Goal: Task Accomplishment & Management: Use online tool/utility

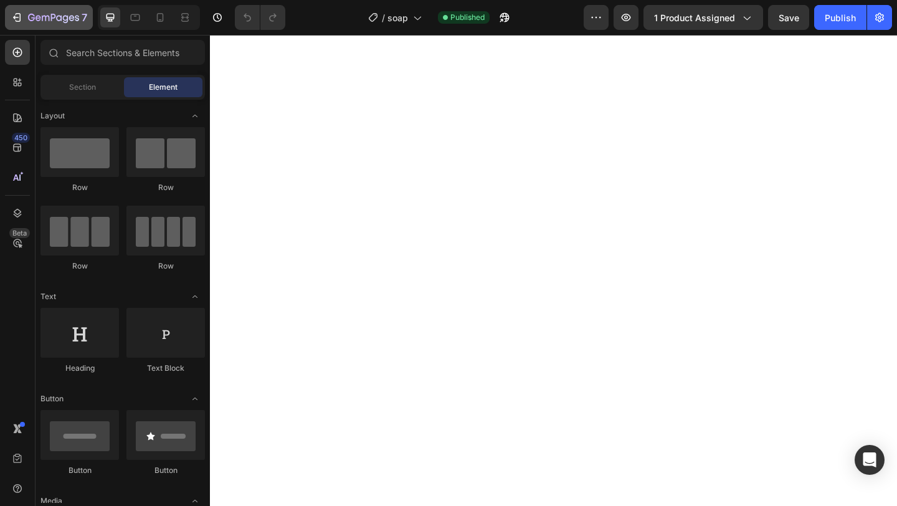
click at [18, 27] on button "7" at bounding box center [49, 17] width 88 height 25
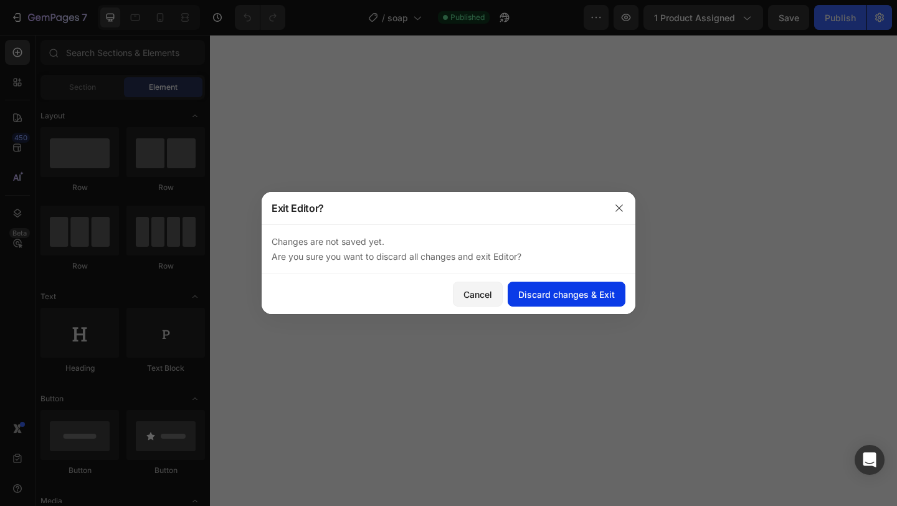
click at [533, 295] on div "Discard changes & Exit" at bounding box center [566, 294] width 97 height 13
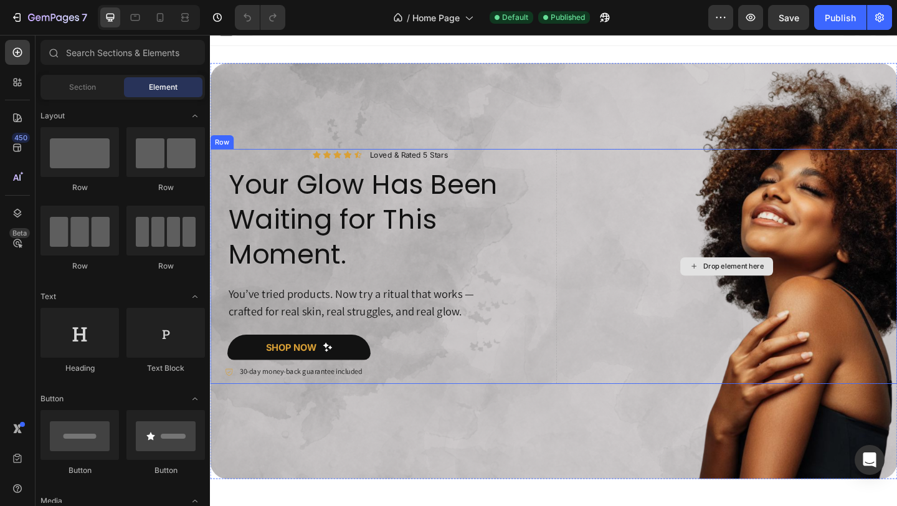
scroll to position [16, 0]
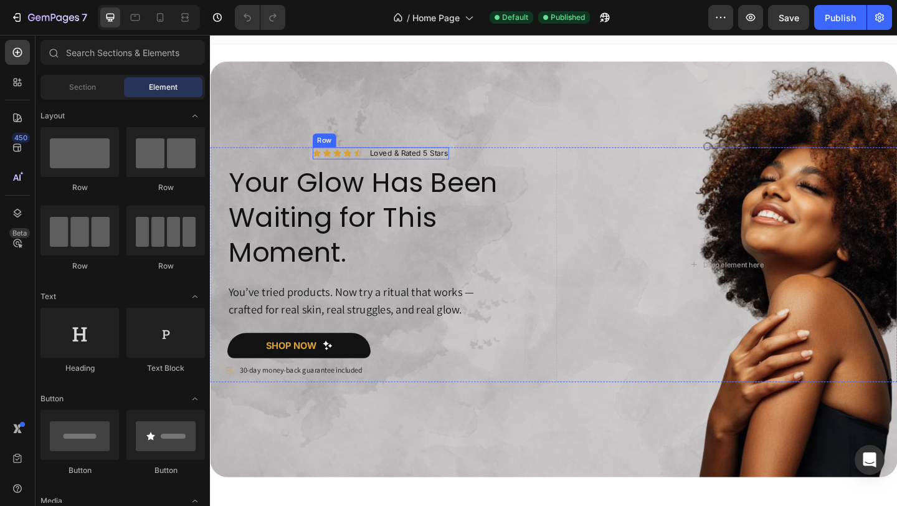
click at [378, 164] on div "Icon Icon Icon Icon Icon Icon List Loved & Rated 5 Stars Text Block Row" at bounding box center [395, 163] width 148 height 13
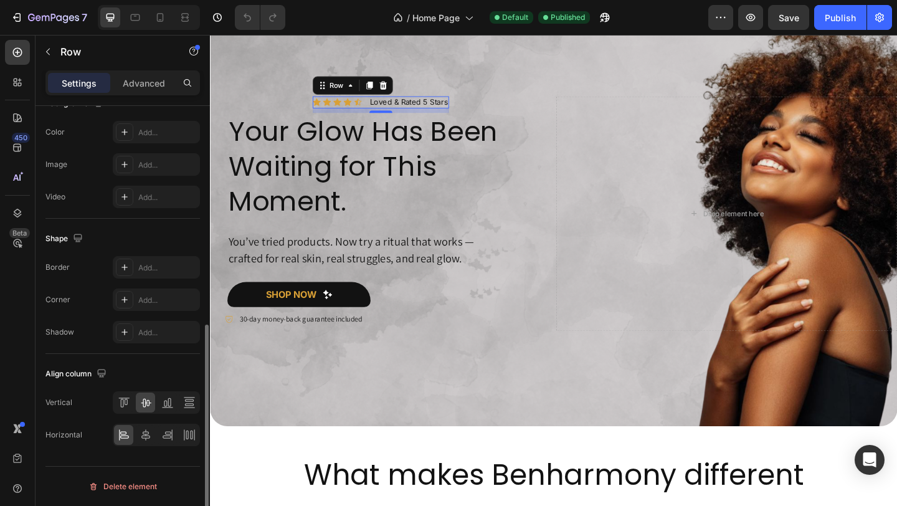
scroll to position [0, 0]
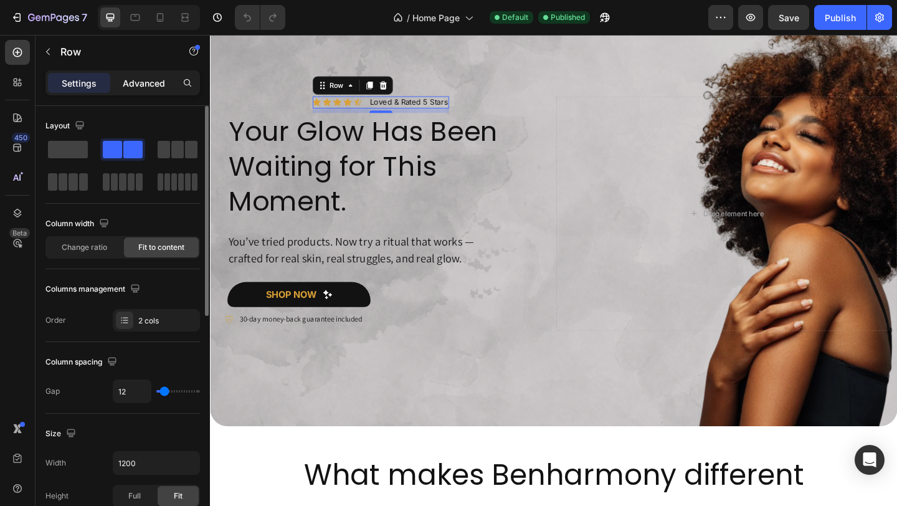
click at [155, 83] on p "Advanced" at bounding box center [144, 83] width 42 height 13
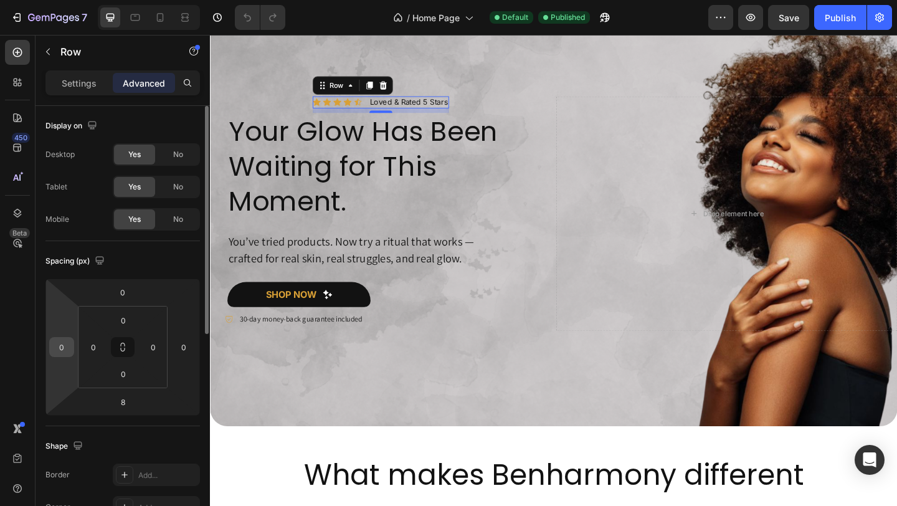
click at [71, 353] on div "0" at bounding box center [61, 347] width 25 height 20
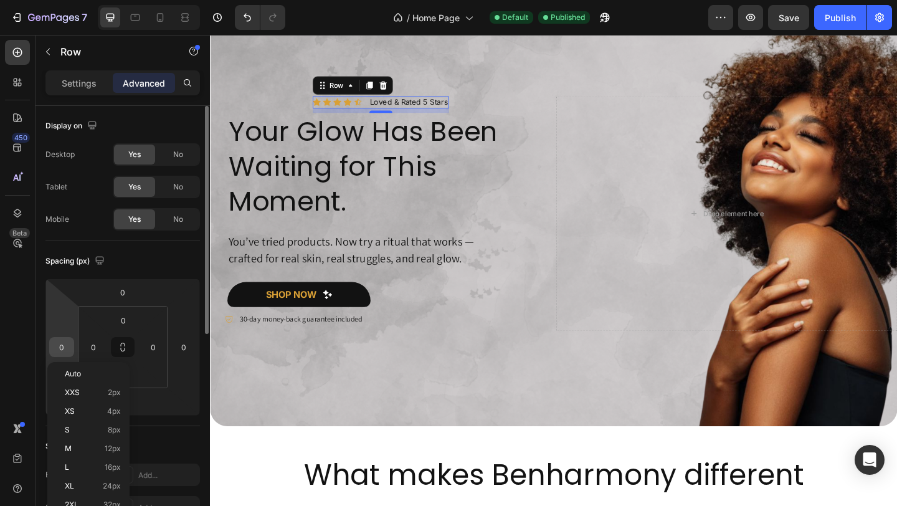
click at [65, 349] on input "0" at bounding box center [61, 347] width 19 height 19
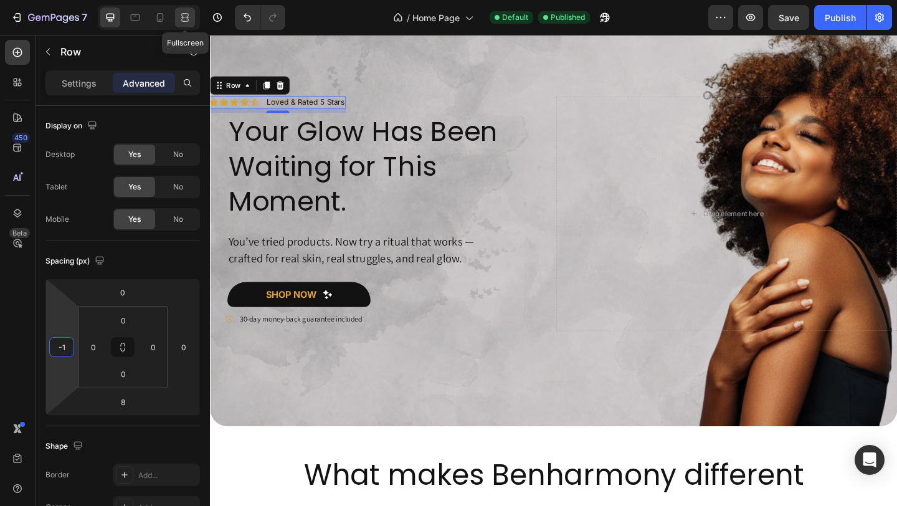
click at [193, 12] on div at bounding box center [185, 17] width 20 height 20
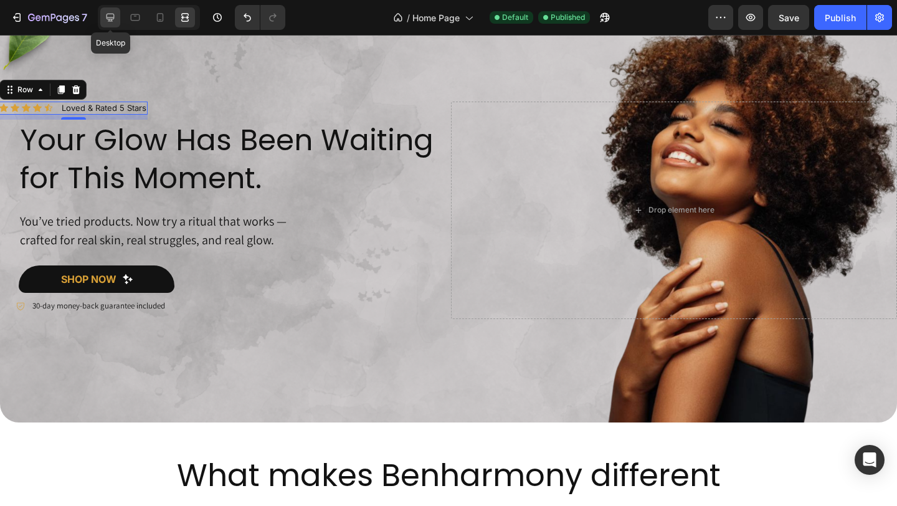
click at [112, 16] on icon at bounding box center [110, 17] width 12 height 12
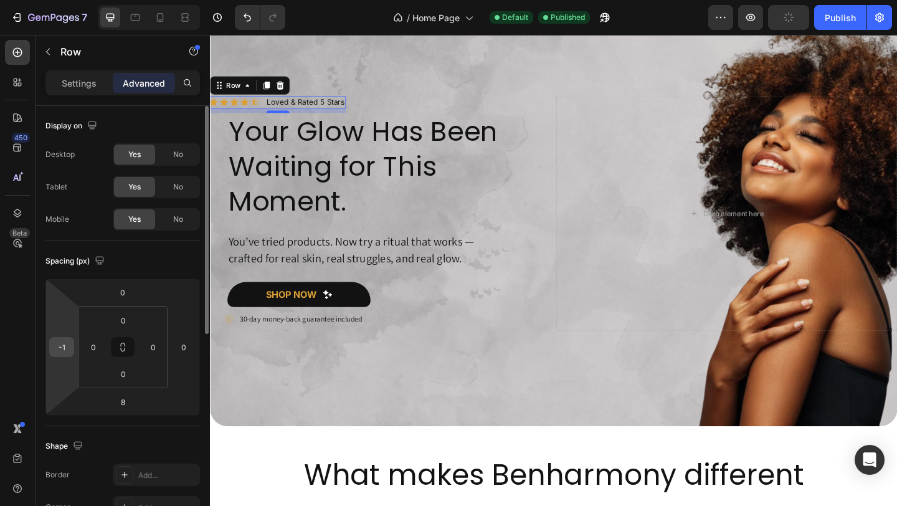
click at [67, 356] on div "-1" at bounding box center [61, 347] width 25 height 20
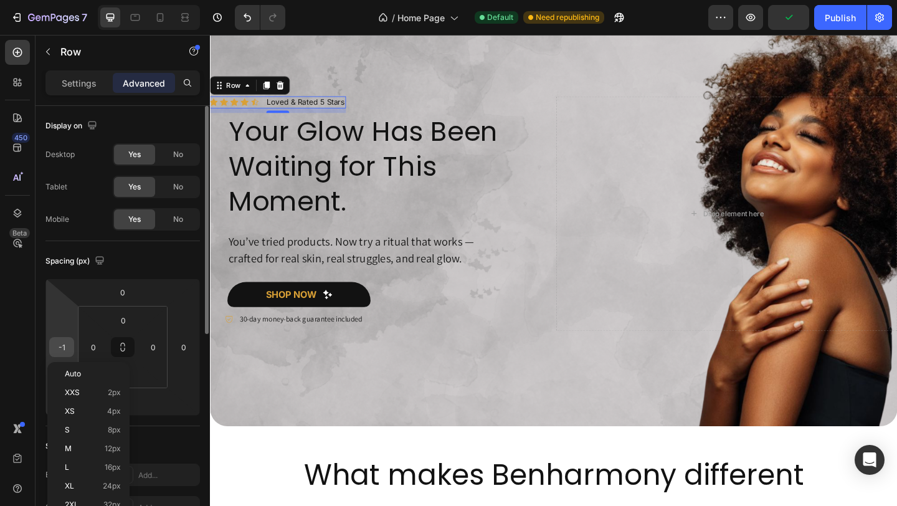
click at [69, 345] on input "-1" at bounding box center [61, 347] width 19 height 19
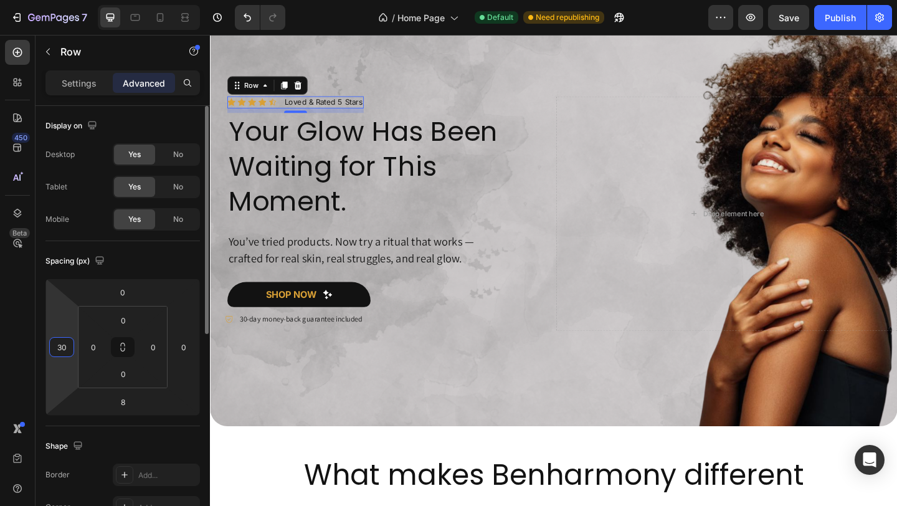
type input "3"
type input "4"
type input "2"
type input "35"
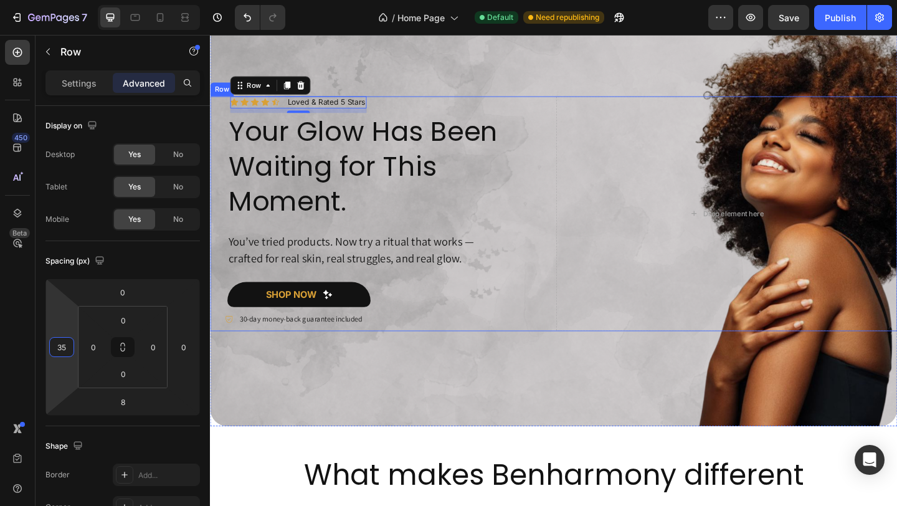
click at [571, 112] on div "Icon Icon Icon Icon Icon Icon List Loved & Rated 5 Stars Text Block Row 8 Your …" at bounding box center [395, 229] width 371 height 255
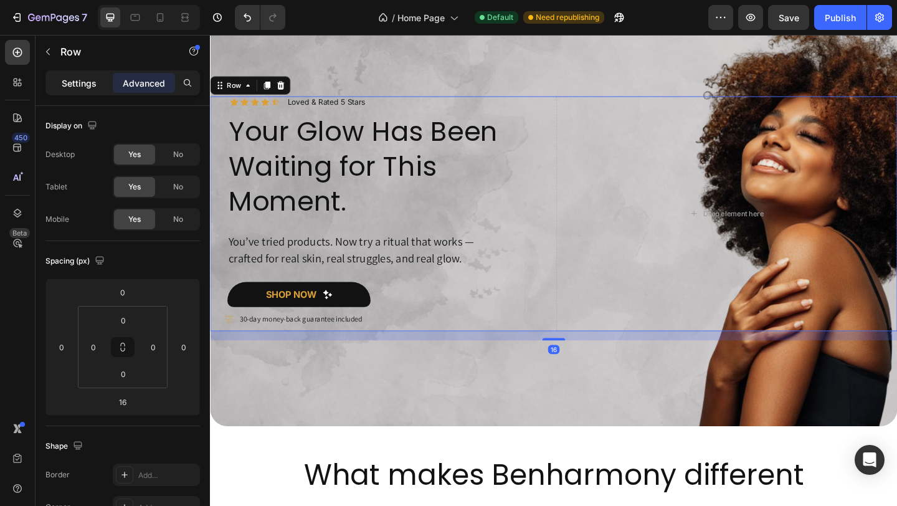
click at [79, 82] on p "Settings" at bounding box center [79, 83] width 35 height 13
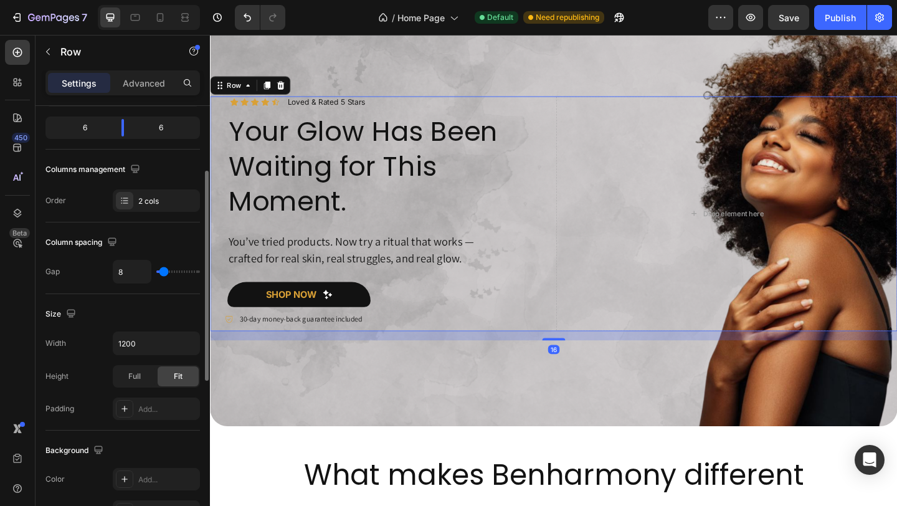
scroll to position [161, 0]
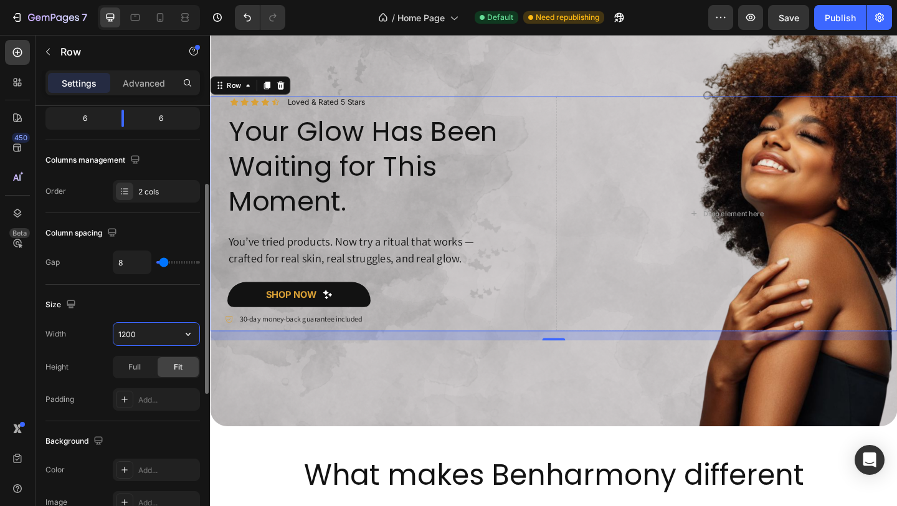
click at [153, 326] on input "1200" at bounding box center [156, 334] width 86 height 22
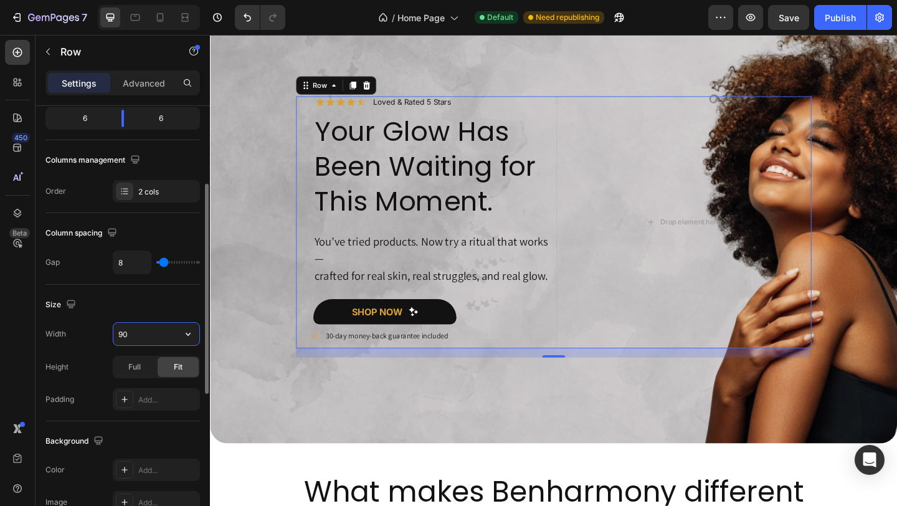
type input "9"
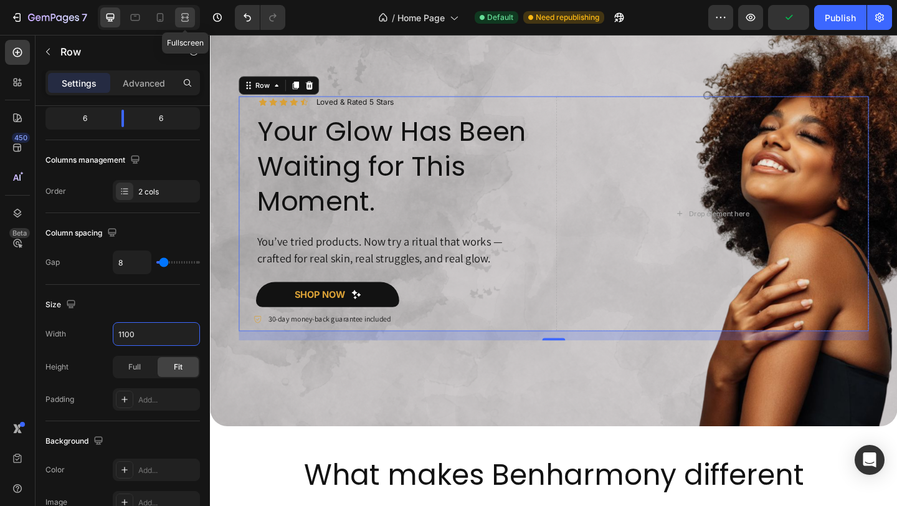
type input "1100"
click at [192, 19] on div at bounding box center [185, 17] width 20 height 20
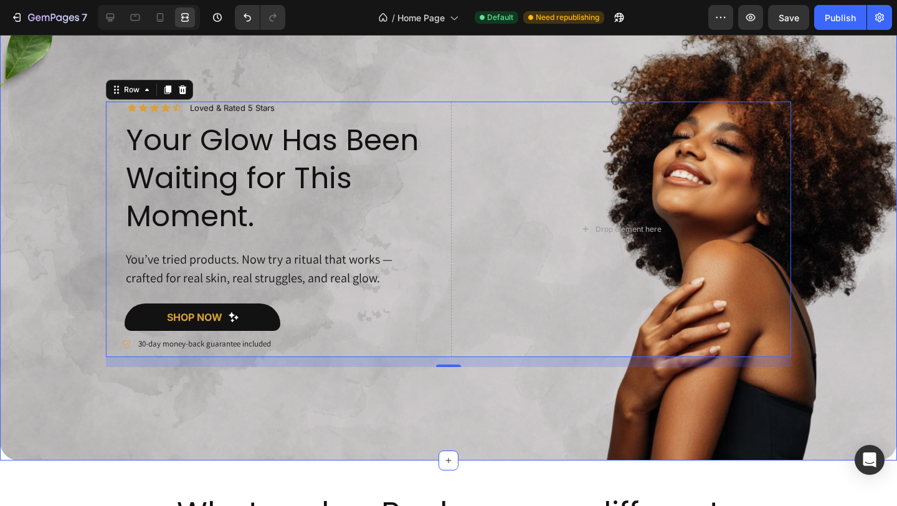
click at [49, 197] on div "Icon Icon Icon Icon Icon Icon List Loved & Rated 5 Stars Text Block Row Your Gl…" at bounding box center [448, 234] width 897 height 265
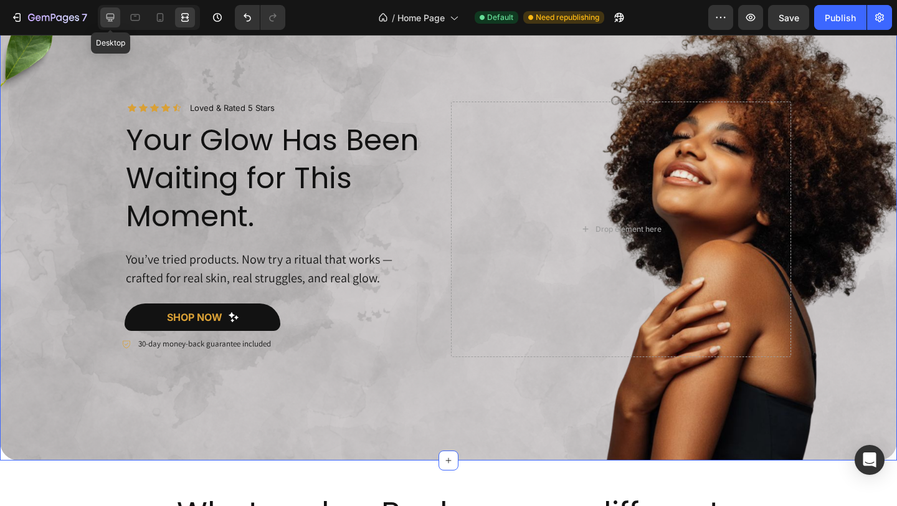
click at [111, 14] on icon at bounding box center [111, 18] width 8 height 8
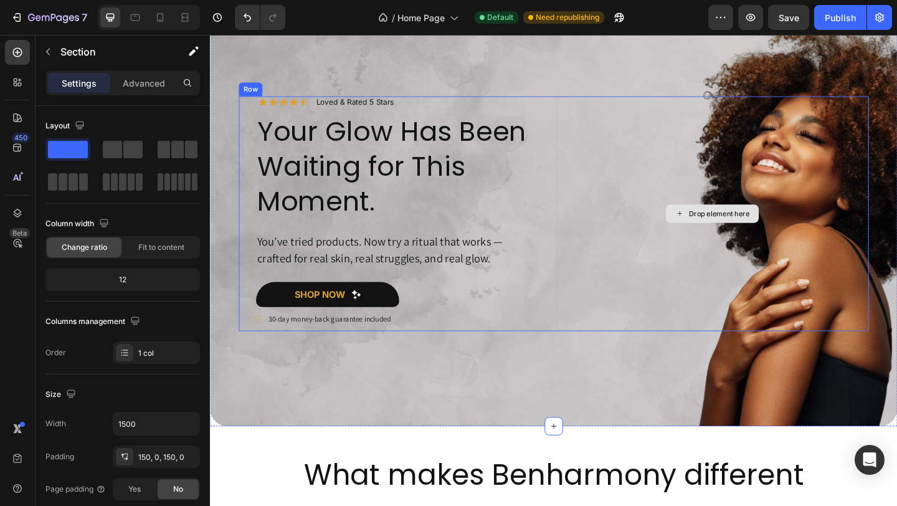
click at [613, 200] on div "Drop element here" at bounding box center [756, 229] width 340 height 255
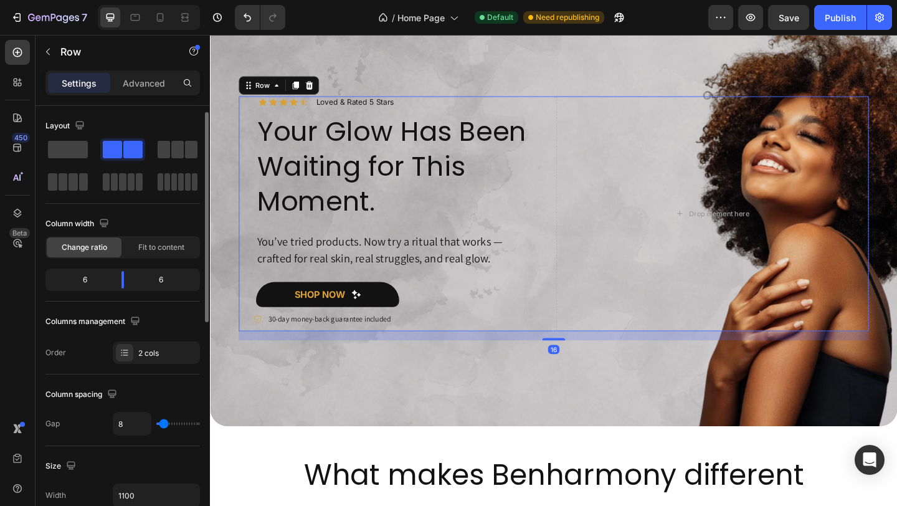
scroll to position [143, 0]
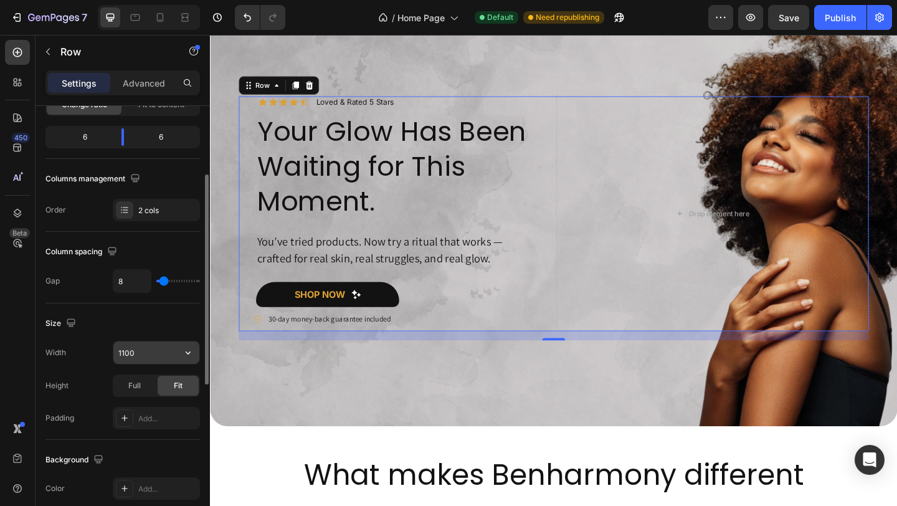
click at [145, 344] on input "1100" at bounding box center [156, 352] width 86 height 22
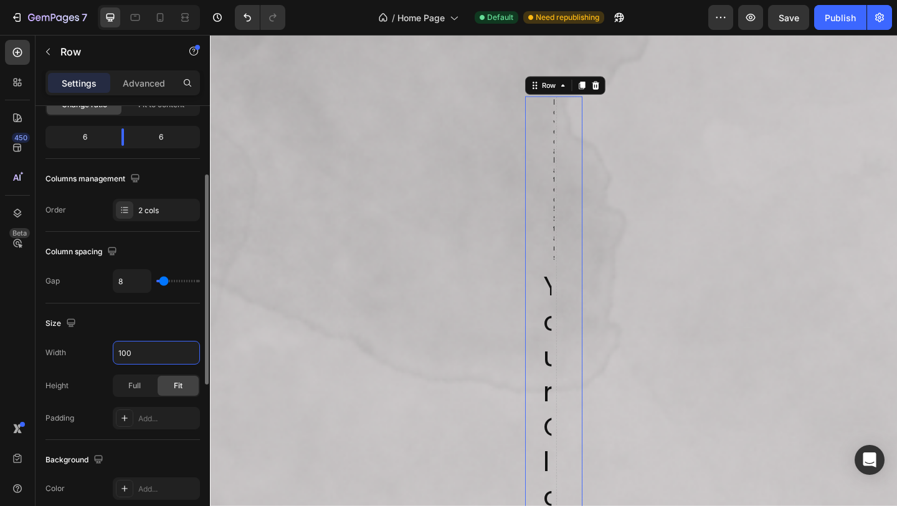
type input "1200"
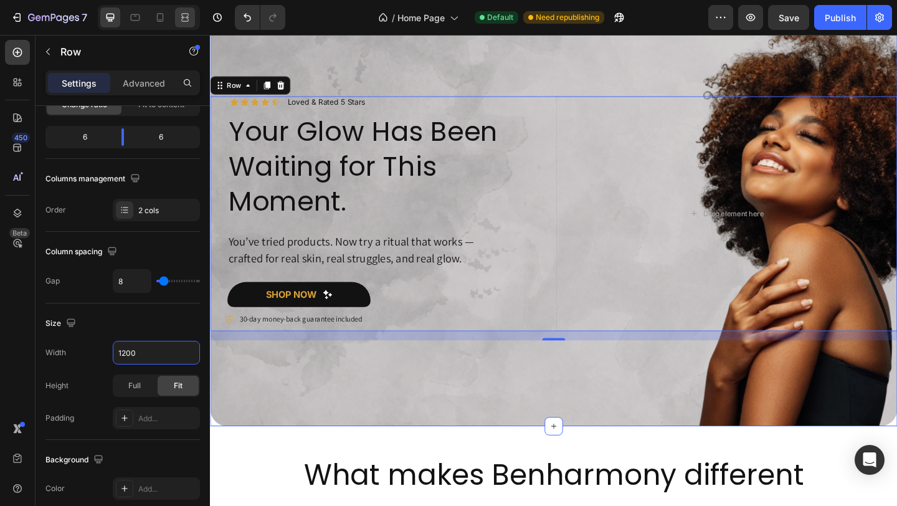
click at [188, 23] on icon at bounding box center [185, 17] width 12 height 12
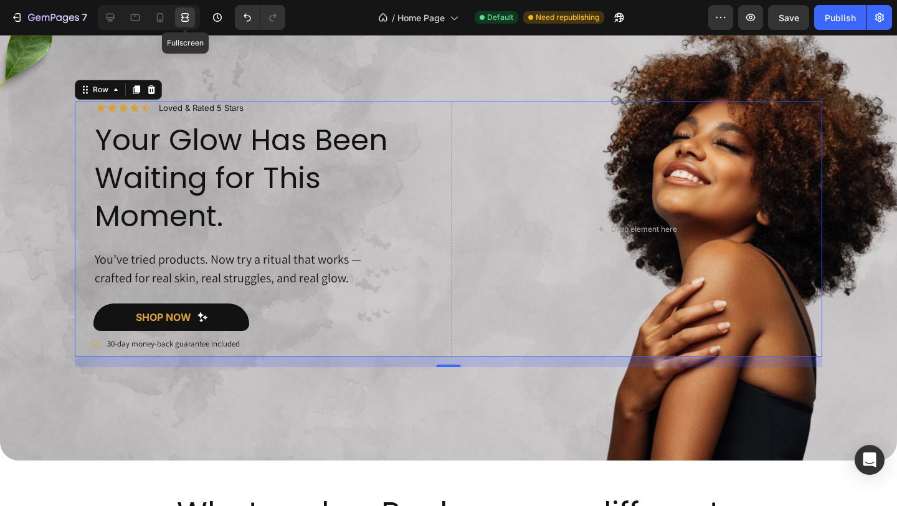
click at [188, 22] on icon at bounding box center [185, 17] width 12 height 12
click at [229, 402] on div "Icon Icon Icon Icon Icon Icon List Loved & Rated 5 Stars Text Block Row Your Gl…" at bounding box center [448, 234] width 897 height 452
click at [229, 401] on div "Icon Icon Icon Icon Icon Icon List Loved & Rated 5 Stars Text Block Row Your Gl…" at bounding box center [448, 234] width 897 height 452
click at [108, 22] on icon at bounding box center [110, 17] width 12 height 12
click at [111, 14] on icon at bounding box center [110, 17] width 12 height 12
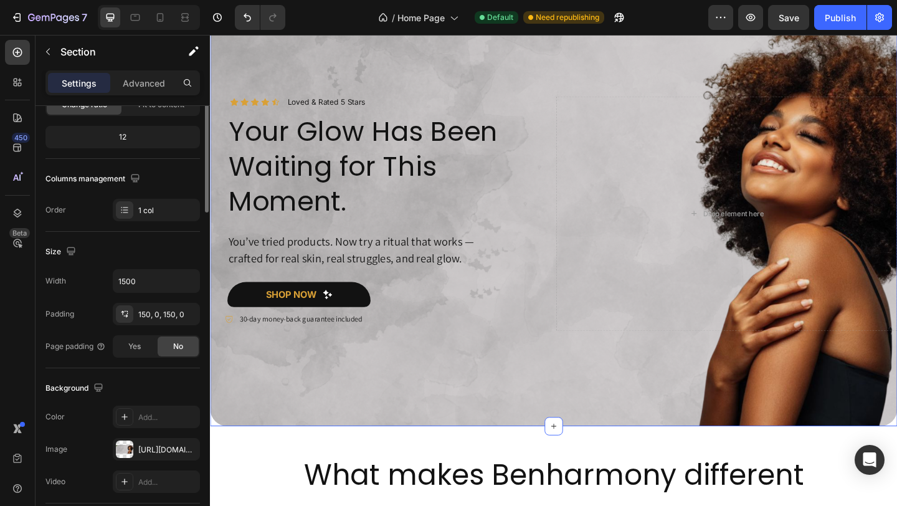
click at [308, 157] on h2 "Your Glow Has Been Waiting for This Moment." at bounding box center [405, 178] width 353 height 116
click at [341, 159] on h2 "Your Glow Has Been Waiting for This Moment." at bounding box center [405, 178] width 353 height 116
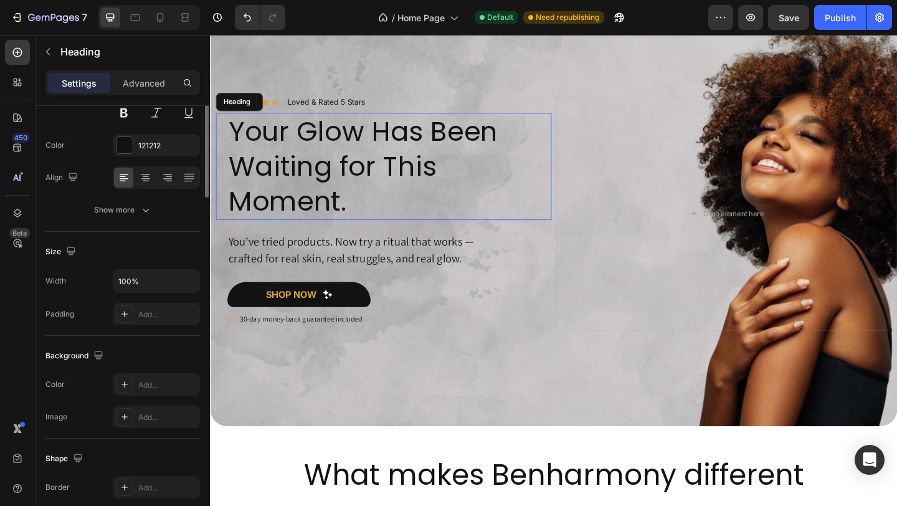
click at [323, 170] on p "Your Glow Has Been Waiting for This Moment." at bounding box center [405, 178] width 350 height 114
click at [328, 179] on p "Your Glow Has Been Waiting for This Moment." at bounding box center [405, 178] width 350 height 114
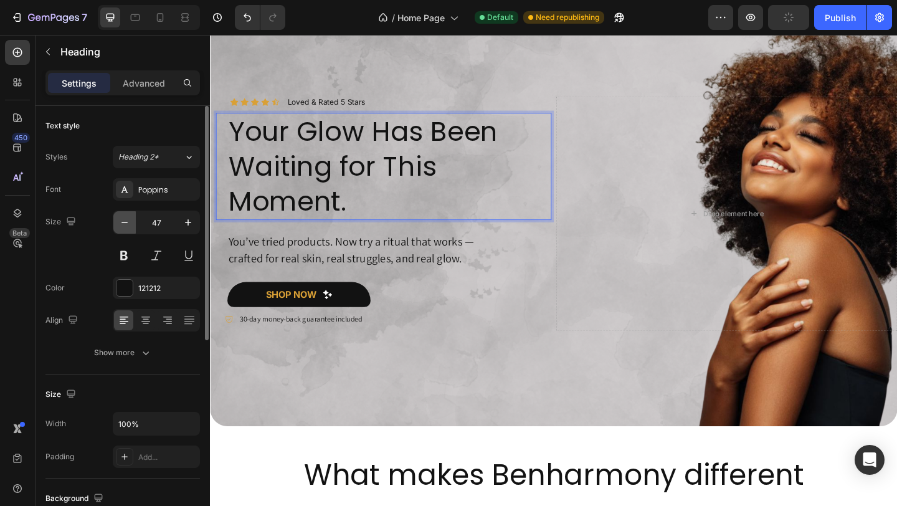
click at [117, 225] on button "button" at bounding box center [124, 222] width 22 height 22
click at [121, 225] on icon "button" at bounding box center [124, 222] width 12 height 12
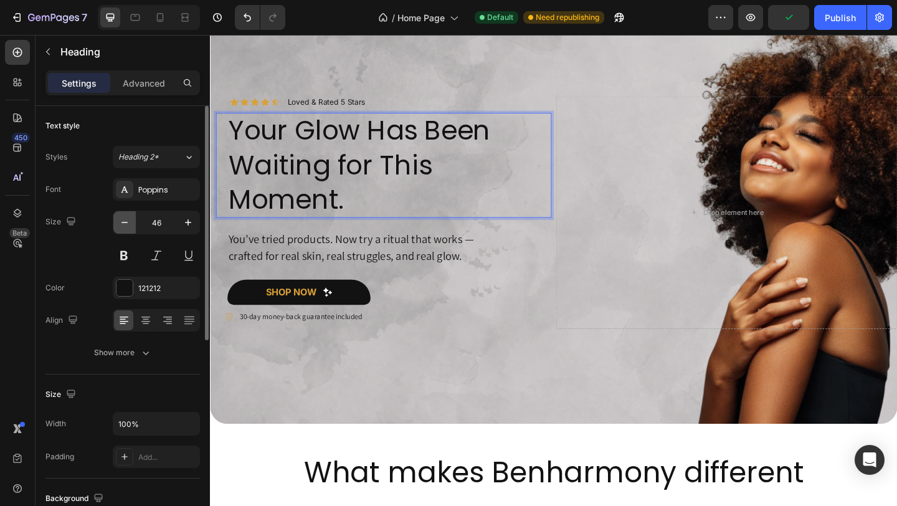
click at [121, 225] on icon "button" at bounding box center [124, 222] width 12 height 12
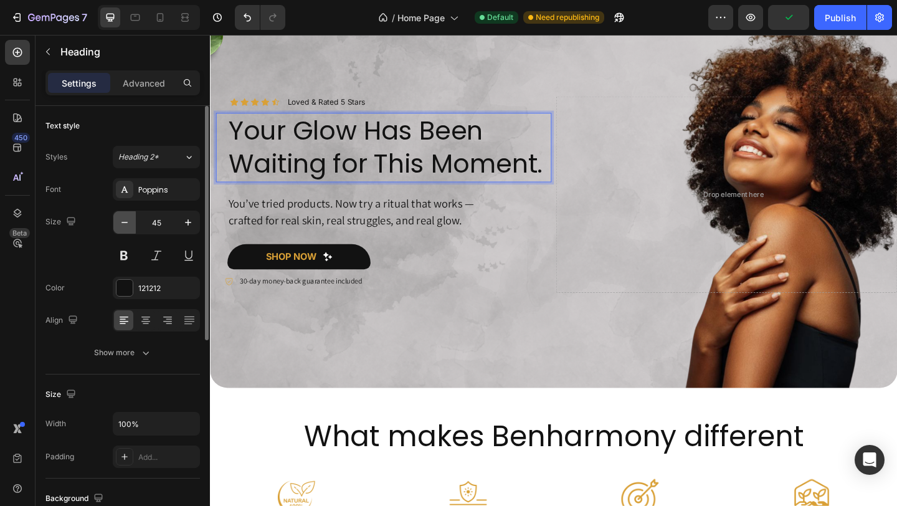
click at [121, 225] on icon "button" at bounding box center [124, 222] width 12 height 12
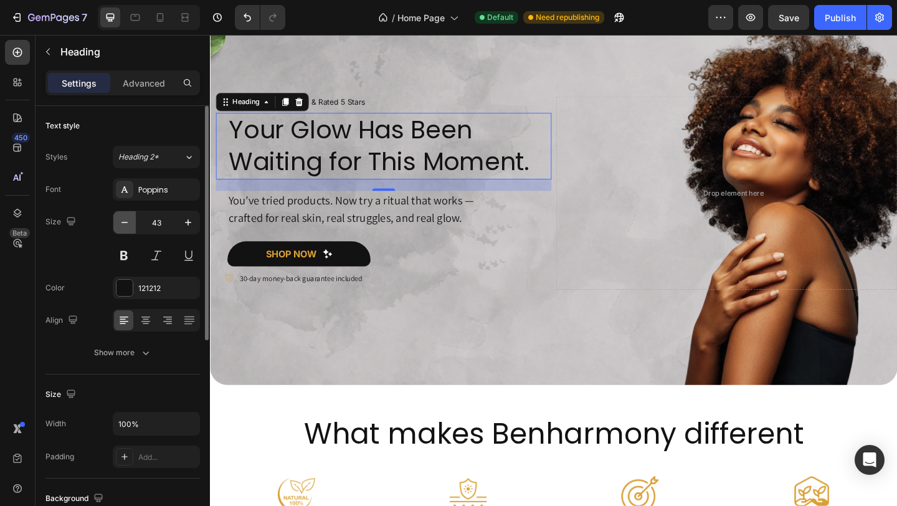
click at [123, 221] on icon "button" at bounding box center [124, 222] width 12 height 12
type input "42"
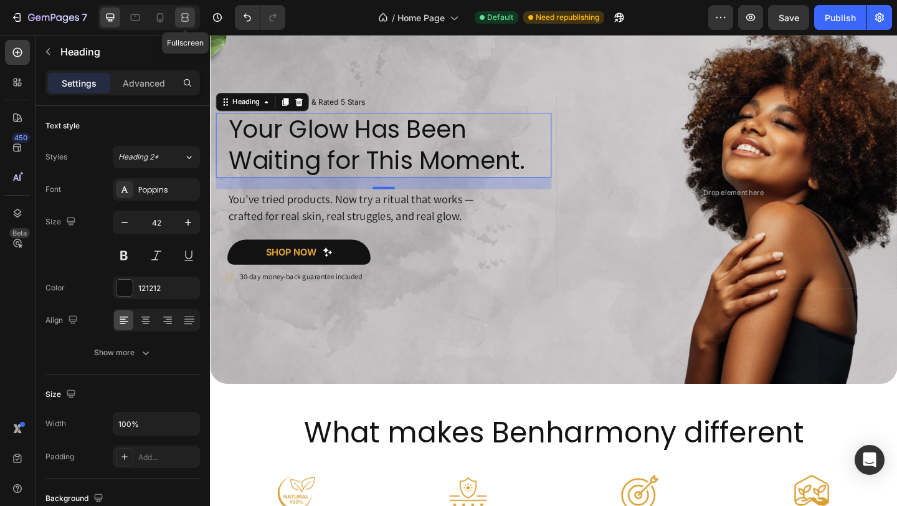
click at [181, 12] on icon at bounding box center [185, 17] width 12 height 12
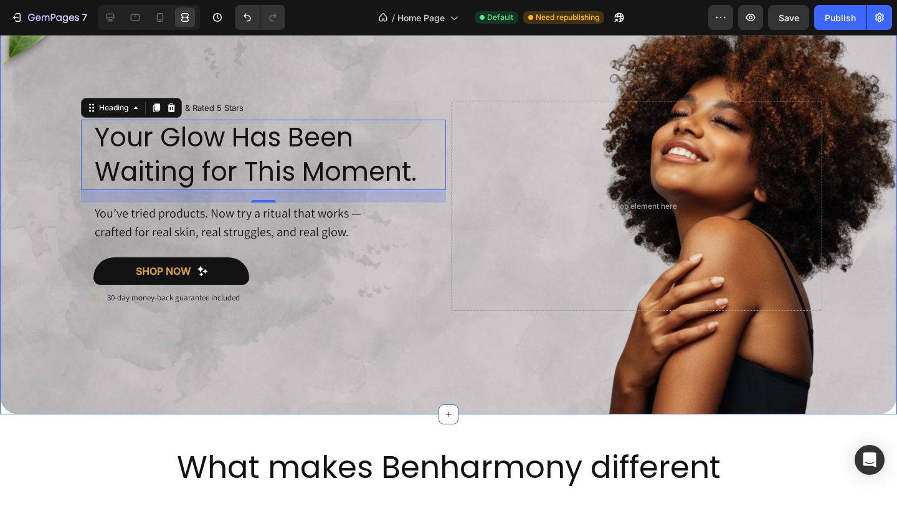
click at [464, 331] on div "Icon Icon Icon Icon Icon Icon List Loved & Rated 5 Stars Text Block Row Your Gl…" at bounding box center [448, 211] width 897 height 406
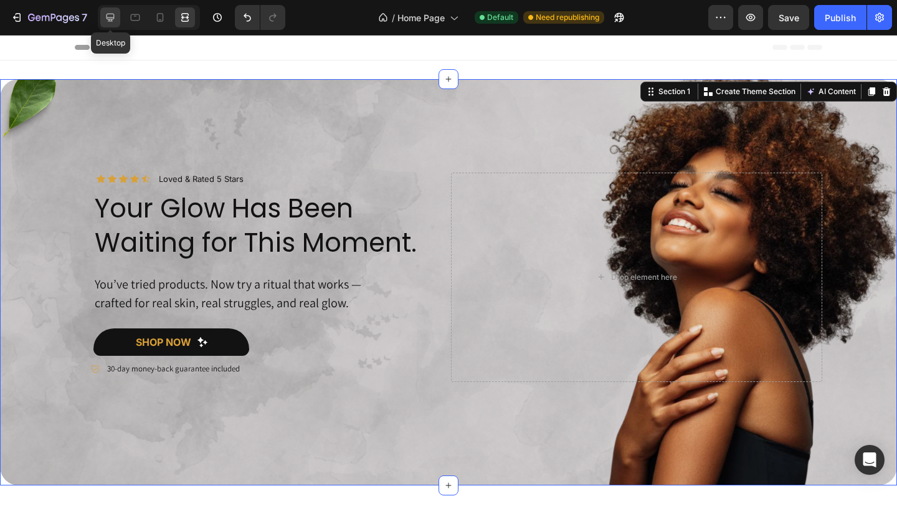
click at [105, 26] on div at bounding box center [110, 17] width 20 height 20
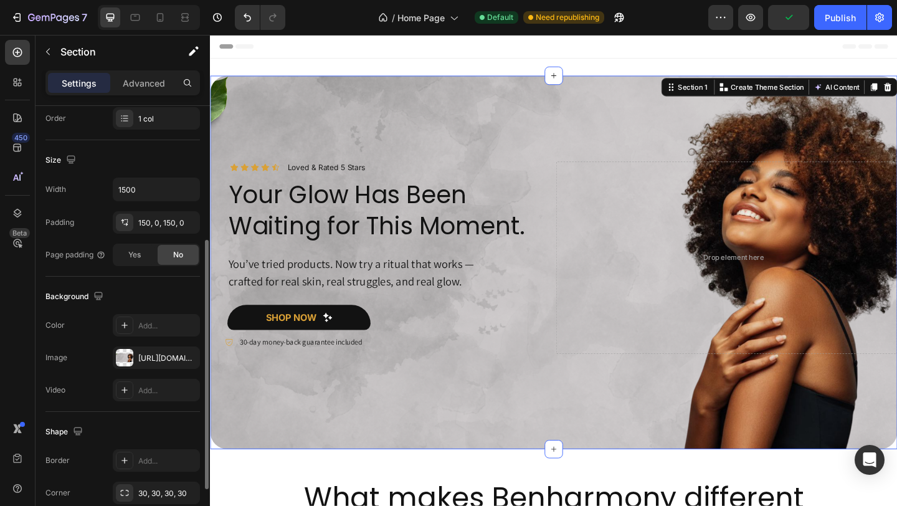
scroll to position [254, 0]
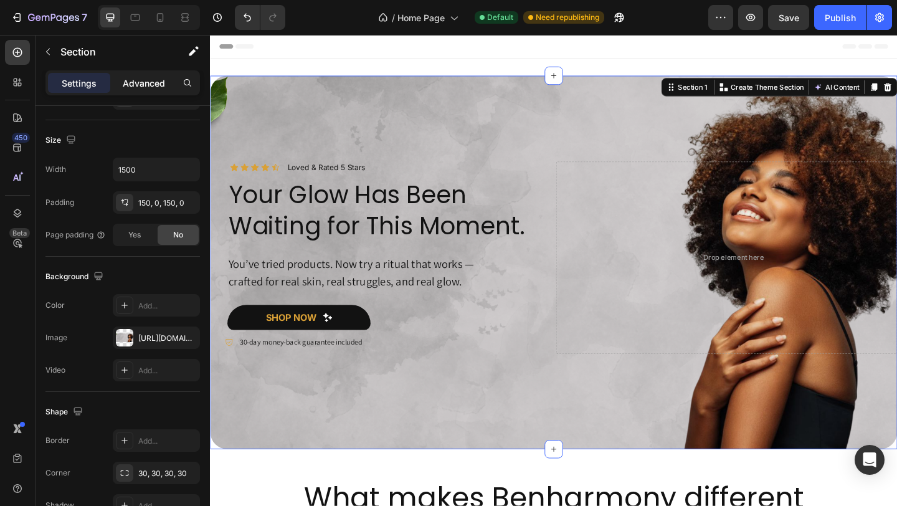
click at [141, 89] on p "Advanced" at bounding box center [144, 83] width 42 height 13
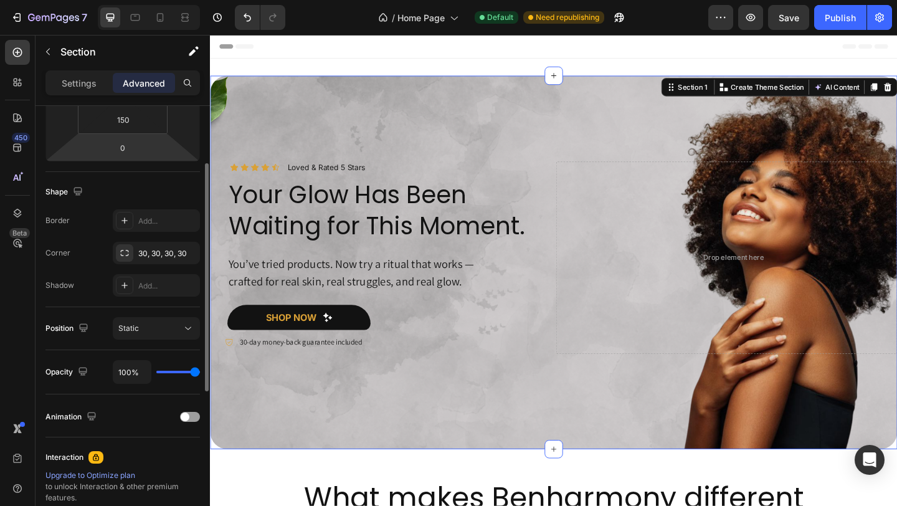
scroll to position [122, 0]
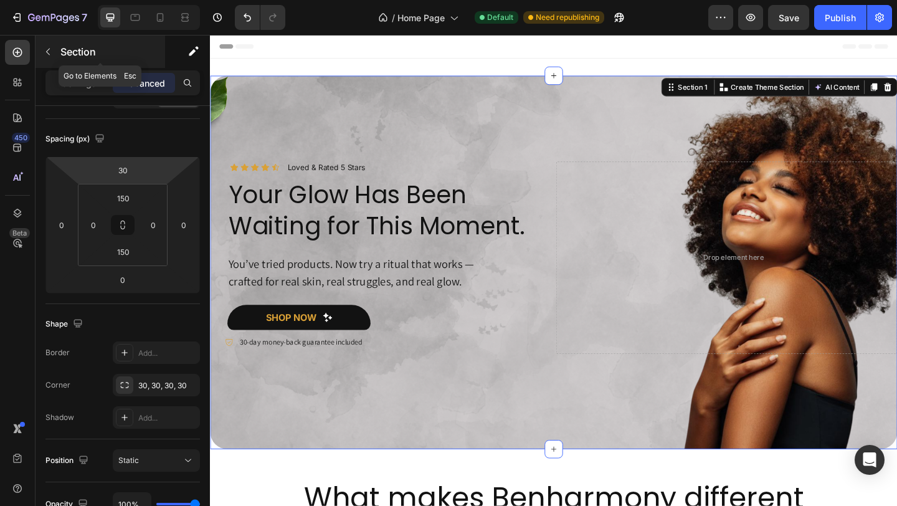
click at [49, 59] on button "button" at bounding box center [48, 52] width 20 height 20
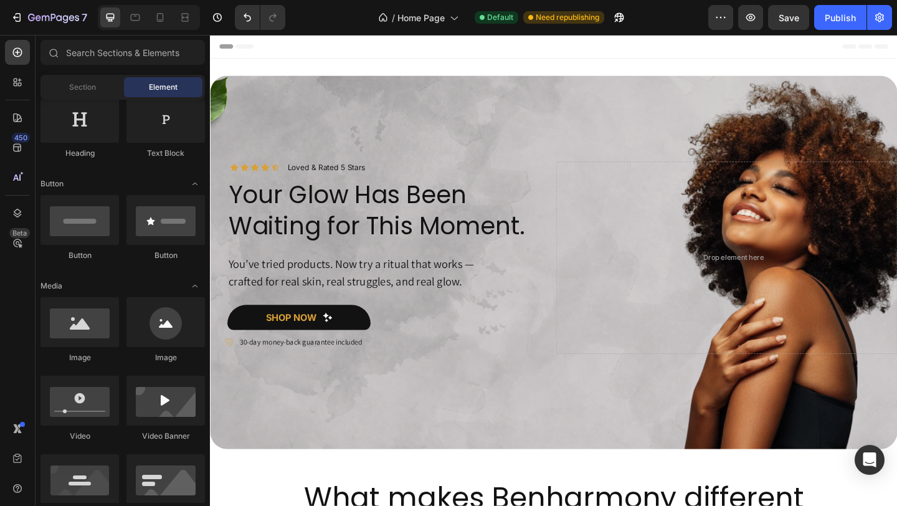
scroll to position [138, 0]
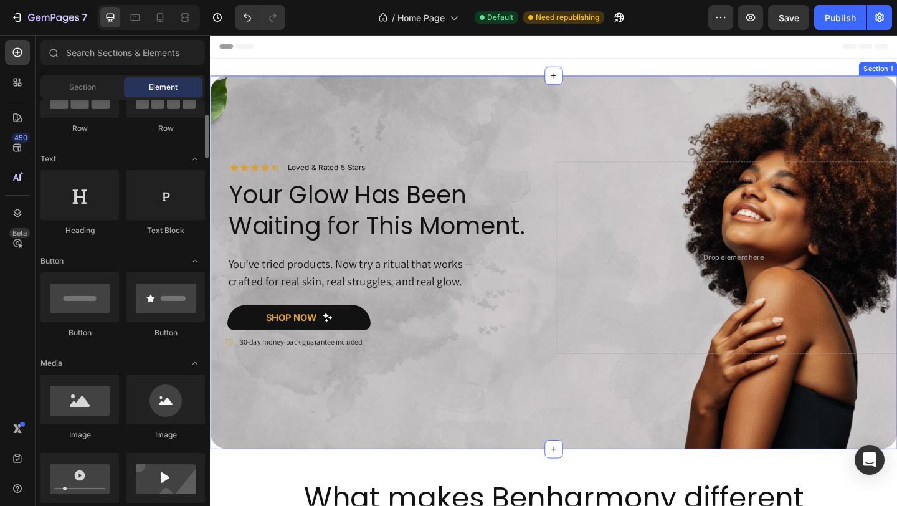
click at [386, 81] on div "Icon Icon Icon Icon Icon Icon List Loved & Rated 5 Stars Text Block Row Your Gl…" at bounding box center [584, 282] width 748 height 406
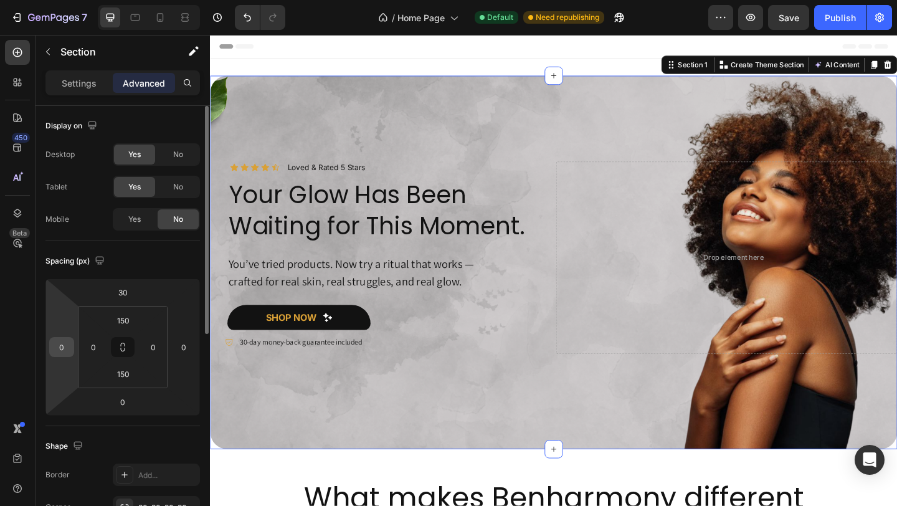
click at [69, 346] on input "0" at bounding box center [61, 347] width 19 height 19
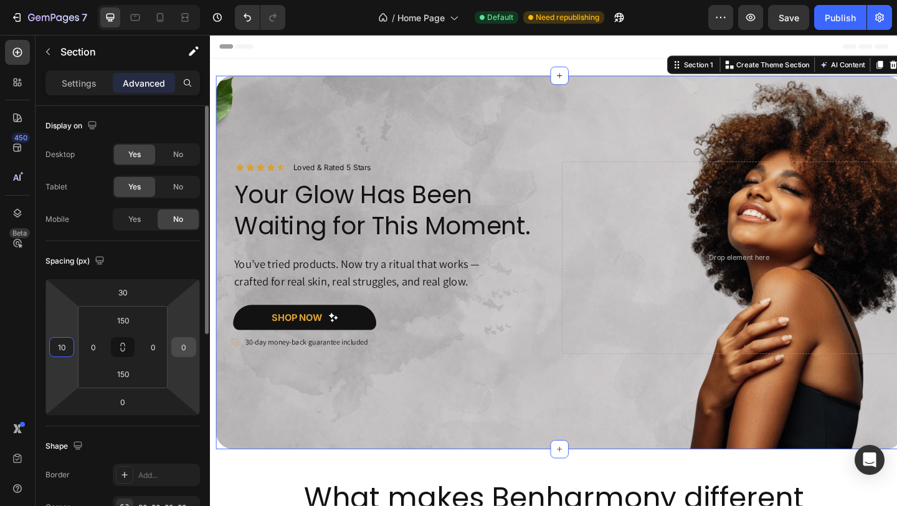
type input "10"
click at [188, 347] on input "0" at bounding box center [183, 347] width 19 height 19
type input "1"
click at [65, 349] on input "10" at bounding box center [61, 347] width 19 height 19
type input "0"
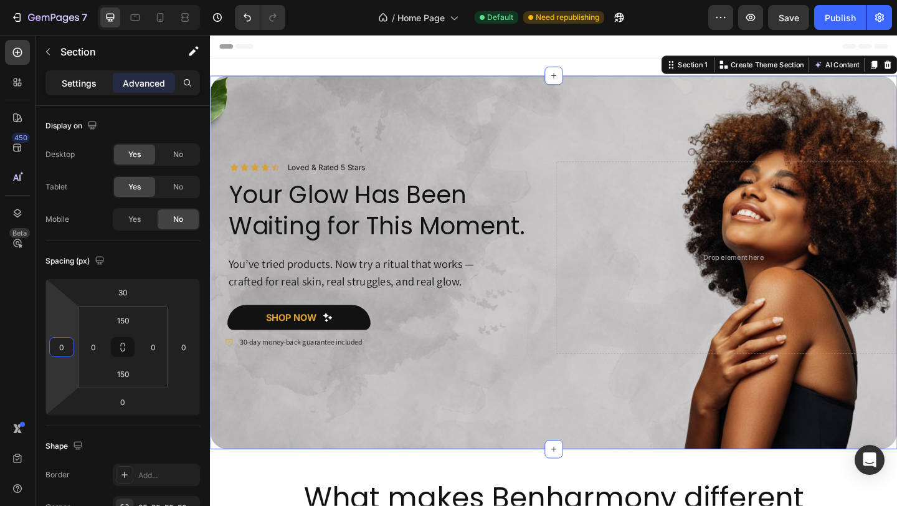
click at [87, 82] on p "Settings" at bounding box center [79, 83] width 35 height 13
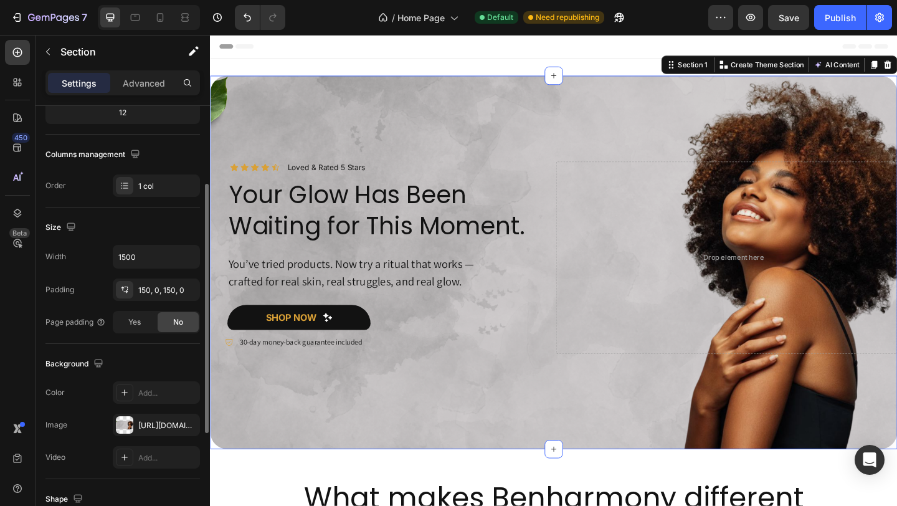
scroll to position [168, 0]
click at [146, 260] on input "1500" at bounding box center [156, 255] width 86 height 22
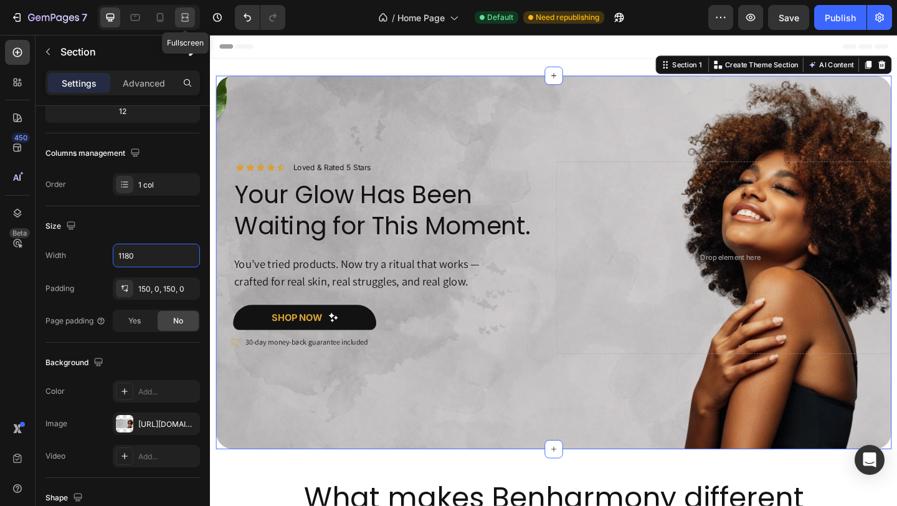
click at [184, 14] on icon at bounding box center [185, 17] width 12 height 12
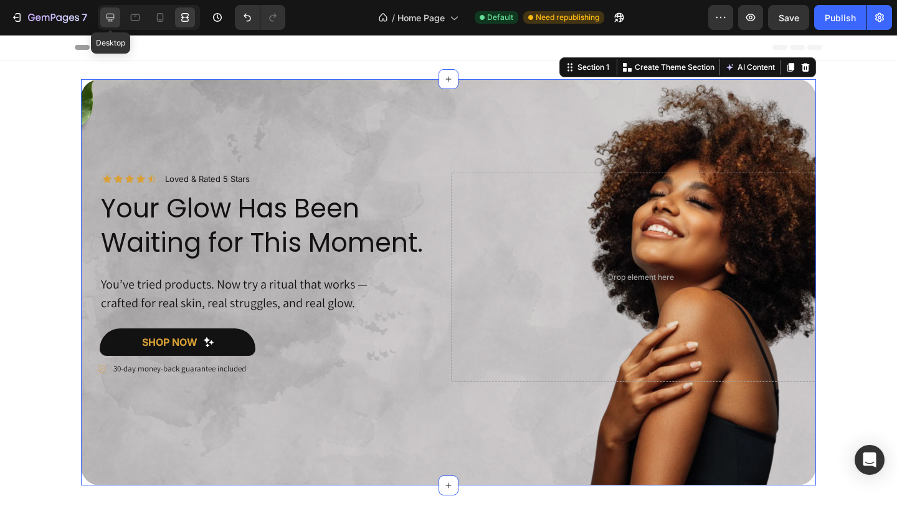
click at [113, 17] on icon at bounding box center [111, 18] width 8 height 8
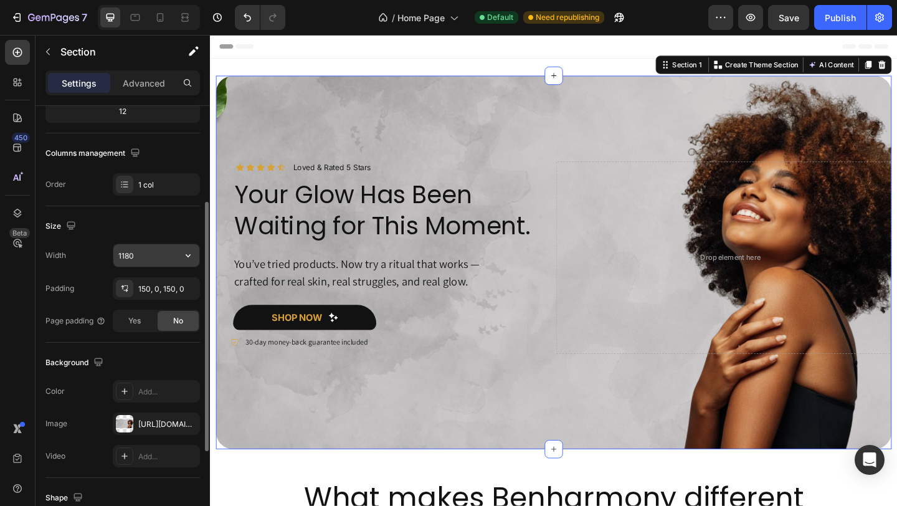
click at [151, 259] on input "1180" at bounding box center [156, 255] width 86 height 22
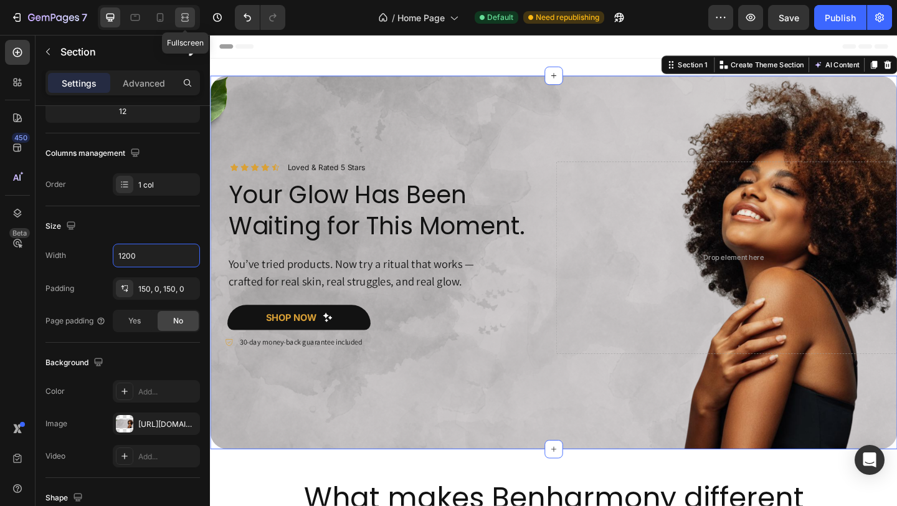
click at [181, 19] on icon at bounding box center [183, 17] width 4 height 3
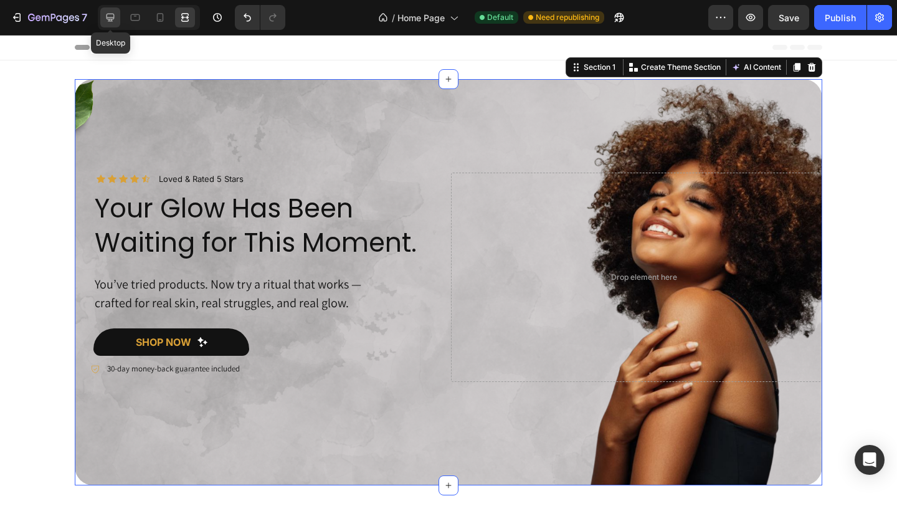
click at [118, 16] on div at bounding box center [110, 17] width 20 height 20
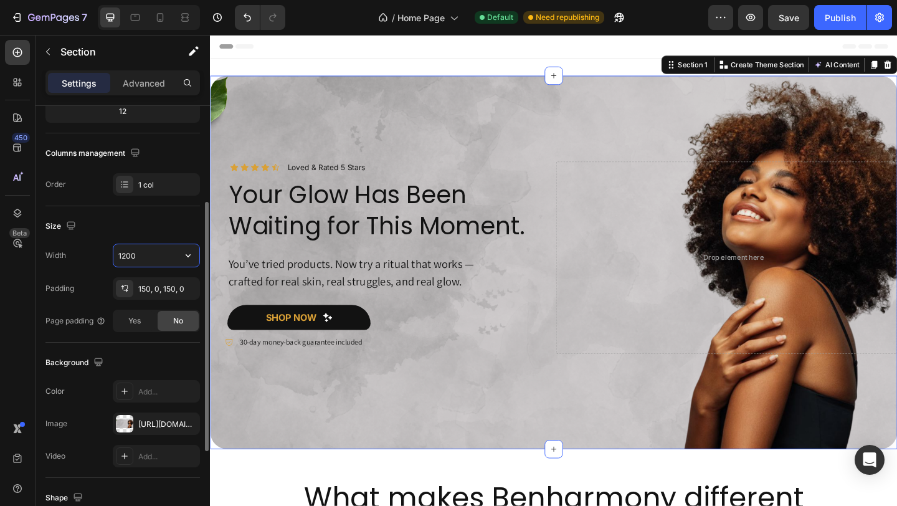
click at [160, 255] on input "1200" at bounding box center [156, 255] width 86 height 22
type input "1300"
click at [190, 14] on icon at bounding box center [185, 17] width 12 height 12
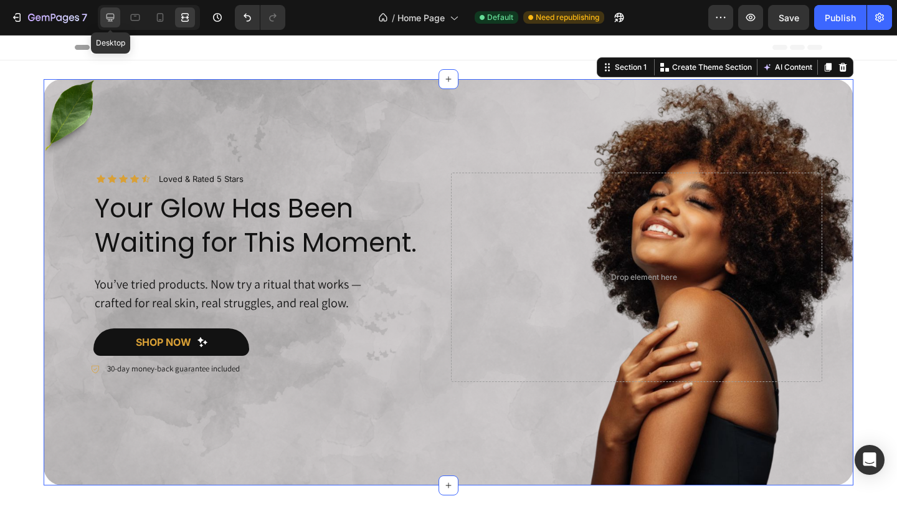
click at [112, 22] on icon at bounding box center [110, 17] width 12 height 12
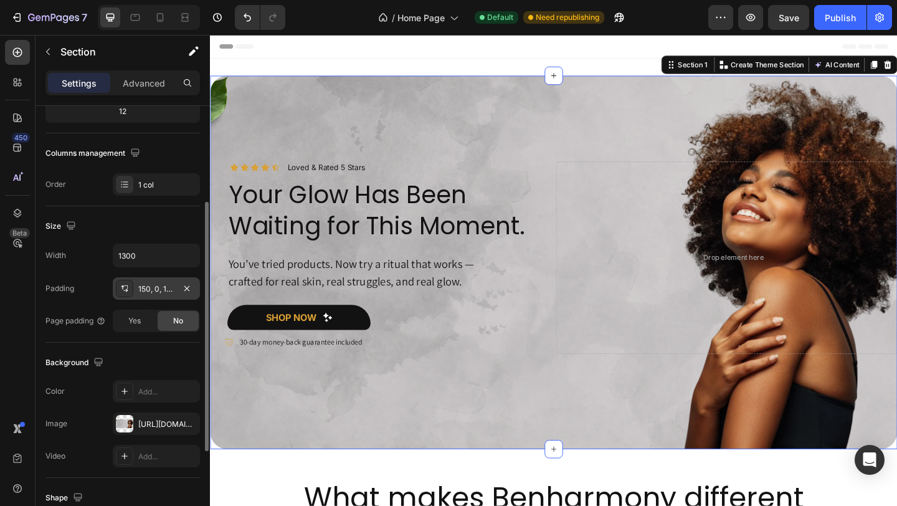
click at [164, 286] on div "150, 0, 150, 0" at bounding box center [156, 288] width 36 height 11
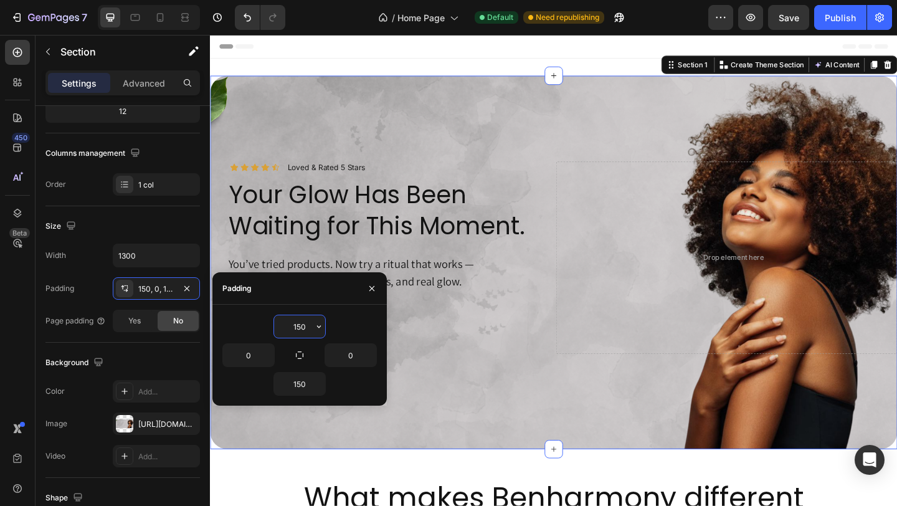
click at [302, 327] on input "150" at bounding box center [299, 326] width 51 height 22
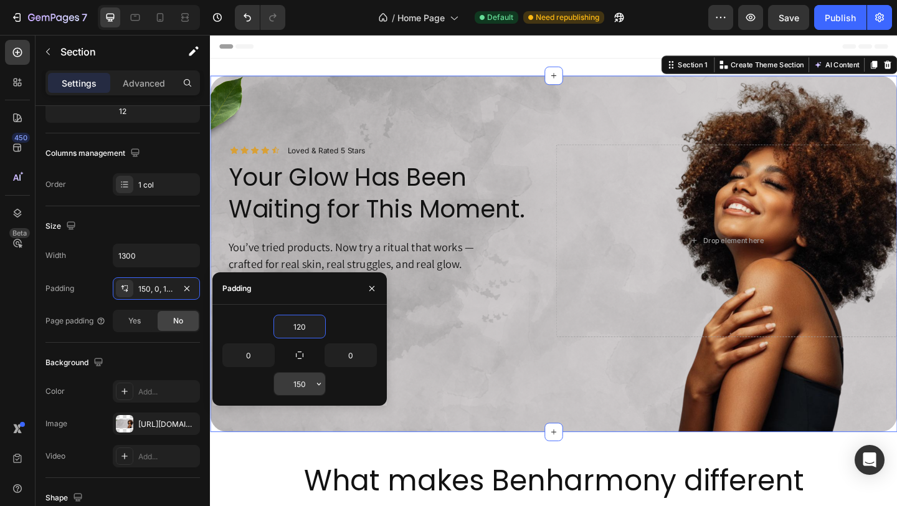
type input "120"
click at [306, 388] on input "150" at bounding box center [299, 384] width 51 height 22
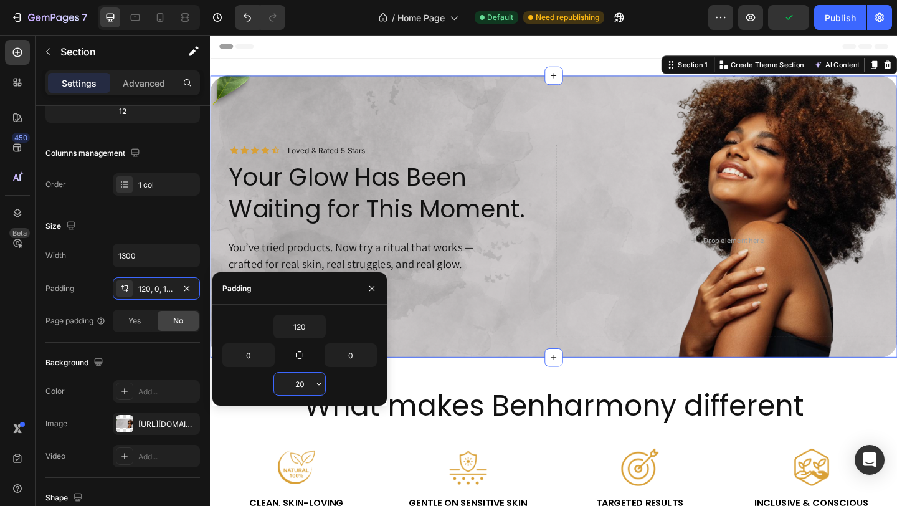
type input "2"
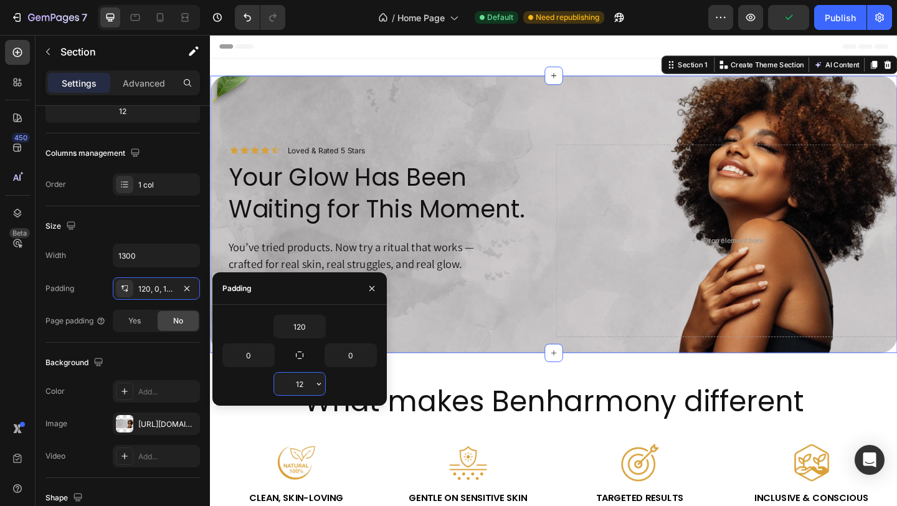
type input "120"
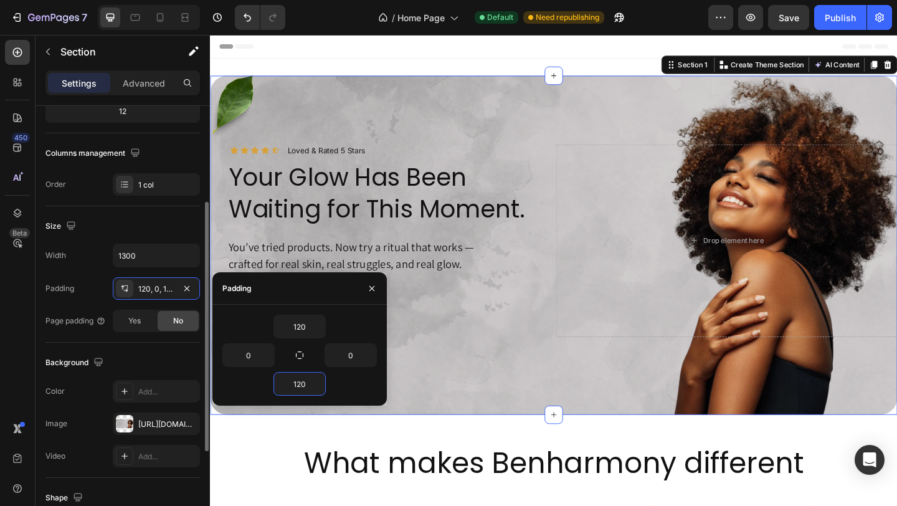
click at [161, 356] on div "Background" at bounding box center [122, 363] width 154 height 20
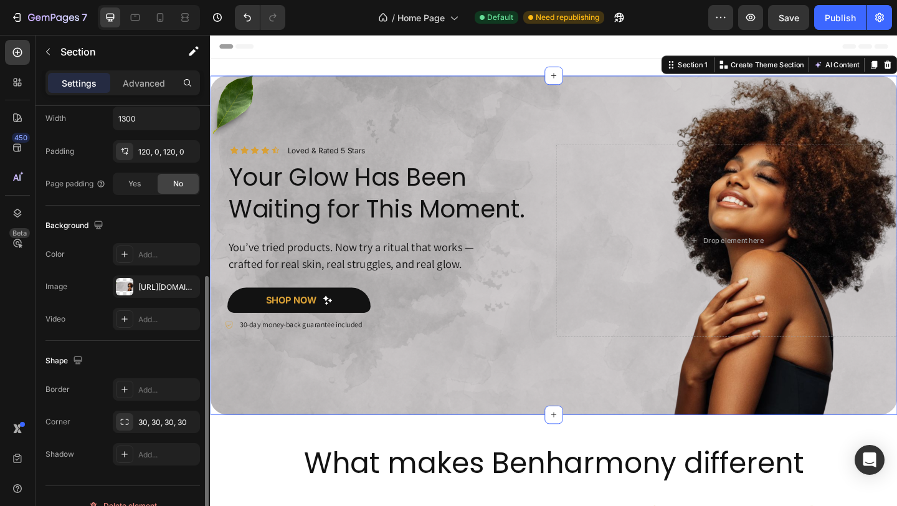
scroll to position [325, 0]
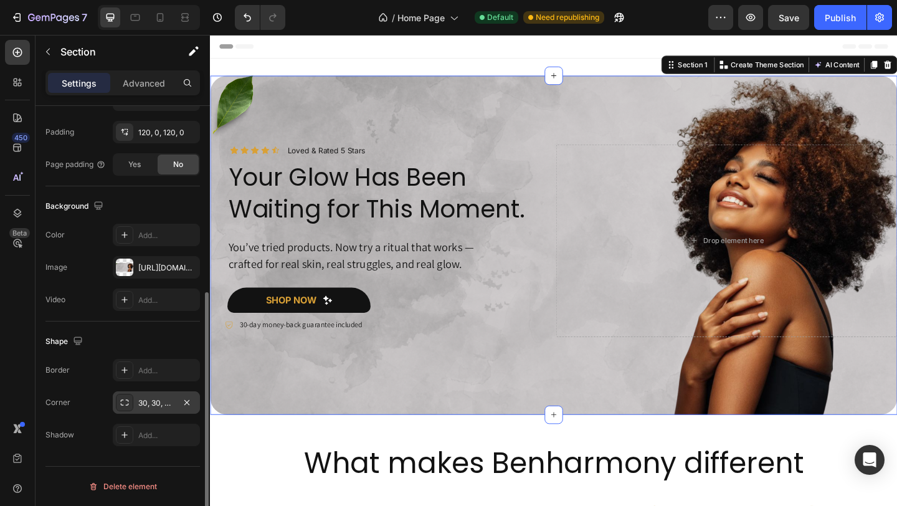
click at [151, 407] on div "30, 30, 30, 30" at bounding box center [156, 402] width 36 height 11
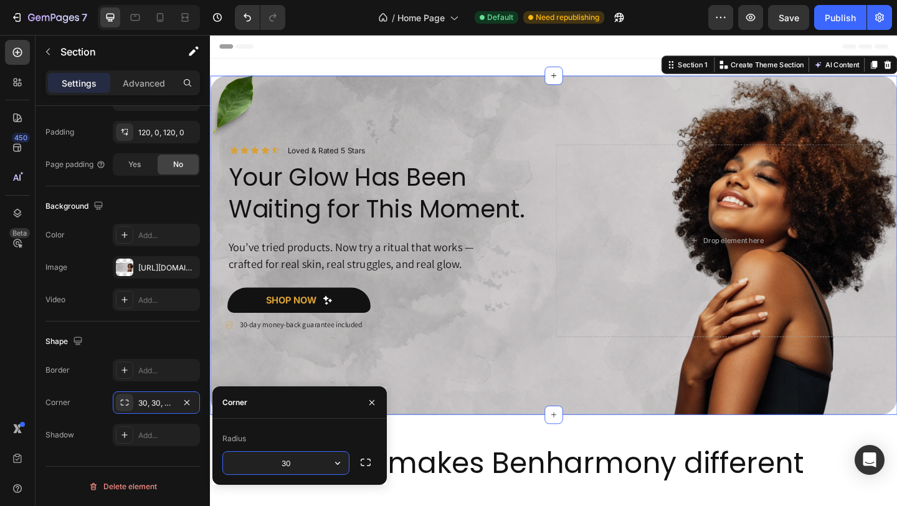
click at [293, 468] on input "30" at bounding box center [286, 463] width 126 height 22
type input "20"
click at [186, 19] on icon at bounding box center [184, 20] width 7 height 2
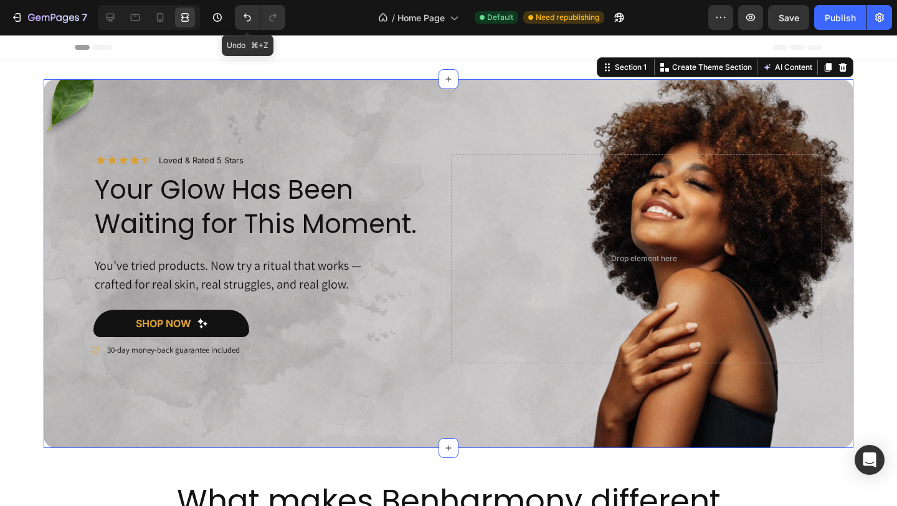
click at [287, 19] on div "7 Version history Undo ⌘+Z" at bounding box center [147, 17] width 295 height 25
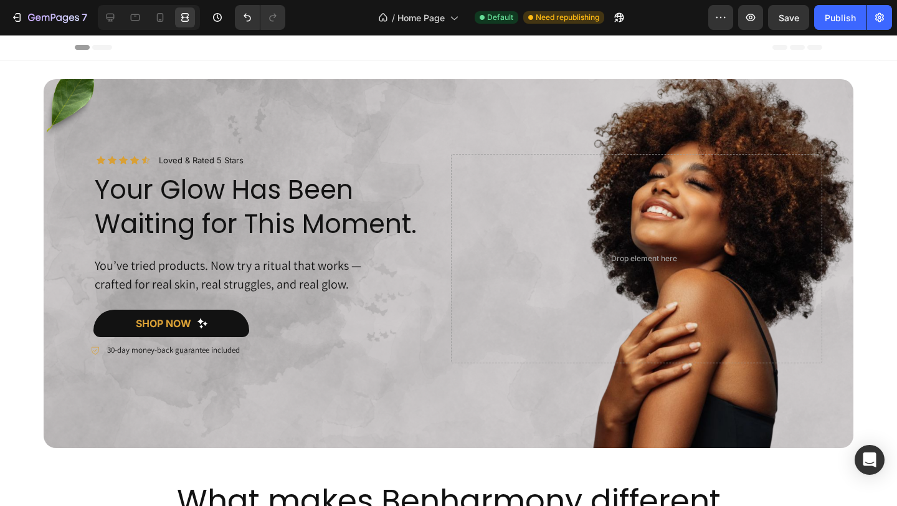
click at [290, 47] on div "Header" at bounding box center [449, 47] width 748 height 25
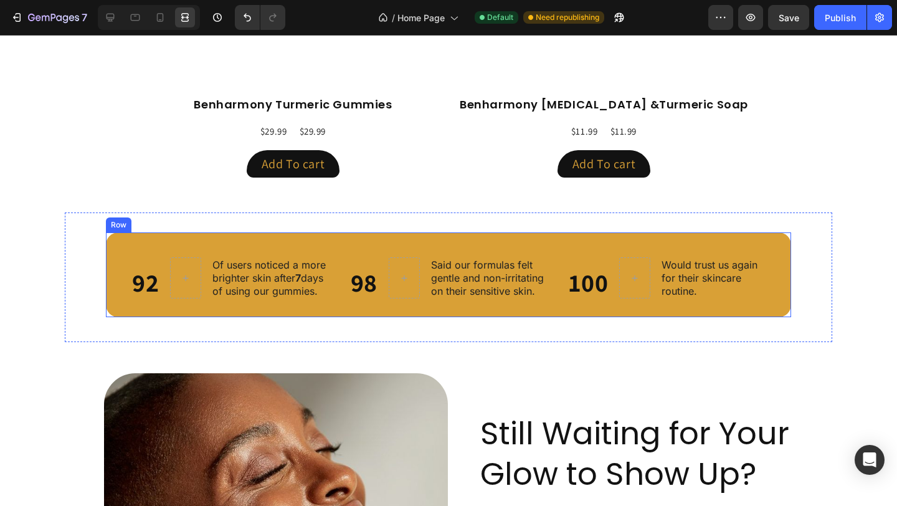
scroll to position [1006, 0]
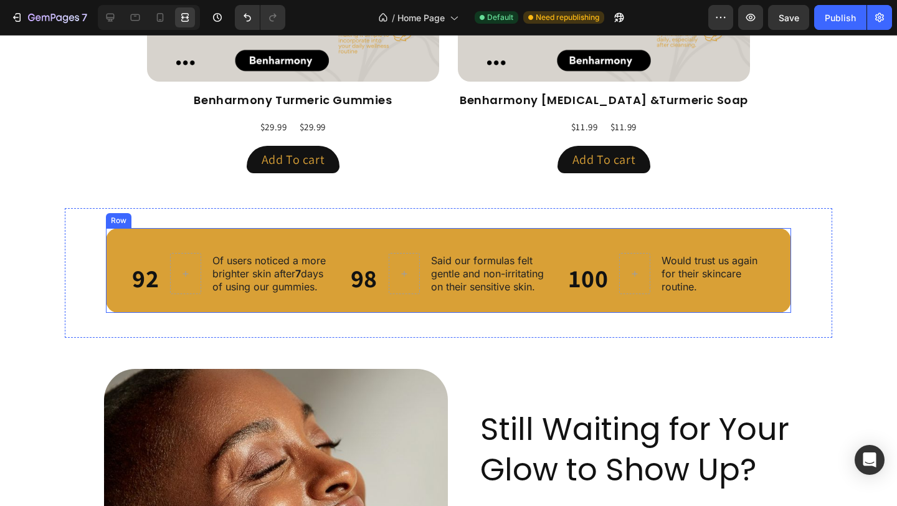
click at [336, 233] on div "92 Heading Of users noticed a more brighter skin after 7 days of using our gumm…" at bounding box center [448, 270] width 685 height 85
click at [113, 23] on icon at bounding box center [110, 17] width 12 height 12
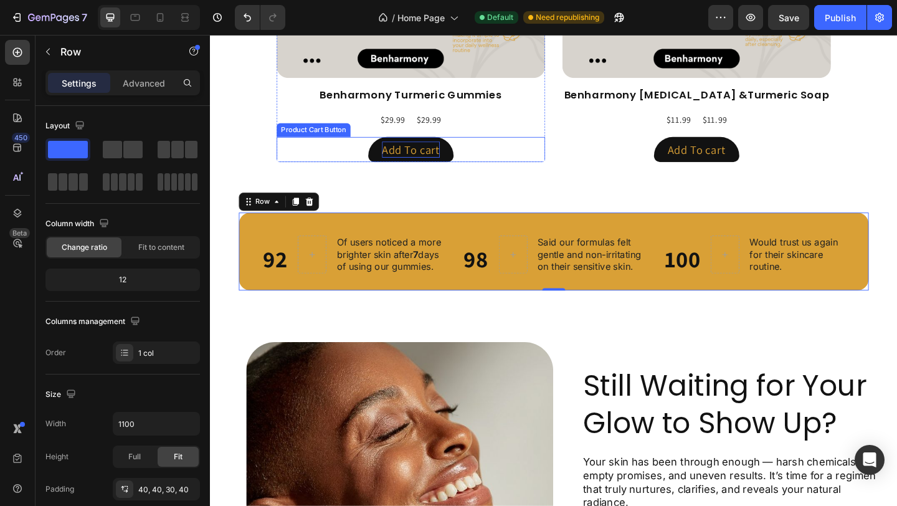
click at [451, 165] on div "Add To cart" at bounding box center [429, 159] width 64 height 17
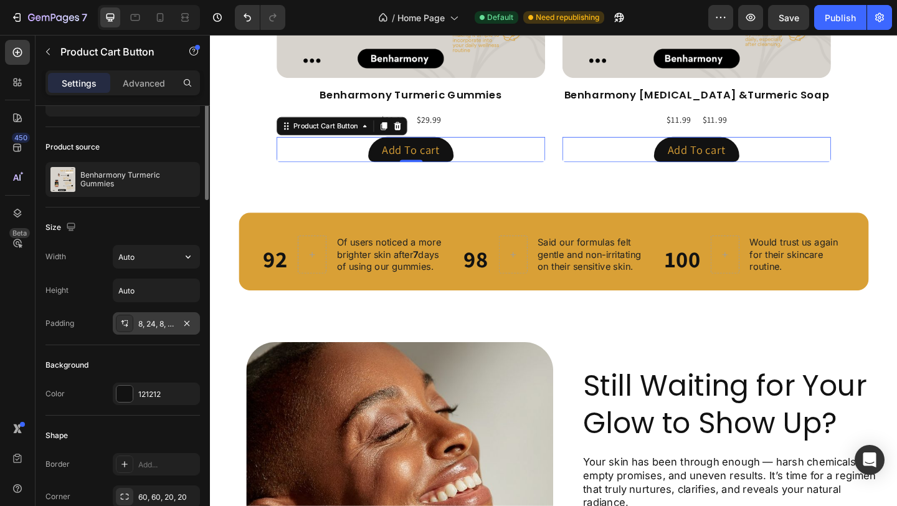
scroll to position [79, 0]
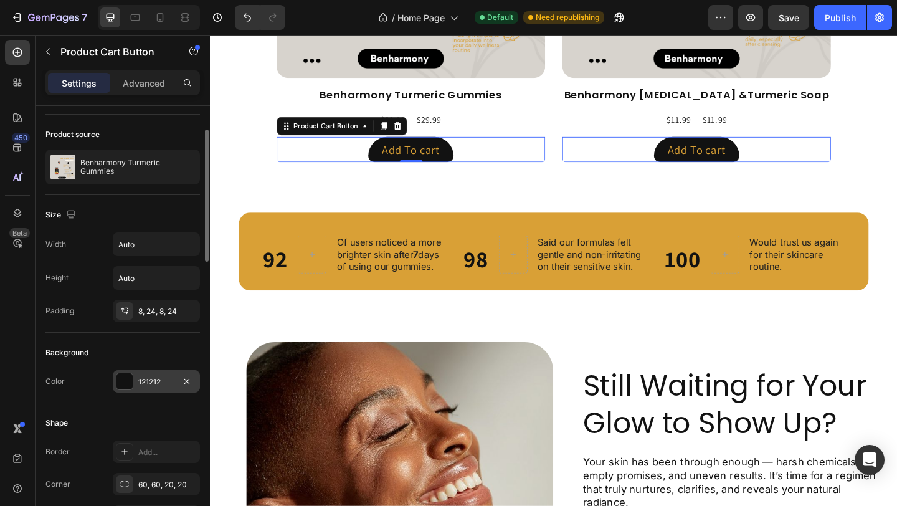
click at [151, 374] on div "121212" at bounding box center [156, 381] width 87 height 22
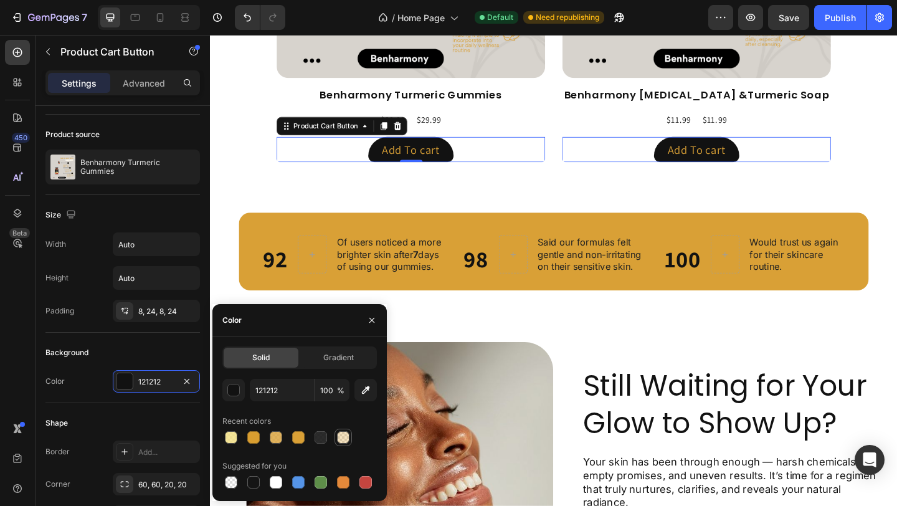
click at [338, 442] on div at bounding box center [343, 437] width 12 height 12
type input "D99E30"
type input "30"
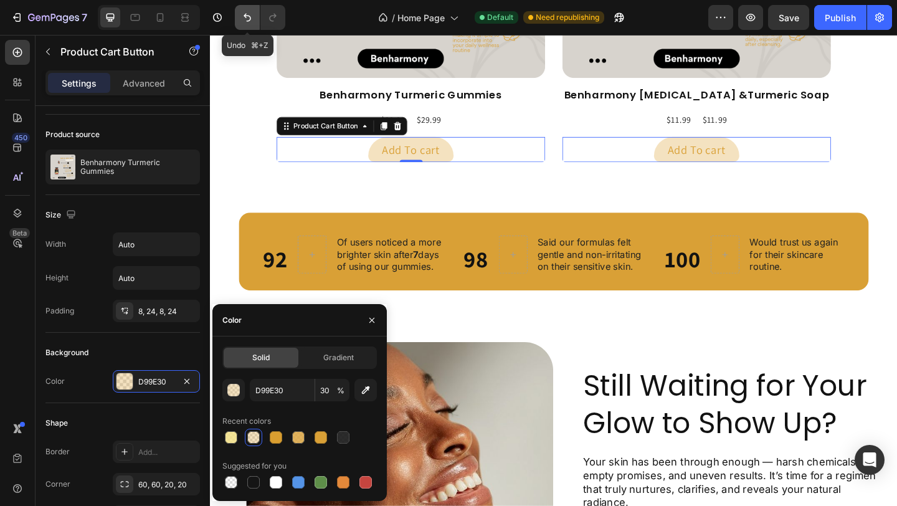
click at [241, 16] on icon "Undo/Redo" at bounding box center [247, 17] width 12 height 12
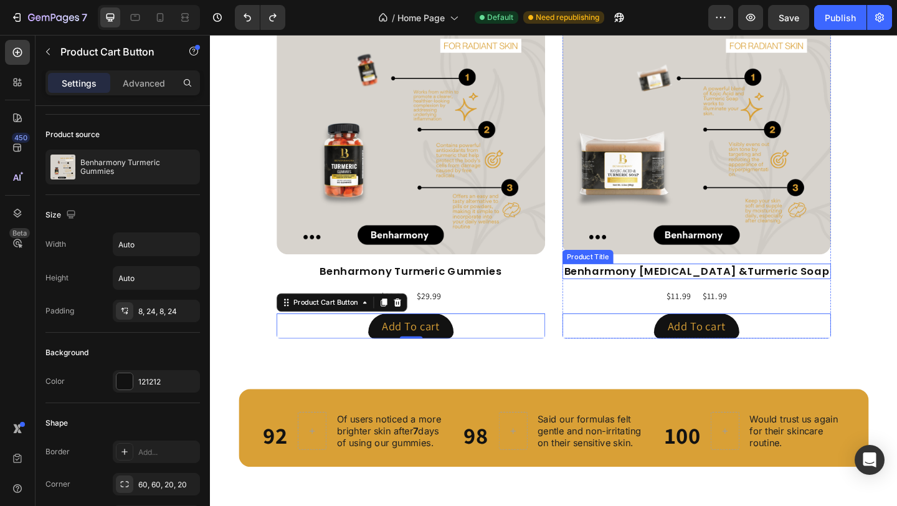
scroll to position [815, 0]
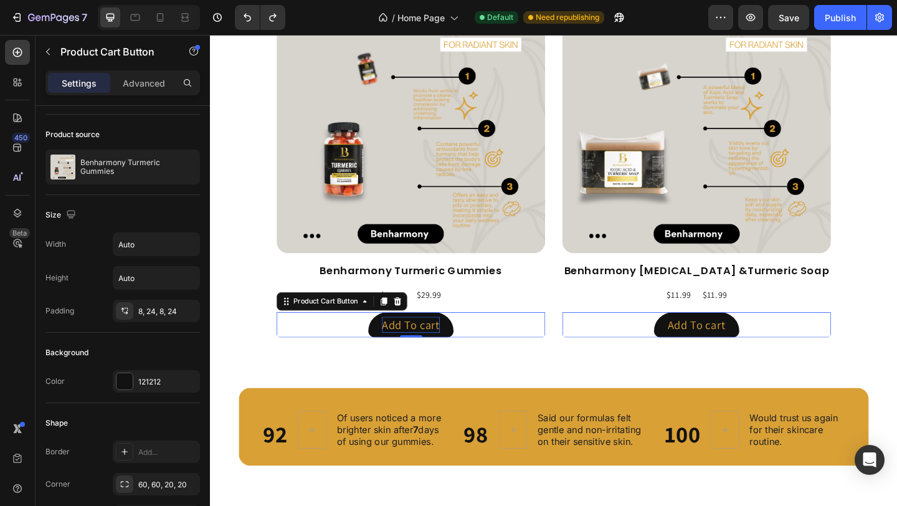
click at [417, 349] on div "Add To cart" at bounding box center [429, 349] width 64 height 17
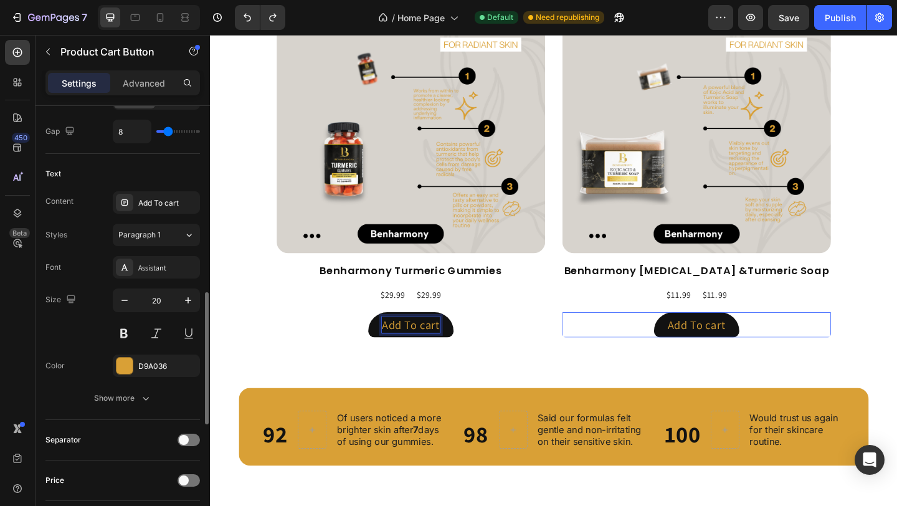
scroll to position [638, 0]
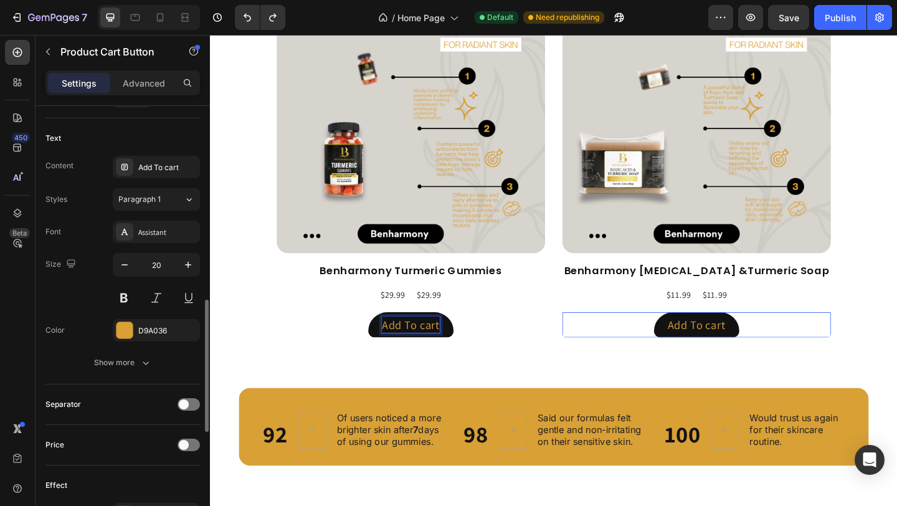
click at [158, 345] on div "Font Assistant Size 20 Color D9A036 Show more" at bounding box center [122, 297] width 154 height 153
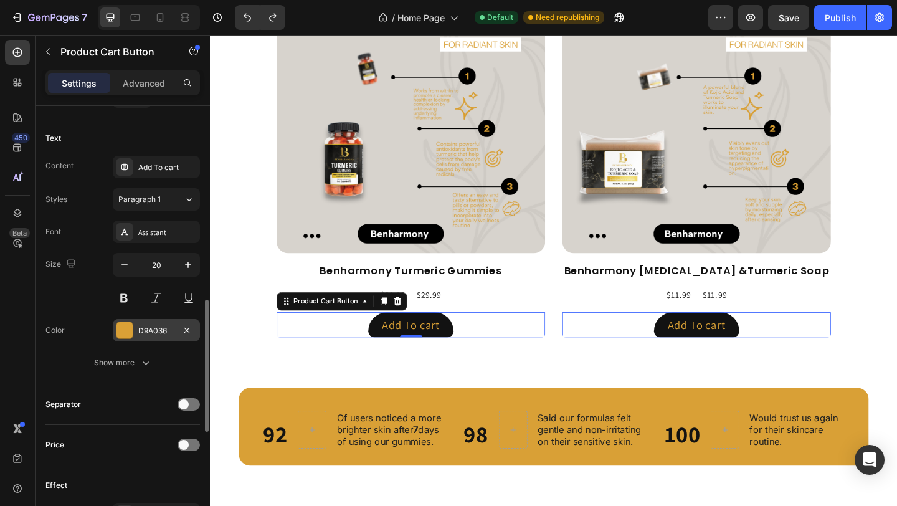
click at [159, 331] on div "D9A036" at bounding box center [156, 330] width 36 height 11
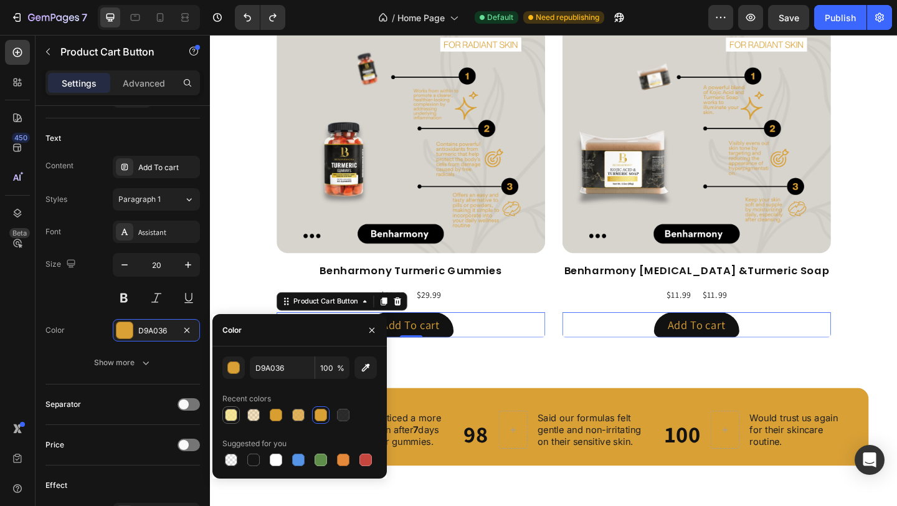
click at [231, 415] on div at bounding box center [231, 415] width 12 height 12
type input "F2DF7E"
type input "80"
click at [247, 415] on div at bounding box center [253, 414] width 15 height 15
type input "D99E30"
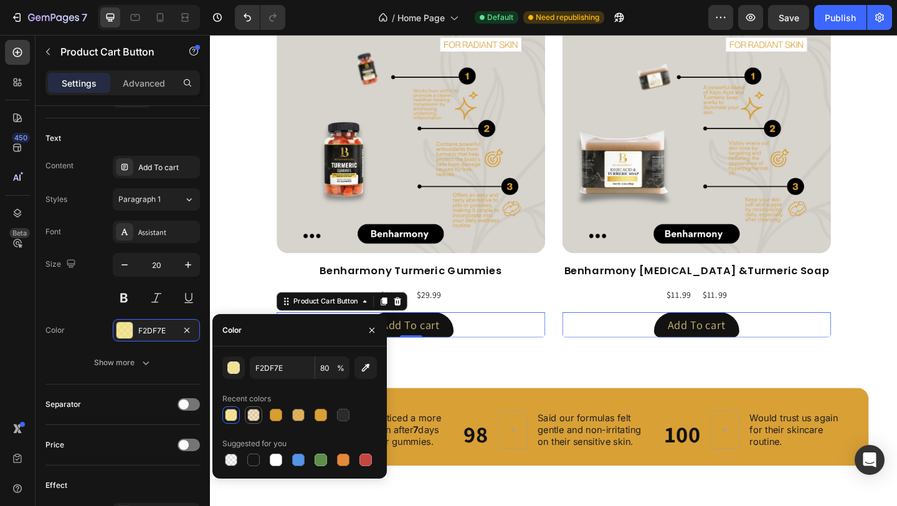
type input "30"
click at [279, 454] on div at bounding box center [276, 460] width 12 height 12
type input "FFFFFF"
type input "100"
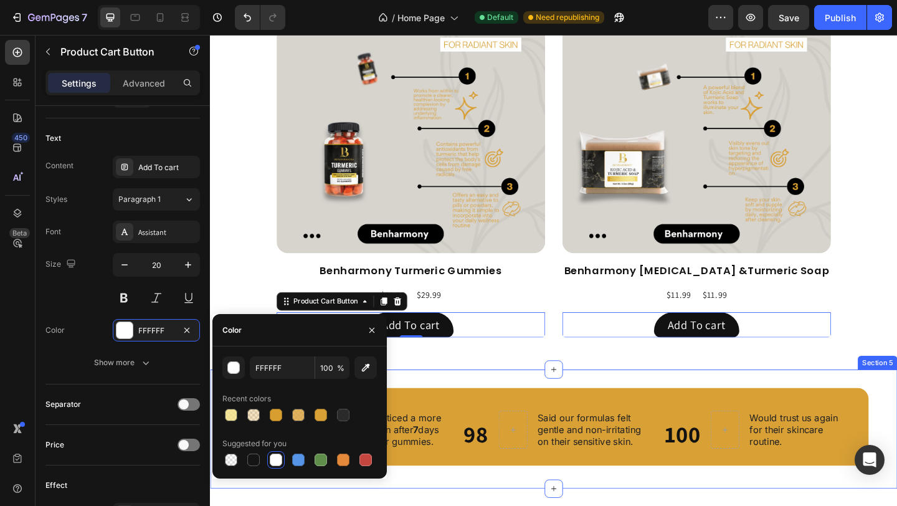
click at [520, 413] on div "92 Heading Of users noticed a more brighter skin after 7 days of using our gumm…" at bounding box center [584, 464] width 748 height 130
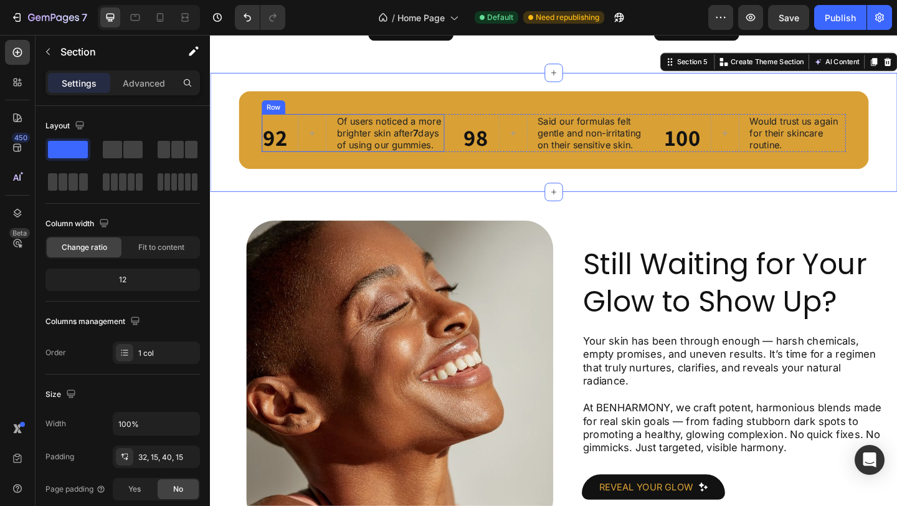
scroll to position [1161, 0]
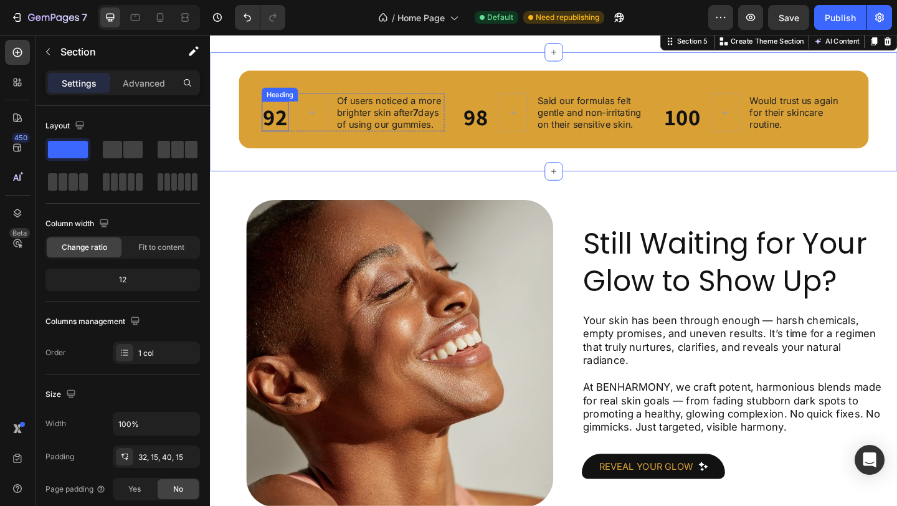
click at [284, 140] on h2 "92" at bounding box center [280, 123] width 29 height 32
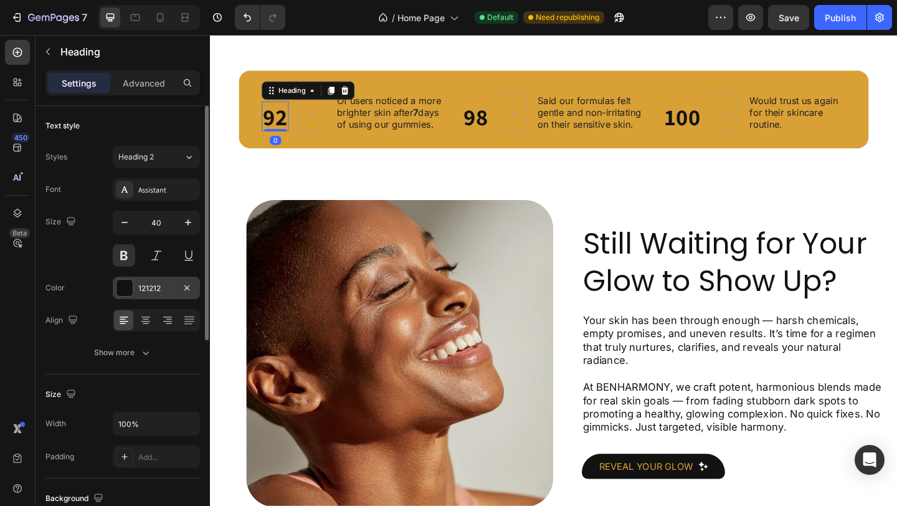
click at [148, 283] on div "121212" at bounding box center [156, 288] width 36 height 11
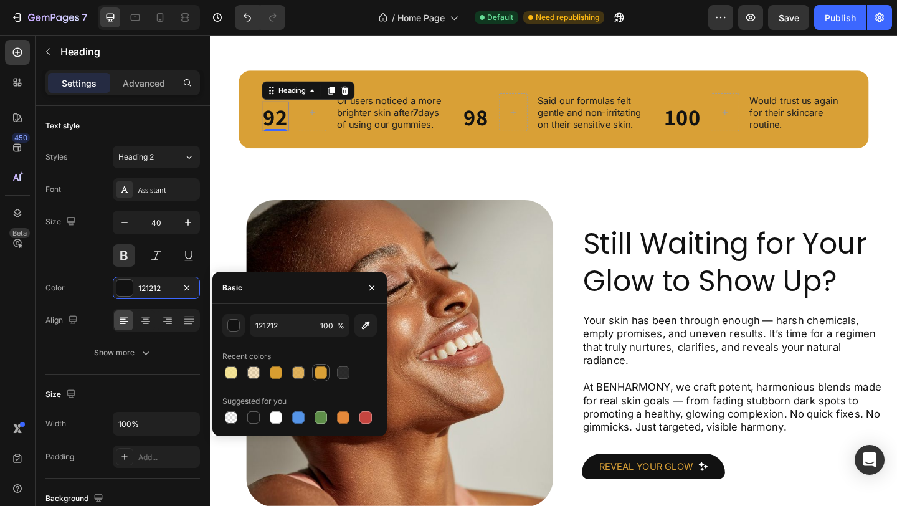
click at [314, 371] on div at bounding box center [320, 372] width 15 height 15
click at [236, 329] on div "button" at bounding box center [234, 326] width 12 height 12
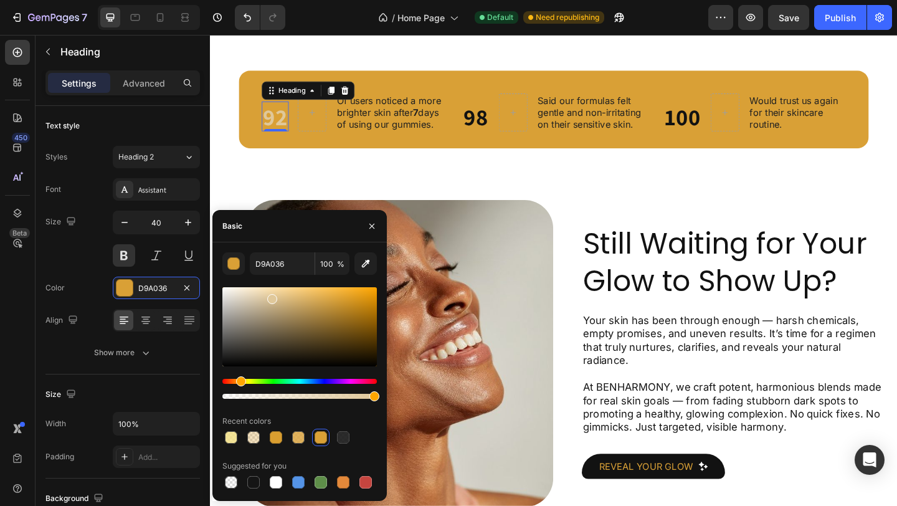
drag, startPoint x: 338, startPoint y: 303, endPoint x: 272, endPoint y: 297, distance: 66.3
click at [272, 297] on div at bounding box center [272, 299] width 10 height 10
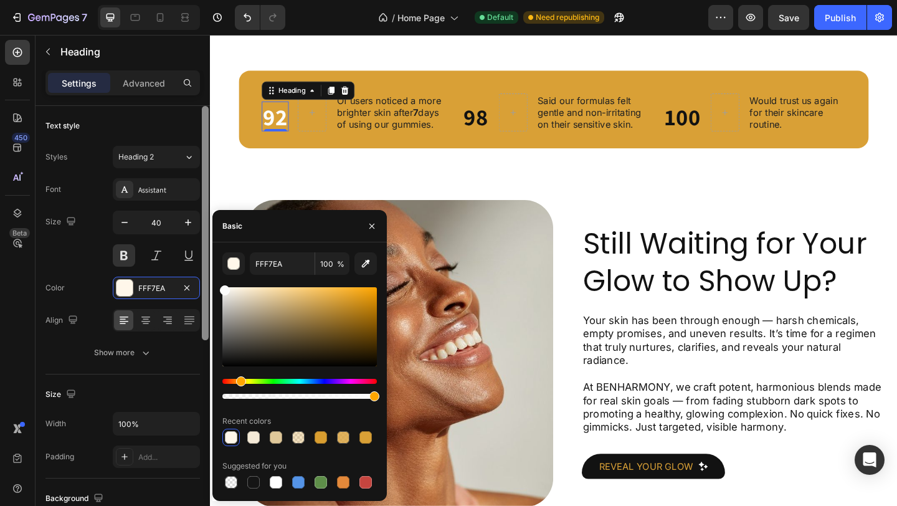
drag, startPoint x: 272, startPoint y: 297, endPoint x: 202, endPoint y: 288, distance: 69.7
click at [202, 288] on div "450 Beta Sections(18) Elements(83) Section Element Hero Section Product Detail …" at bounding box center [105, 270] width 210 height 471
type input "FCFCFC"
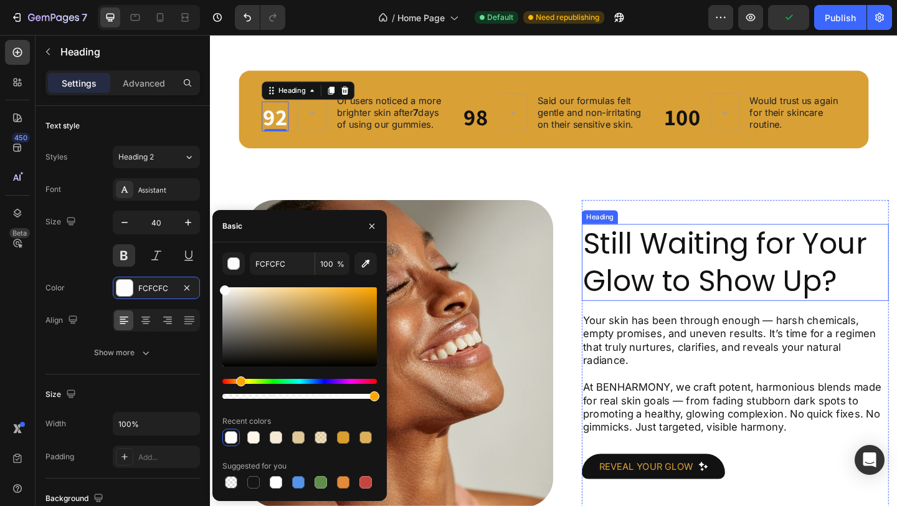
click at [632, 267] on h2 "Still Waiting for Your Glow to Show Up?" at bounding box center [781, 281] width 334 height 83
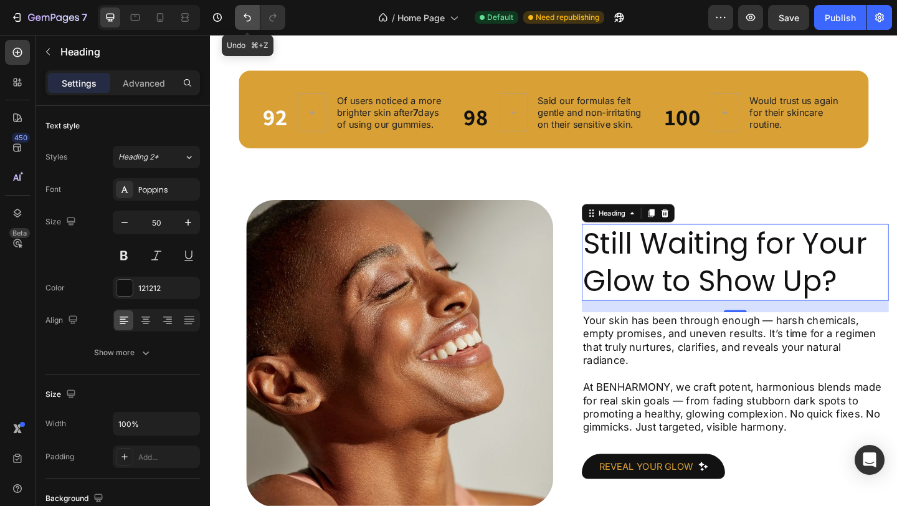
click at [258, 19] on button "Undo/Redo" at bounding box center [247, 17] width 25 height 25
click at [254, 19] on button "Undo/Redo" at bounding box center [247, 17] width 25 height 25
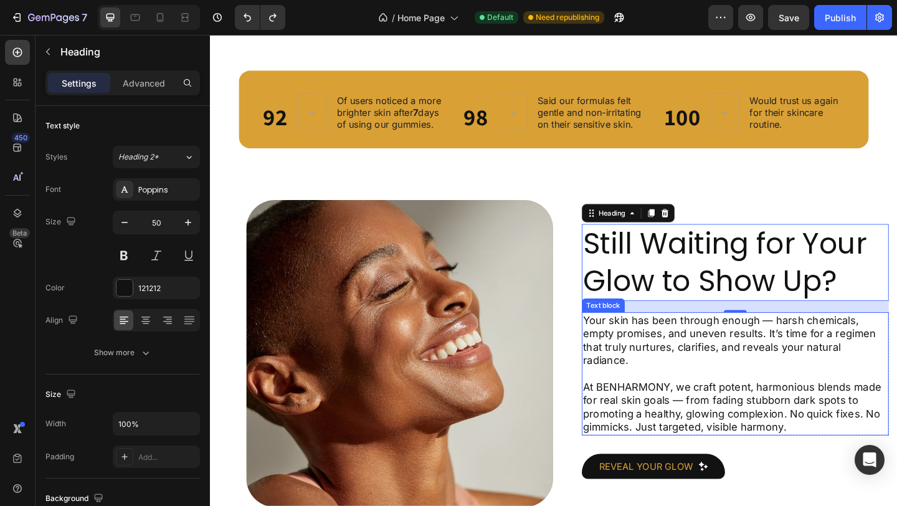
scroll to position [1260, 0]
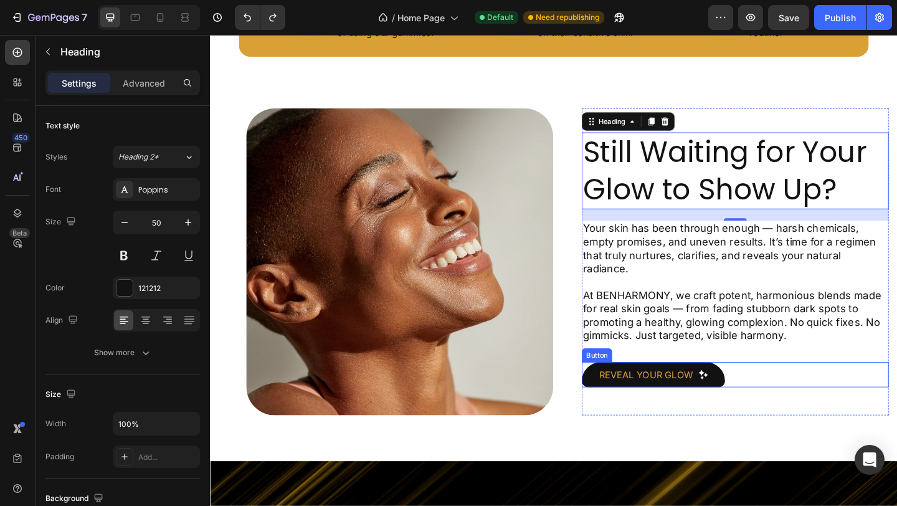
click at [671, 404] on link "Reveal Your Glow" at bounding box center [692, 404] width 156 height 27
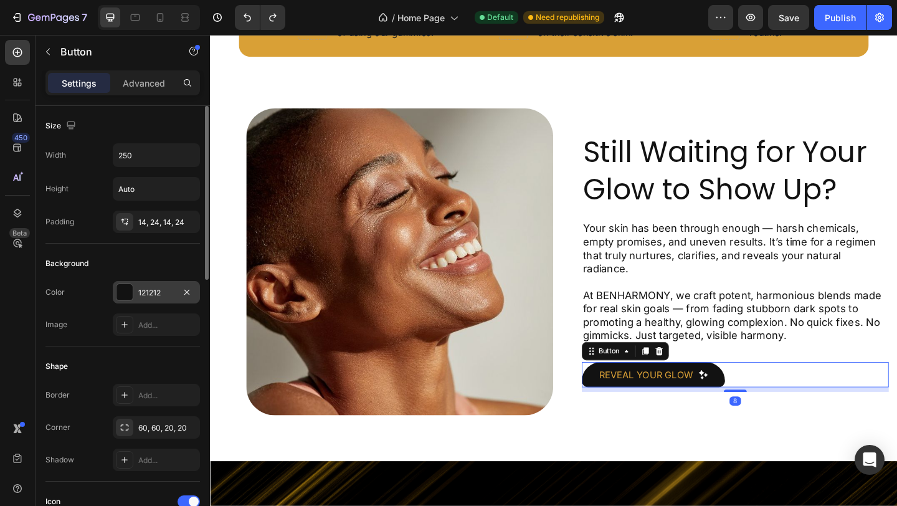
click at [138, 297] on div "121212" at bounding box center [156, 292] width 36 height 11
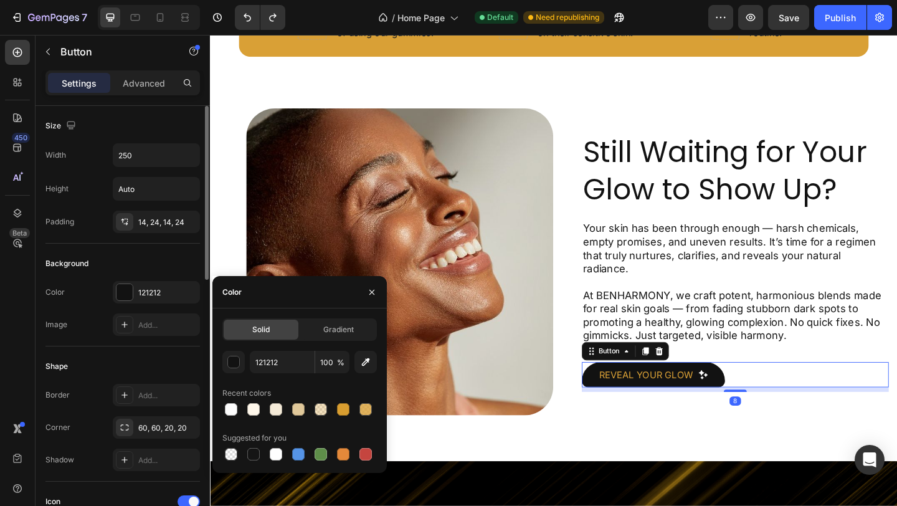
click at [118, 354] on div "Shape Border Add... Corner 60, 60, 20, 20 Shadow Add..." at bounding box center [122, 413] width 154 height 135
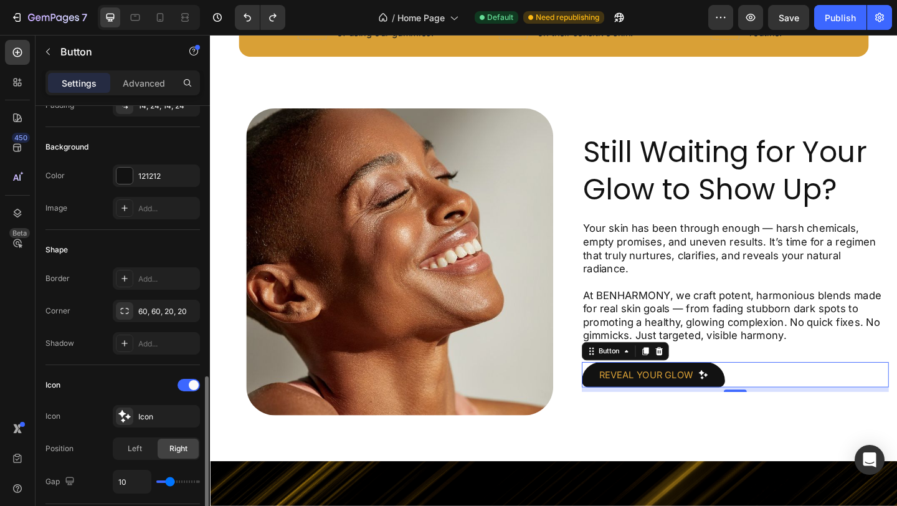
scroll to position [338, 0]
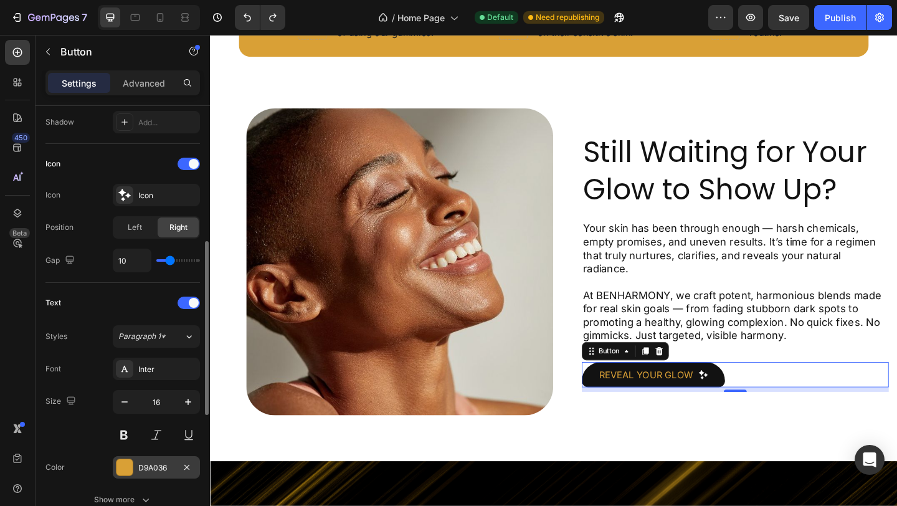
click at [144, 468] on div "D9A036" at bounding box center [156, 467] width 36 height 11
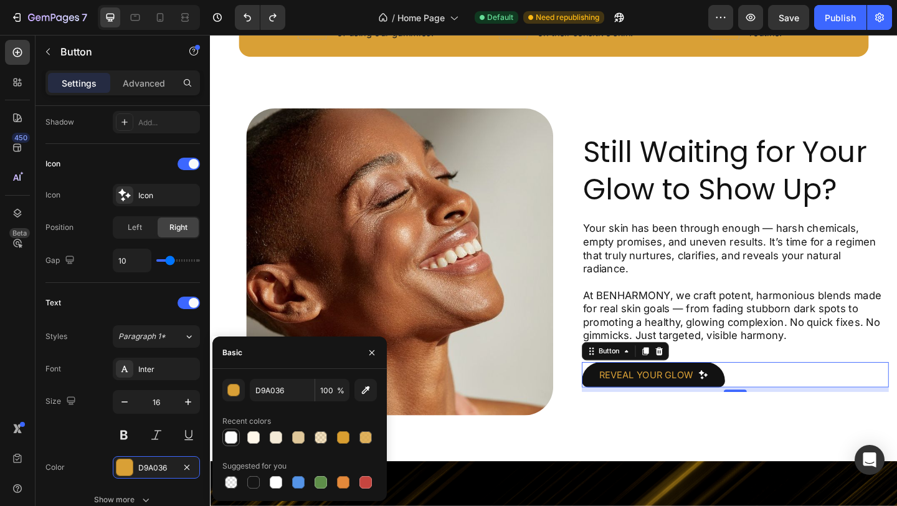
click at [229, 439] on div at bounding box center [231, 437] width 12 height 12
type input "FCFCFC"
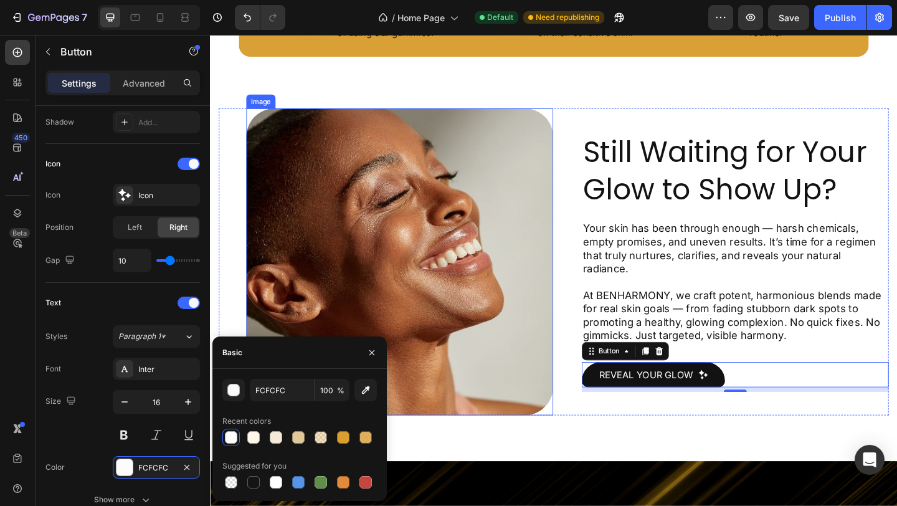
click at [754, 279] on p "Your skin has been through enough — harsh chemicals, empty promises, and uneven…" at bounding box center [780, 267] width 331 height 59
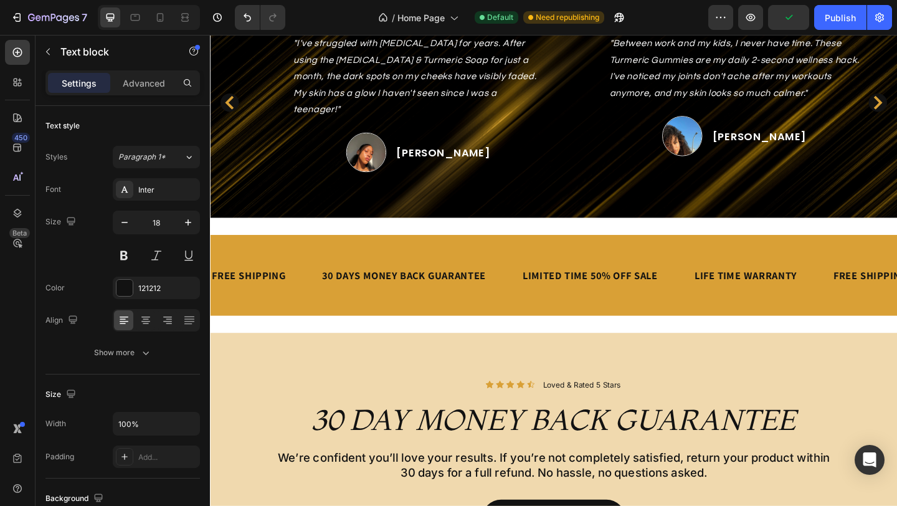
scroll to position [2055, 0]
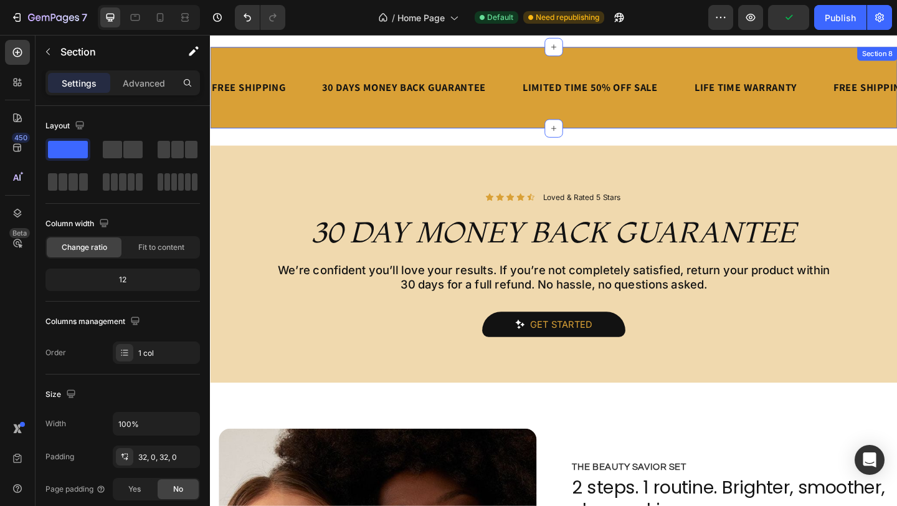
click at [528, 54] on div "FREE SHIPPING Text Block 30 DAYS MONEY BACK GUARANTEE Text Block LIMITED TIME 5…" at bounding box center [584, 92] width 748 height 88
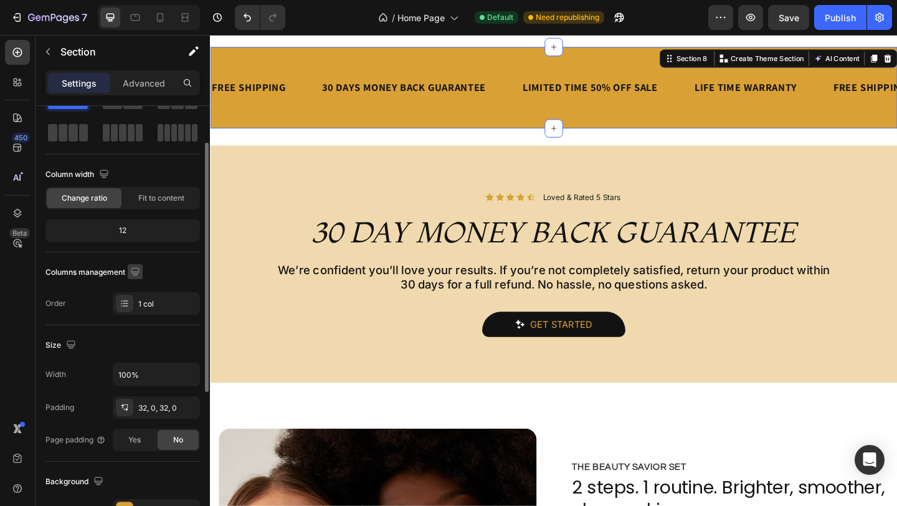
scroll to position [100, 0]
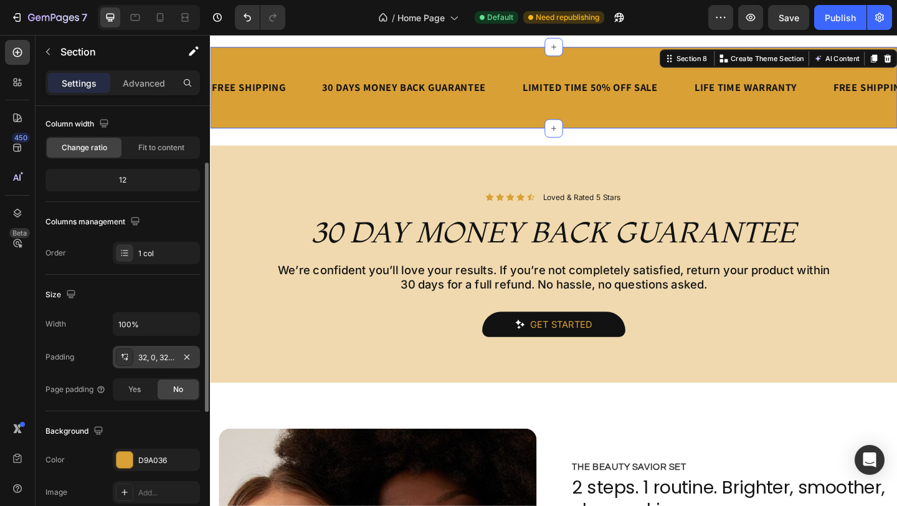
click at [151, 363] on div "32, 0, 32, 0" at bounding box center [156, 357] width 87 height 22
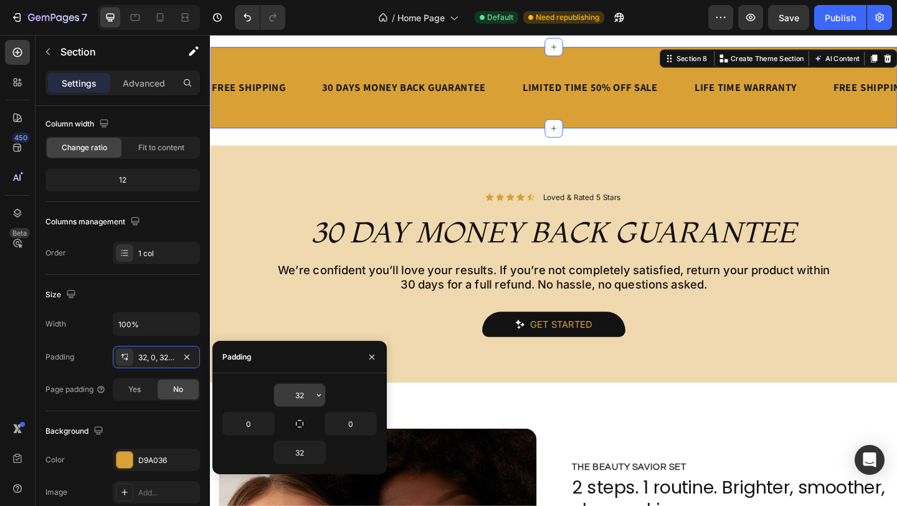
click at [308, 394] on input "32" at bounding box center [299, 395] width 51 height 22
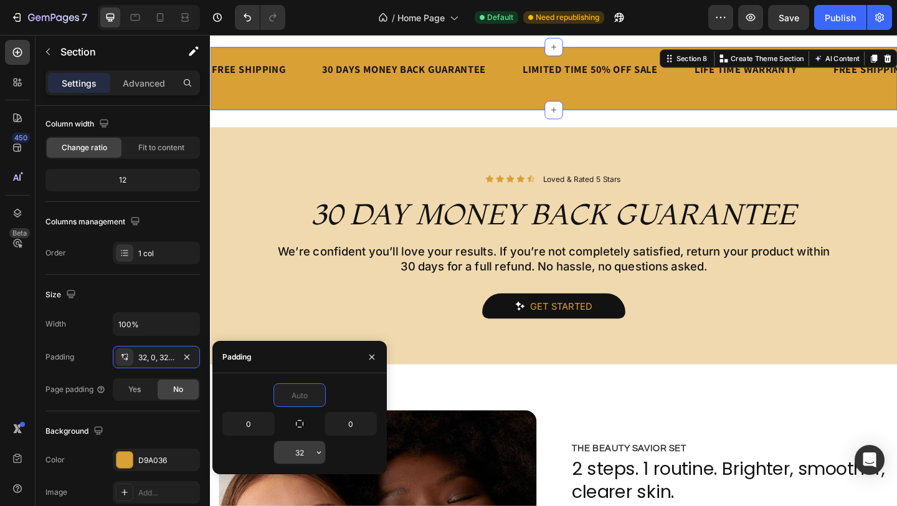
click at [300, 452] on input "32" at bounding box center [299, 452] width 51 height 22
type input "0"
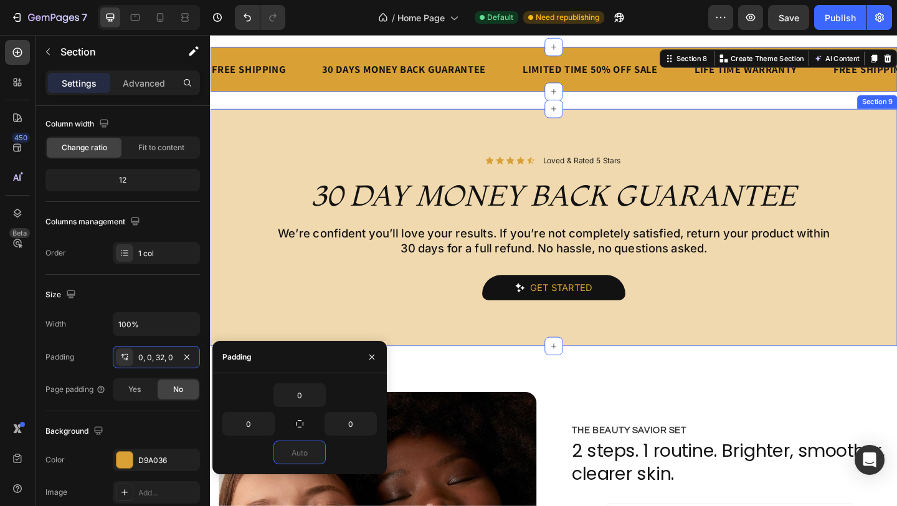
click at [388, 255] on p "We’re confident you’ll love your results. If you’re not completely satisfied, r…" at bounding box center [583, 250] width 745 height 16
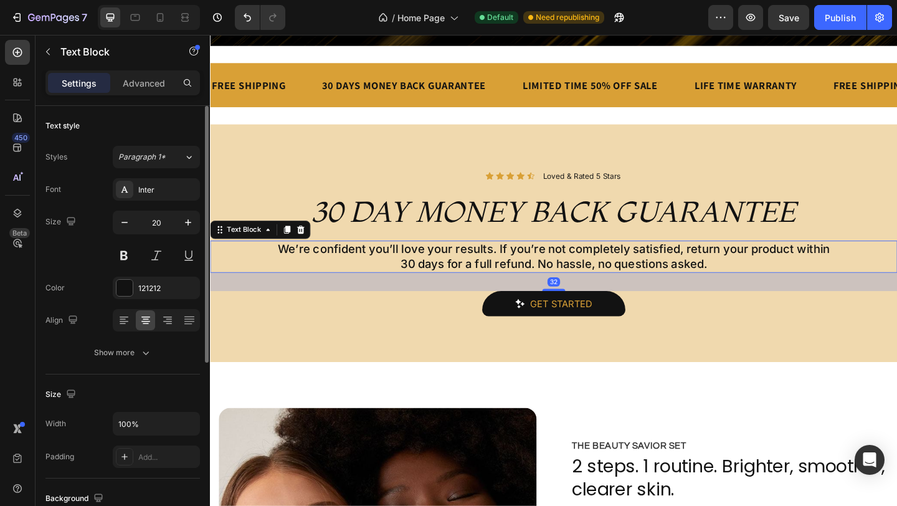
scroll to position [1934, 0]
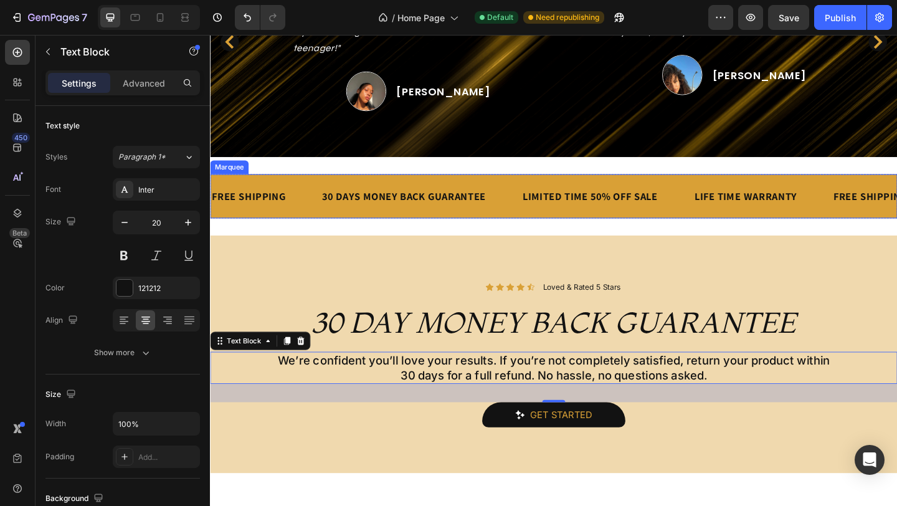
click at [422, 186] on div "FREE SHIPPING Text Block 30 DAYS MONEY BACK GUARANTEE Text Block LIMITED TIME 5…" at bounding box center [584, 210] width 748 height 48
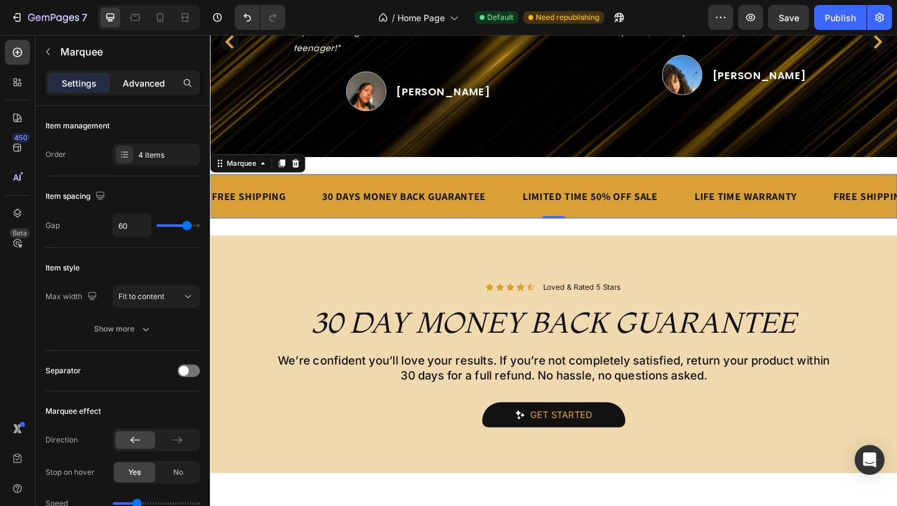
click at [152, 83] on p "Advanced" at bounding box center [144, 83] width 42 height 13
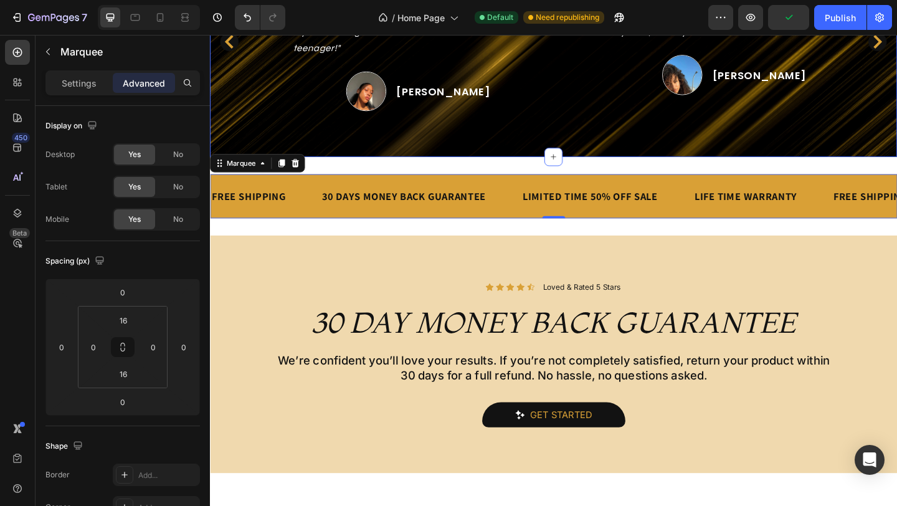
click at [385, 150] on div "What our clients say? Heading Image "I've struggled with acne scars for years. …" at bounding box center [584, 2] width 748 height 330
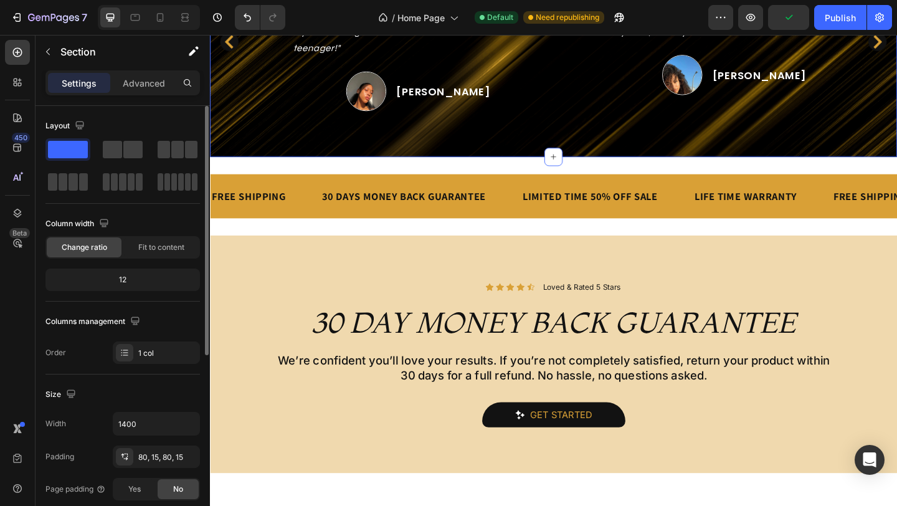
click at [181, 397] on div "Size" at bounding box center [122, 394] width 154 height 20
click at [160, 460] on div "80, 15, 80, 15" at bounding box center [156, 457] width 36 height 11
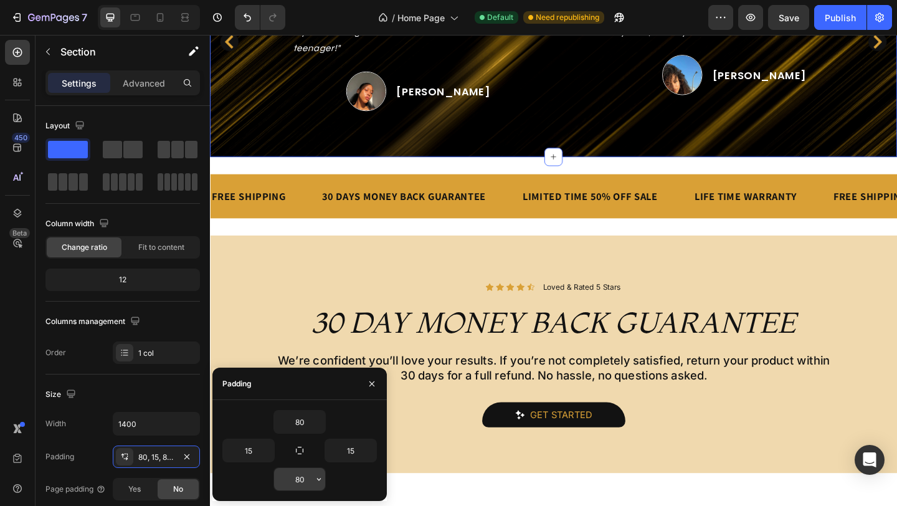
click at [301, 473] on input "80" at bounding box center [299, 479] width 51 height 22
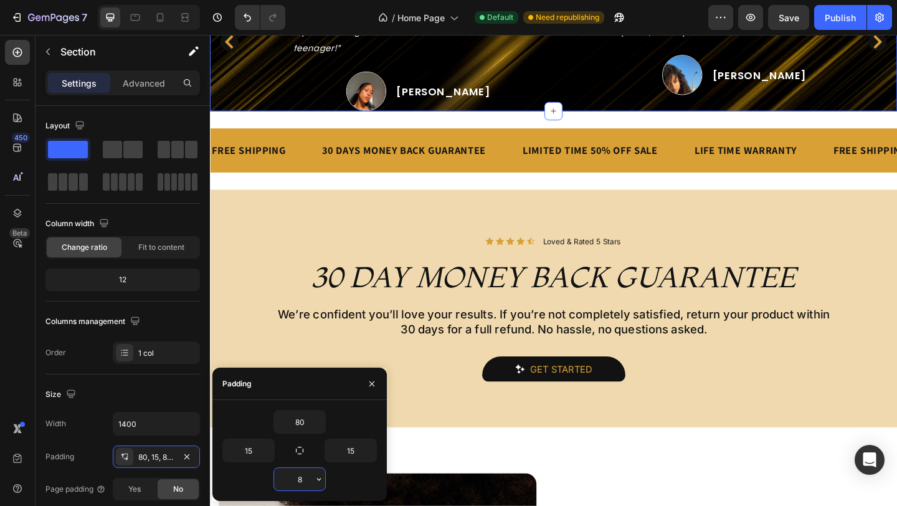
type input "80"
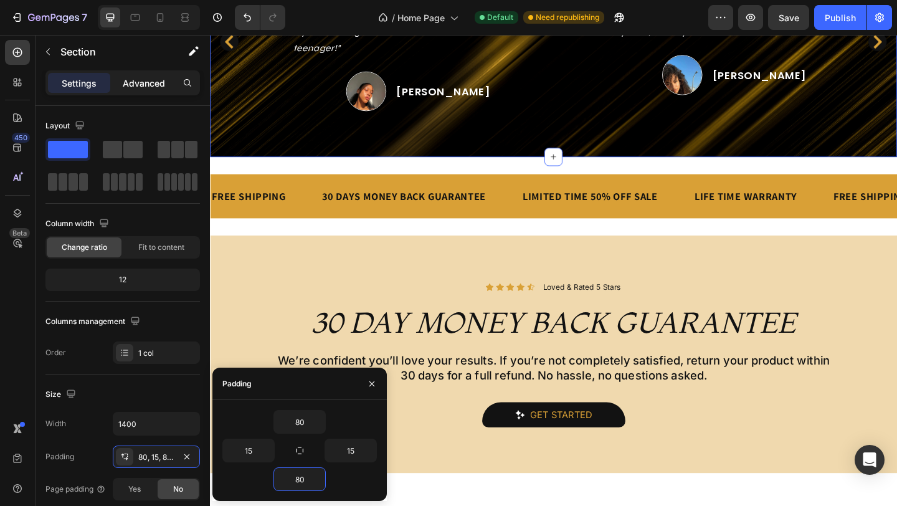
click at [153, 92] on div "Advanced" at bounding box center [144, 83] width 62 height 20
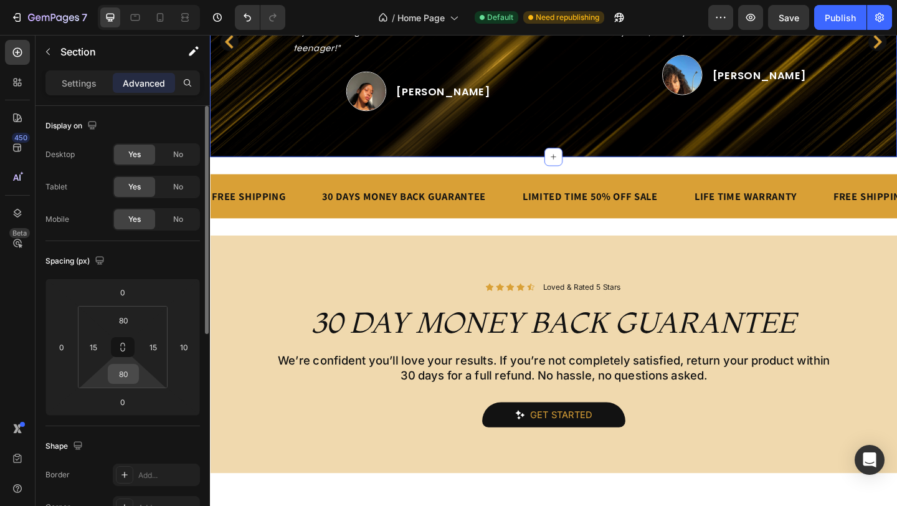
click at [129, 374] on input "80" at bounding box center [123, 373] width 25 height 19
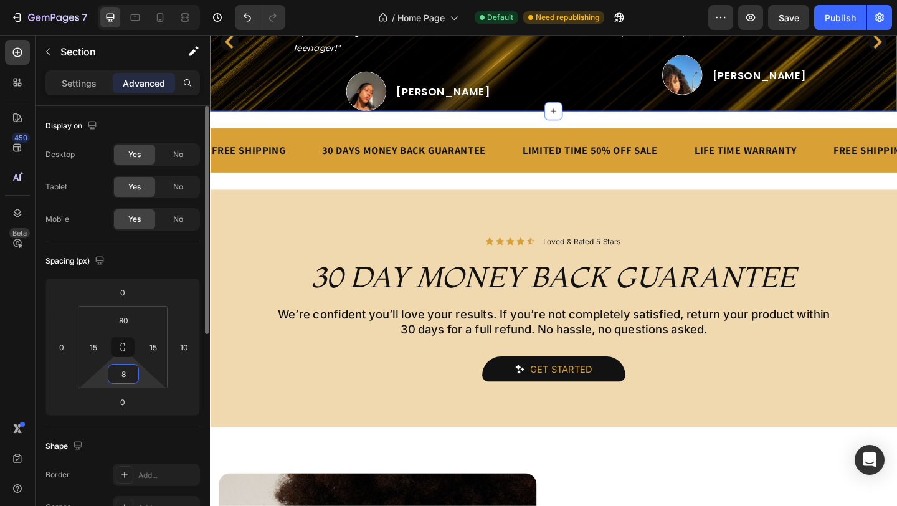
type input "80"
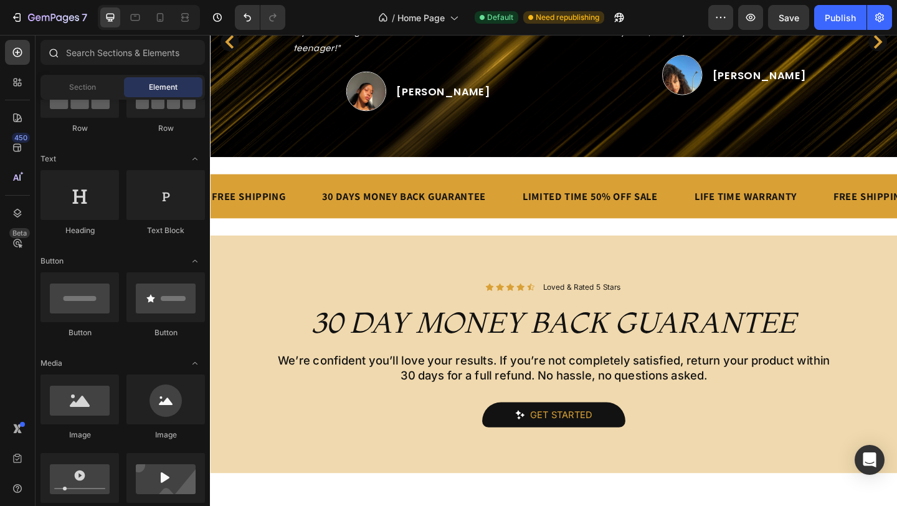
click at [83, 66] on div at bounding box center [123, 55] width 174 height 30
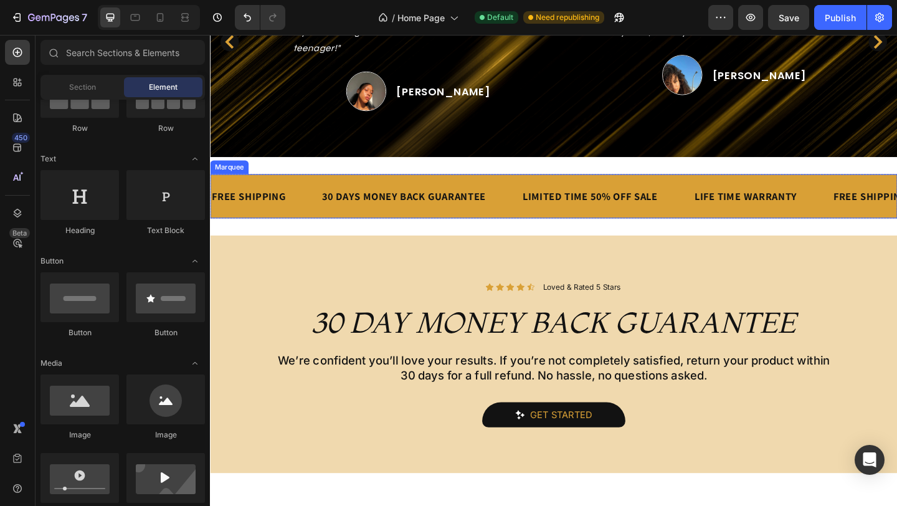
click at [349, 186] on div "FREE SHIPPING Text Block 30 DAYS MONEY BACK GUARANTEE Text Block LIMITED TIME 5…" at bounding box center [584, 210] width 748 height 48
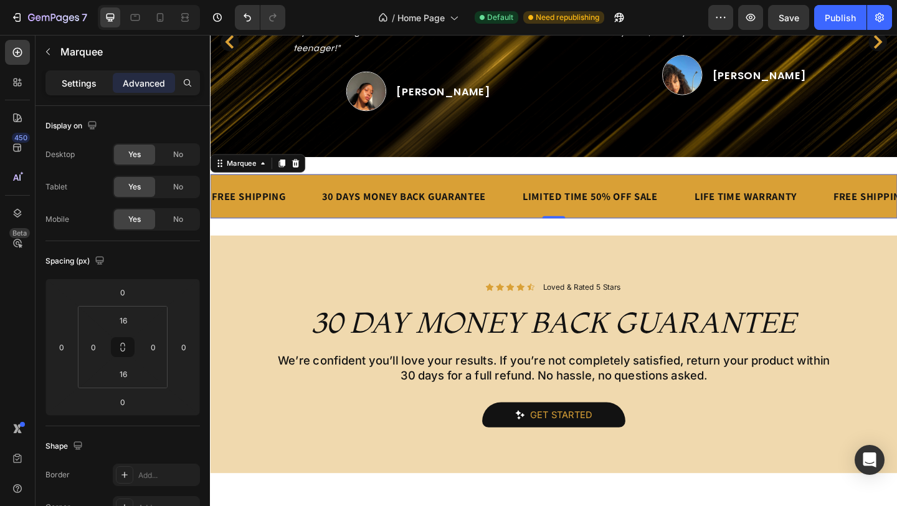
click at [77, 90] on div "Settings" at bounding box center [79, 83] width 62 height 20
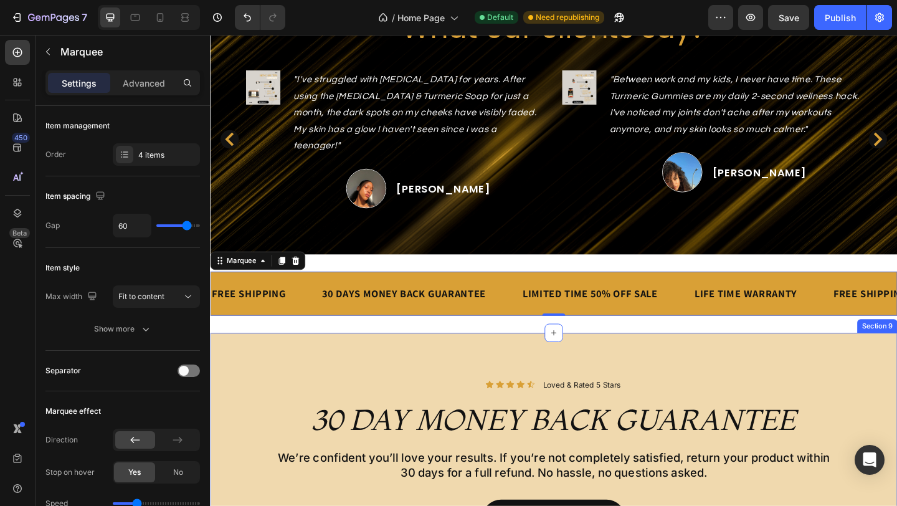
scroll to position [1749, 0]
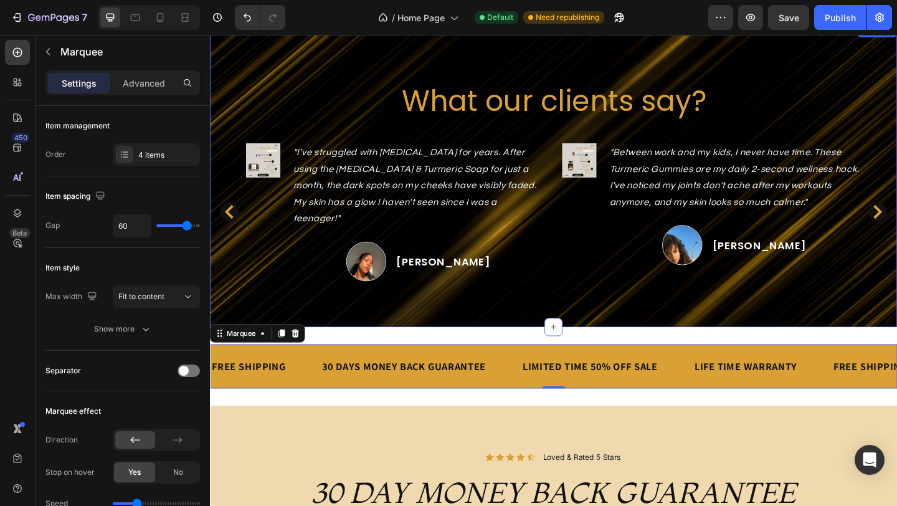
click at [390, 331] on div "What our clients say? Heading Image "I've struggled with acne scars for years. …" at bounding box center [584, 187] width 748 height 330
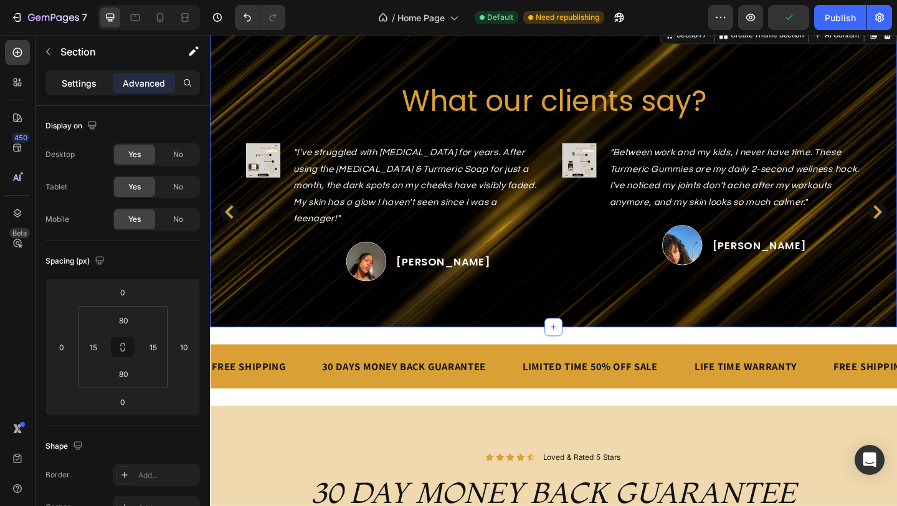
click at [77, 82] on p "Settings" at bounding box center [79, 83] width 35 height 13
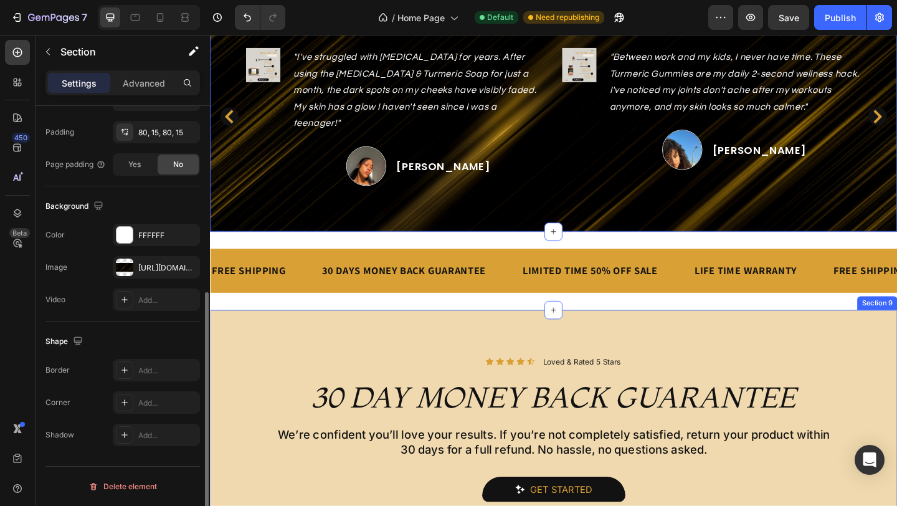
scroll to position [2003, 0]
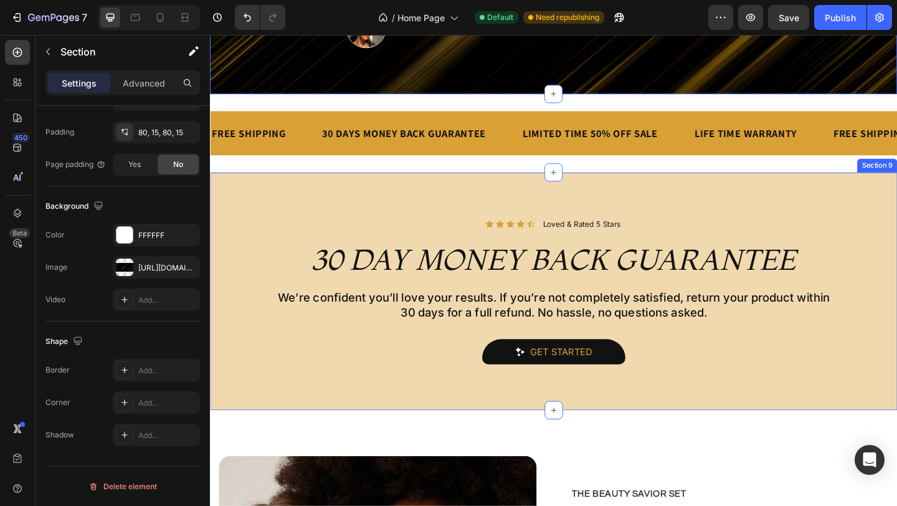
click at [480, 196] on div "Icon Icon Icon Icon Icon Icon List Loved & Rated 5 Stars Text Block Row Row 30 …" at bounding box center [584, 313] width 748 height 259
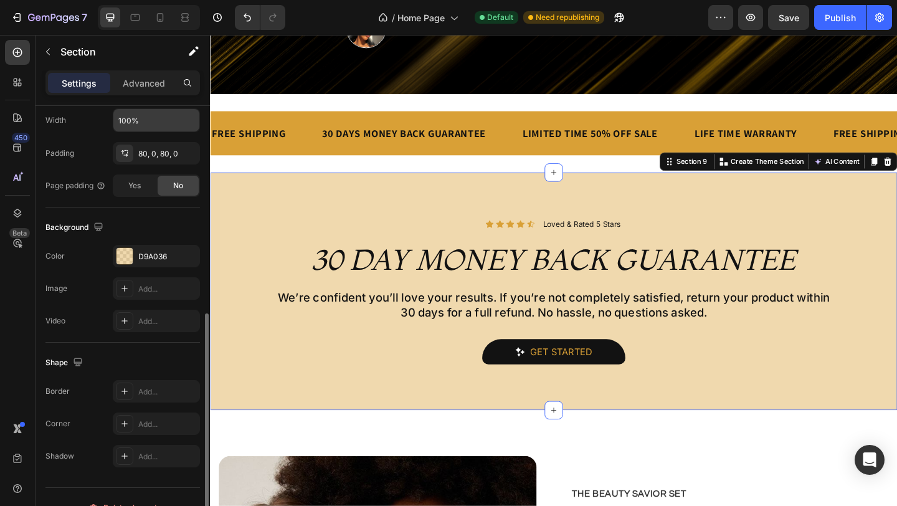
scroll to position [325, 0]
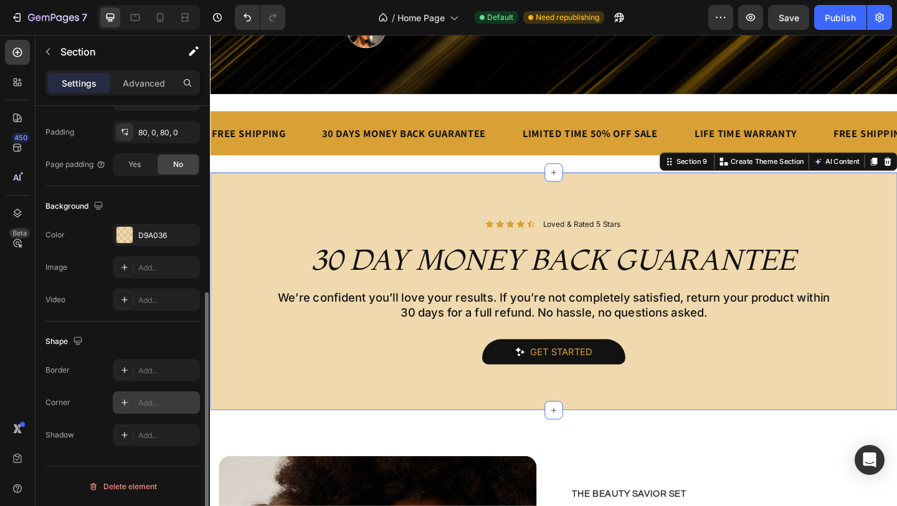
click at [152, 396] on div "Add..." at bounding box center [156, 402] width 87 height 22
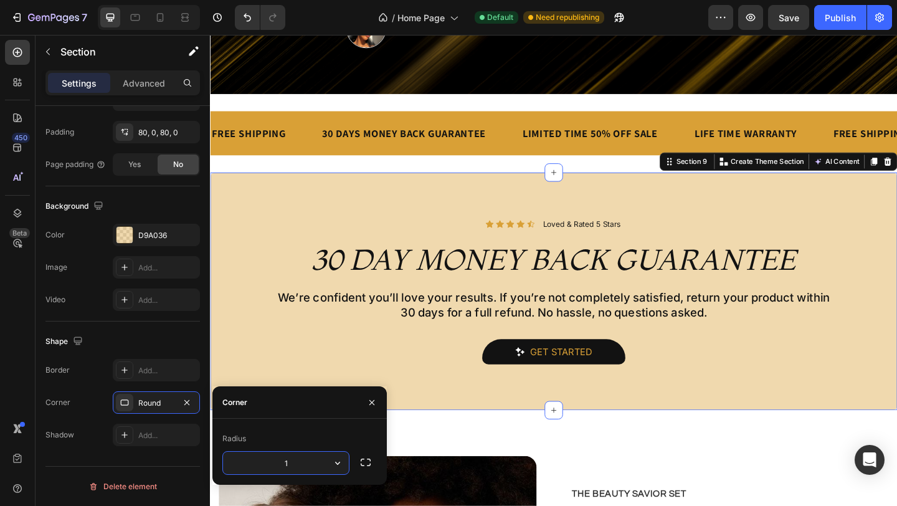
type input "10"
click at [426, 288] on div "Icon Icon Icon Icon Icon Icon List Loved & Rated 5 Stars Text Block Row Row 30 …" at bounding box center [584, 313] width 748 height 159
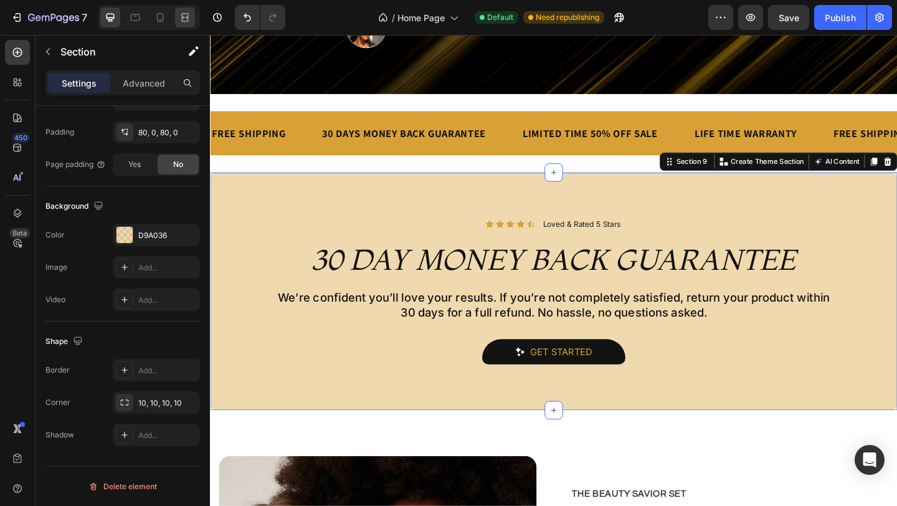
click at [184, 22] on icon at bounding box center [185, 17] width 12 height 12
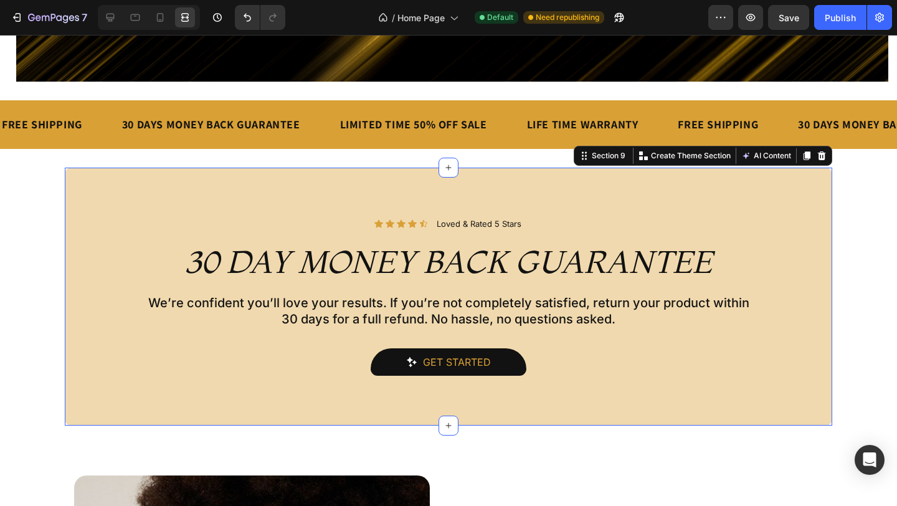
click at [199, 136] on div "30 DAYS MONEY BACK GUARANTEE Text Block" at bounding box center [211, 124] width 181 height 28
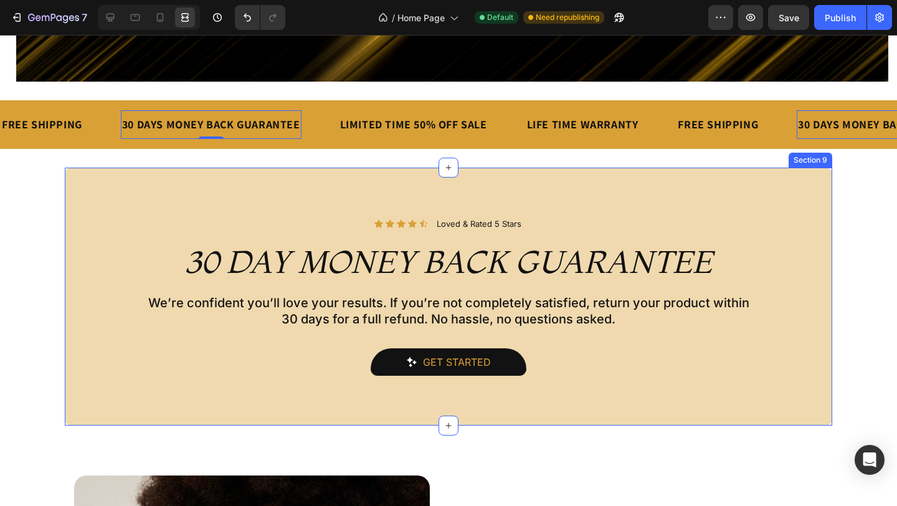
click at [226, 183] on div "Icon Icon Icon Icon Icon Icon List Loved & Rated 5 Stars Text Block Row Row 30 …" at bounding box center [448, 297] width 767 height 259
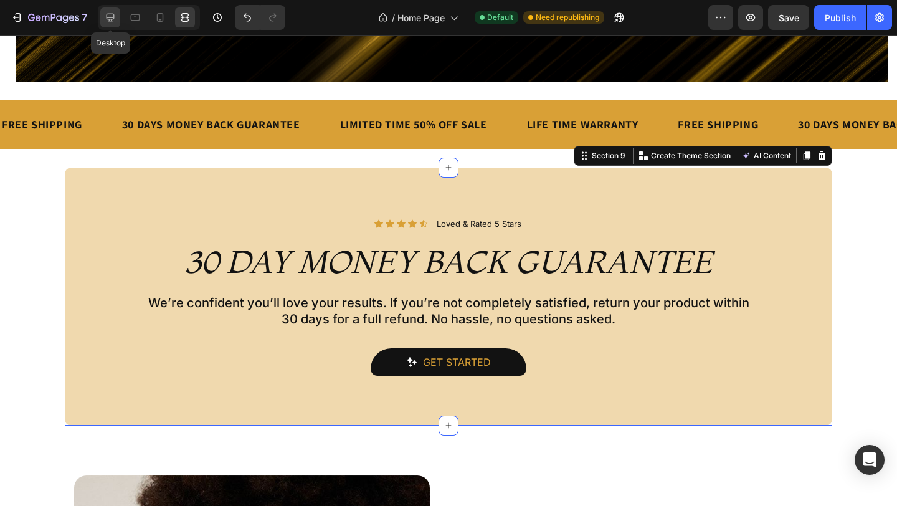
click at [115, 11] on icon at bounding box center [110, 17] width 12 height 12
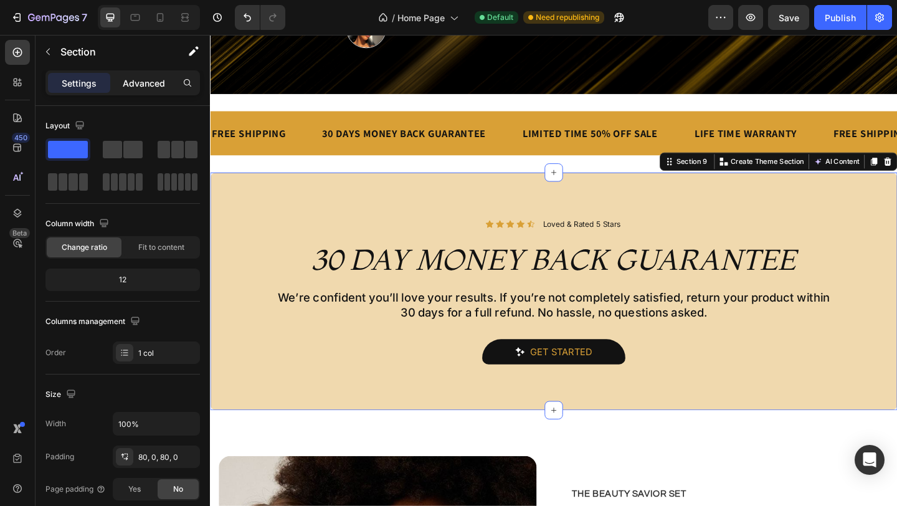
click at [136, 83] on p "Advanced" at bounding box center [144, 83] width 42 height 13
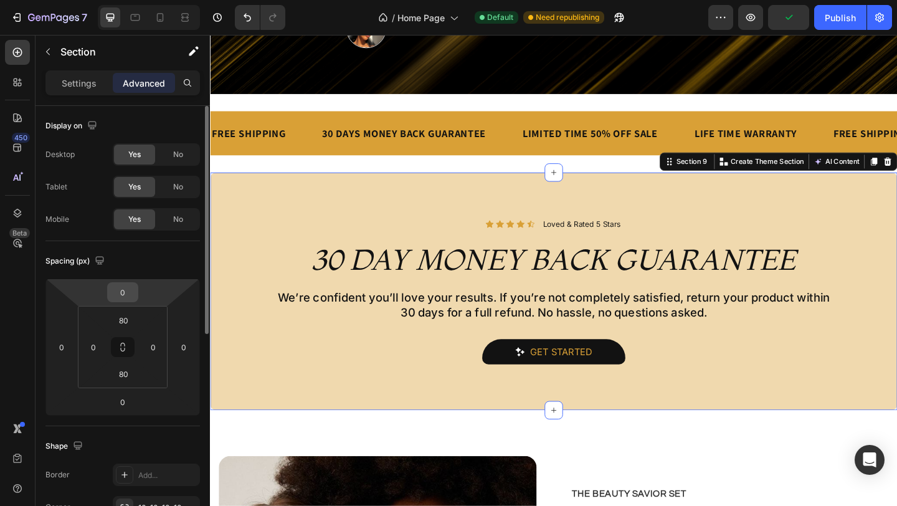
click at [125, 299] on input "0" at bounding box center [122, 292] width 25 height 19
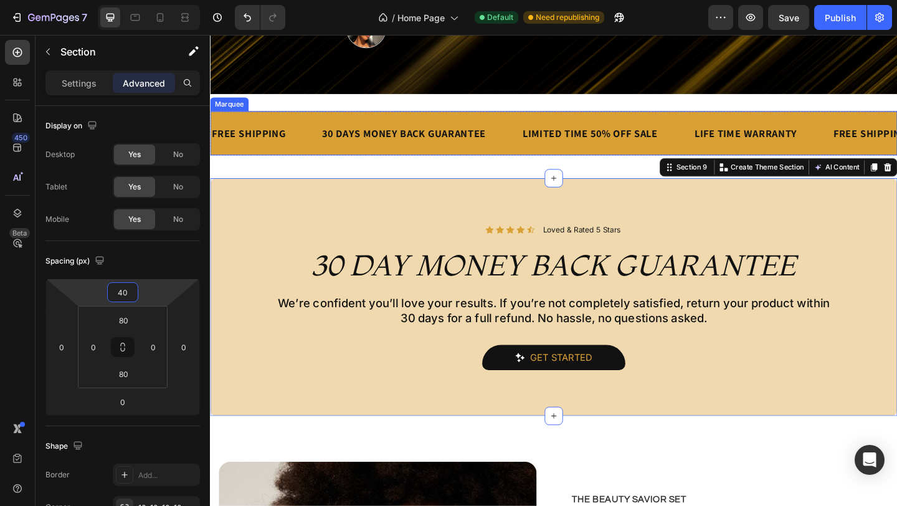
type input "4"
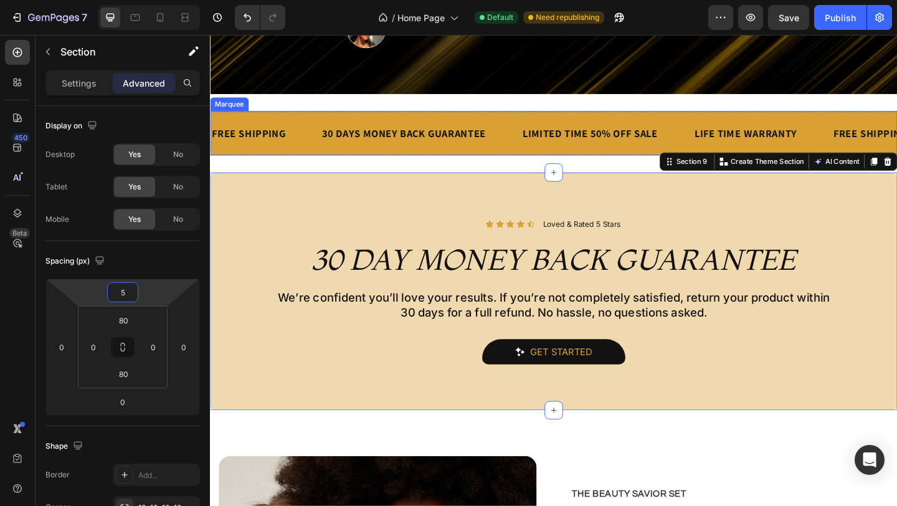
type input "50"
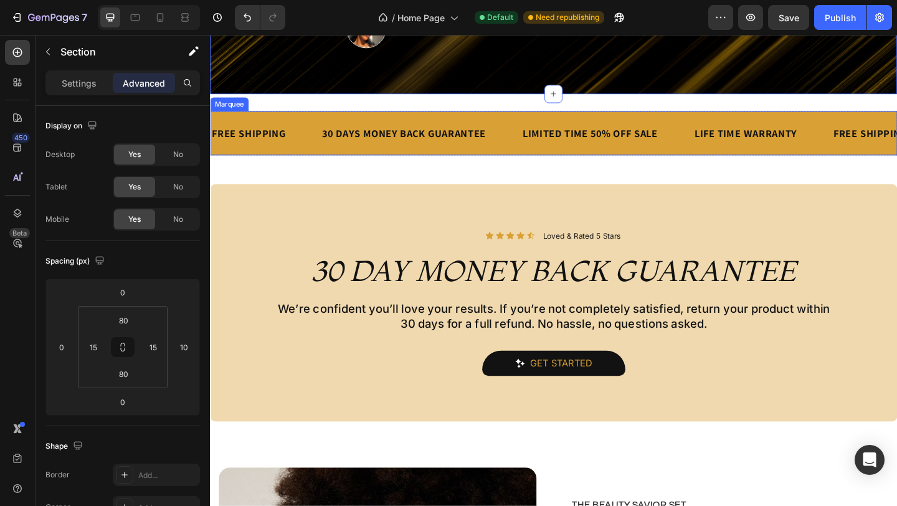
click at [460, 118] on div "FREE SHIPPING Text Block 30 DAYS MONEY BACK GUARANTEE Text Block LIMITED TIME 5…" at bounding box center [584, 142] width 748 height 48
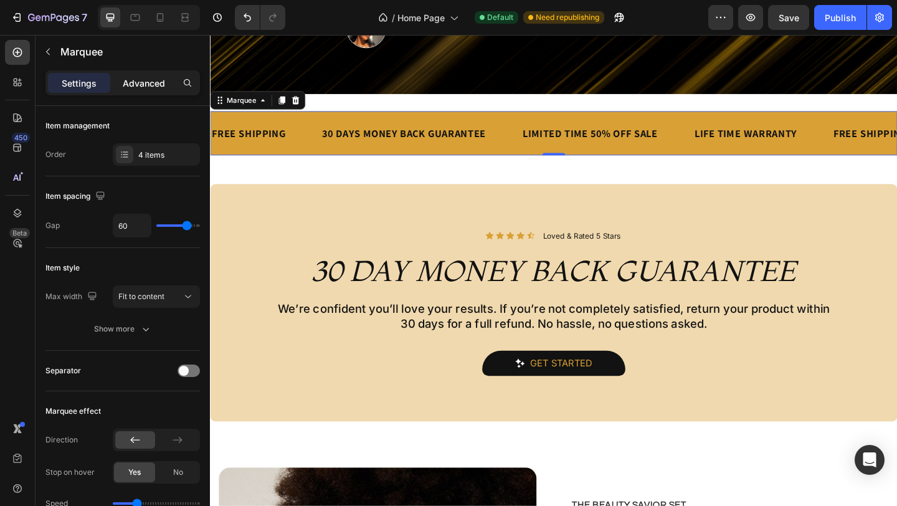
click at [148, 78] on p "Advanced" at bounding box center [144, 83] width 42 height 13
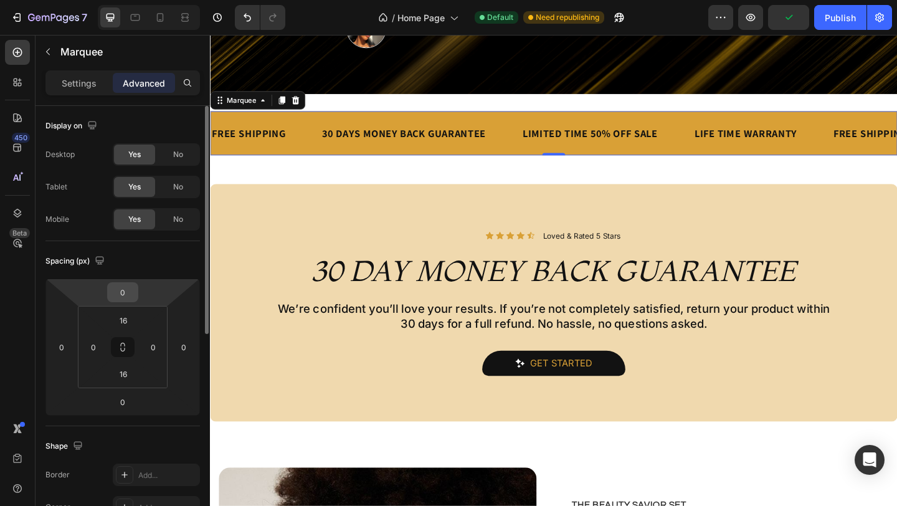
click at [128, 288] on input "0" at bounding box center [122, 292] width 25 height 19
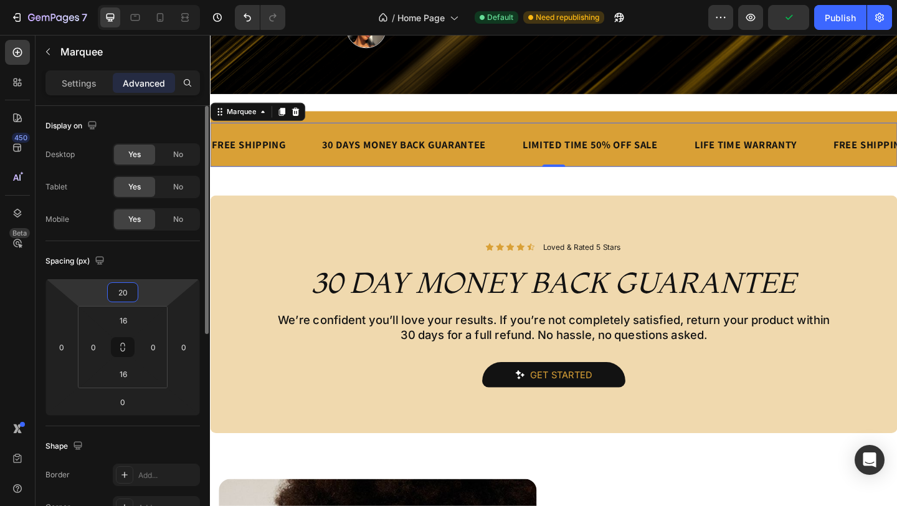
type input "2"
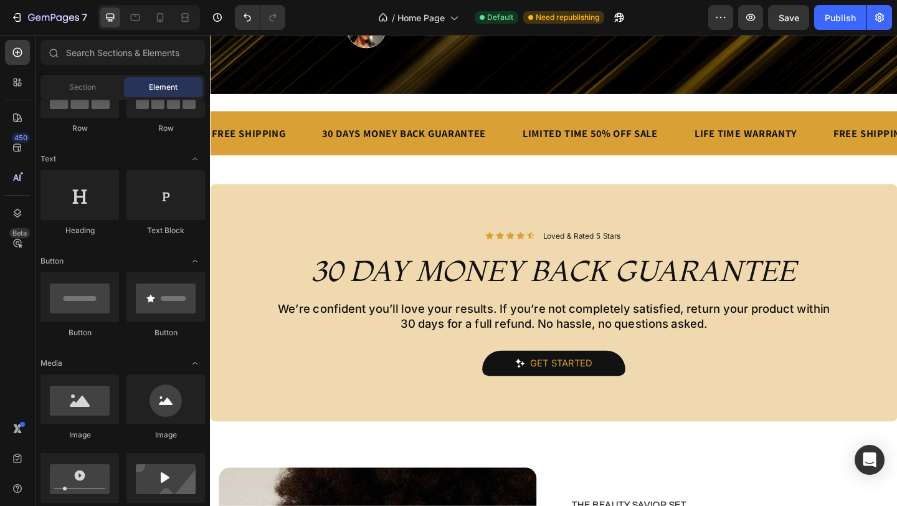
click at [591, 219] on div "Icon Icon Icon Icon Icon Icon List Loved & Rated 5 Stars Text Block Row Row 30 …" at bounding box center [584, 326] width 748 height 259
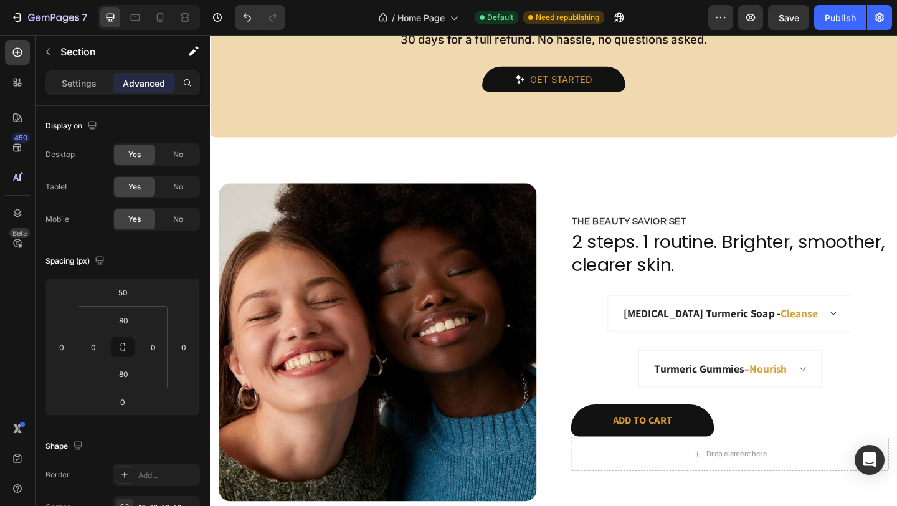
scroll to position [2189, 0]
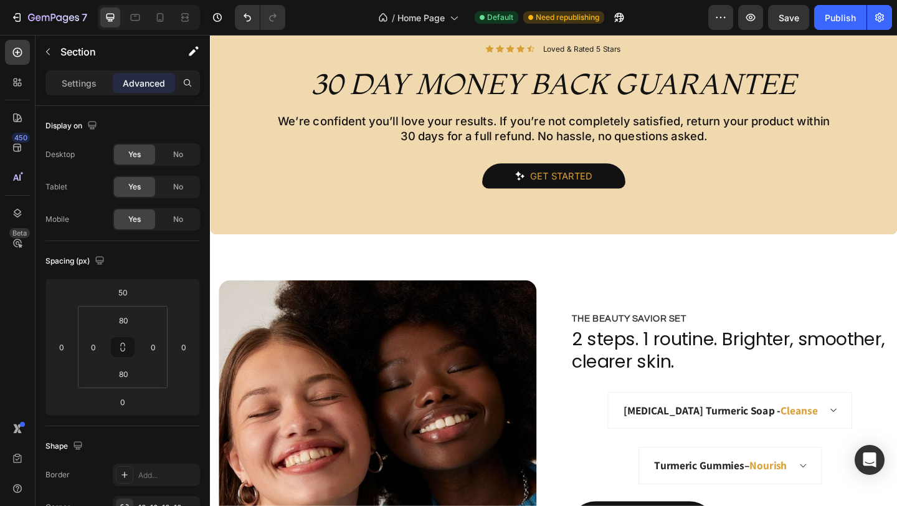
click at [822, 32] on div "7 Version history / Home Page Default Need republishing Preview Save Publish" at bounding box center [448, 18] width 897 height 36
click at [827, 30] on div "7 Version history / Home Page Default Need republishing Preview Save Publish" at bounding box center [448, 18] width 897 height 36
click at [829, 23] on div "Publish" at bounding box center [840, 17] width 31 height 13
click at [166, 18] on icon at bounding box center [160, 17] width 12 height 12
type input "0"
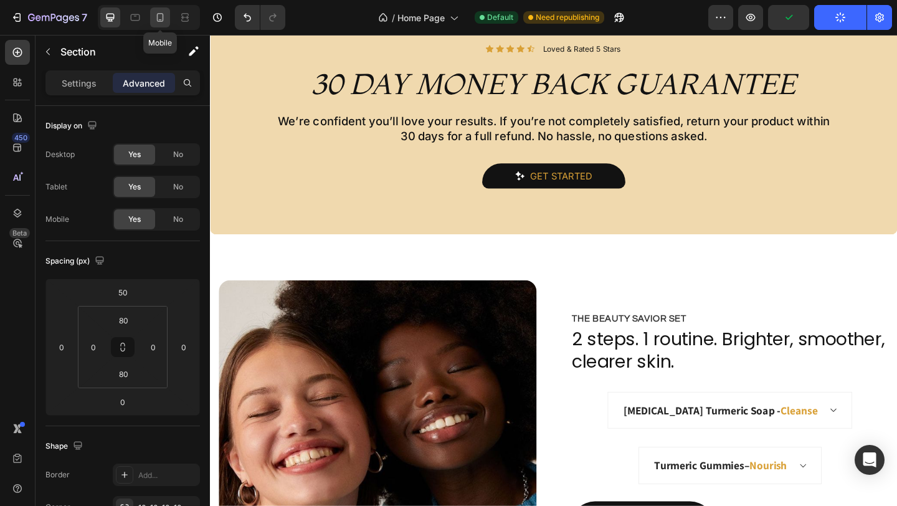
type input "5"
type input "15"
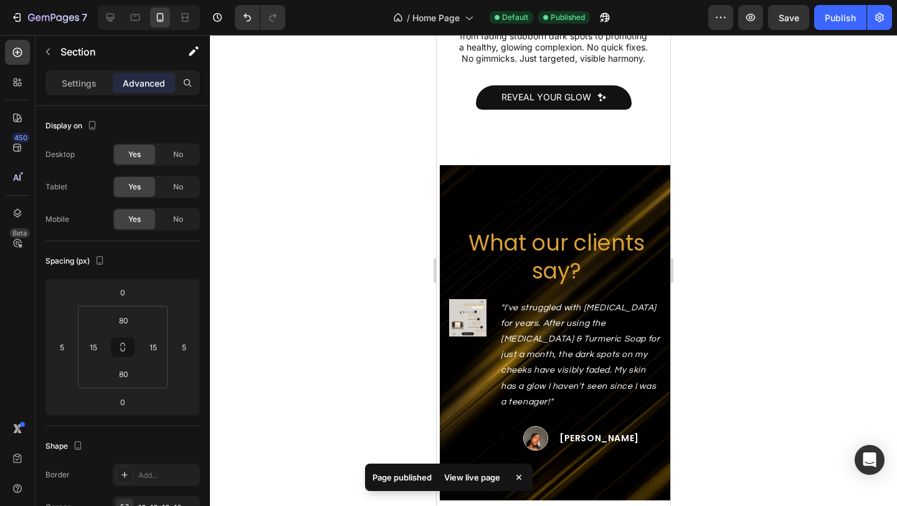
scroll to position [2497, 0]
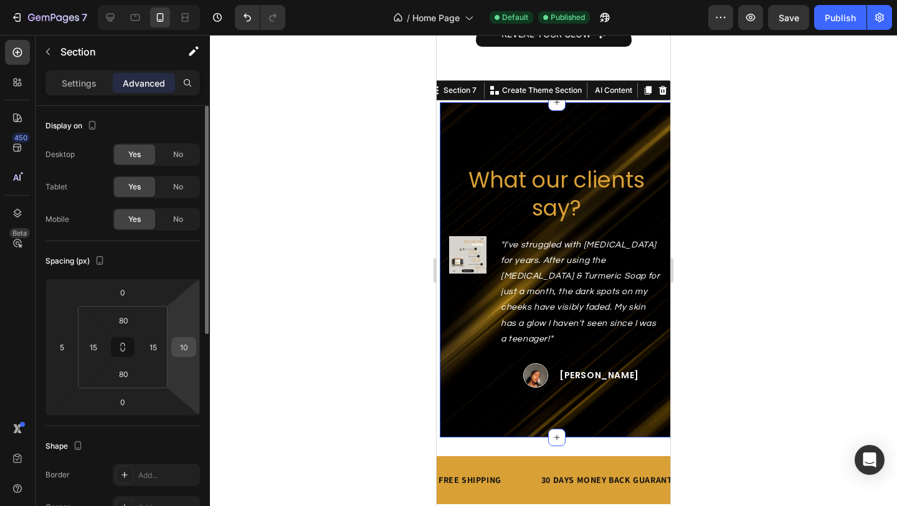
click at [188, 345] on input "10" at bounding box center [183, 347] width 19 height 19
click at [650, 397] on div "What our clients say? Heading Image "I've struggled with acne scars for years. …" at bounding box center [557, 270] width 234 height 336
type input "0"
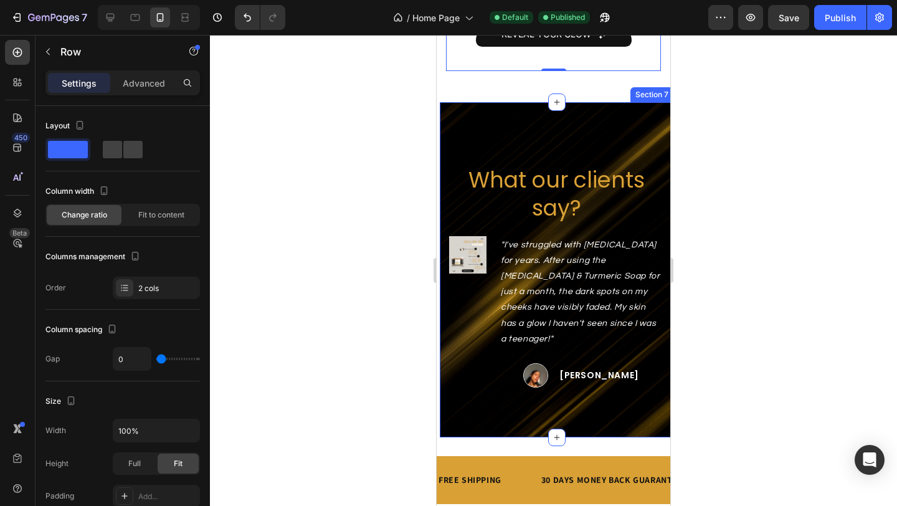
click at [587, 112] on div "What our clients say? Heading Image "I've struggled with acne scars for years. …" at bounding box center [557, 270] width 234 height 336
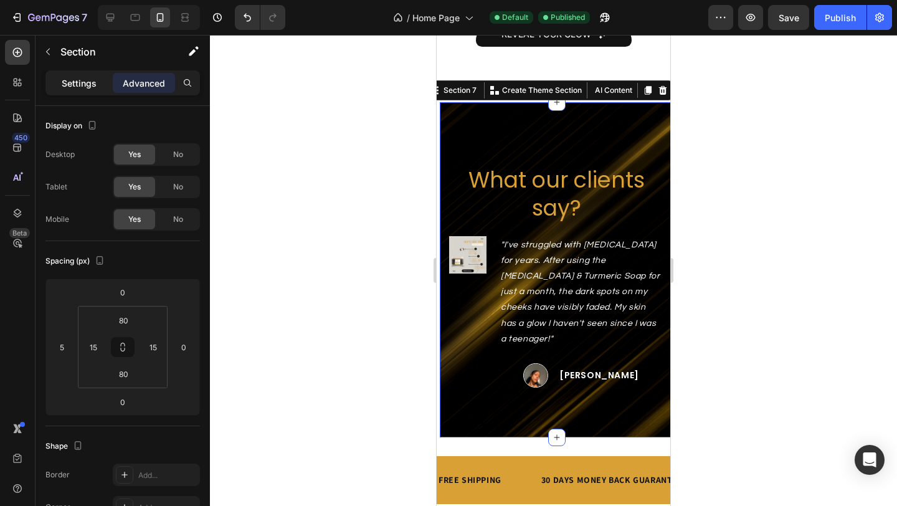
click at [72, 83] on p "Settings" at bounding box center [79, 83] width 35 height 13
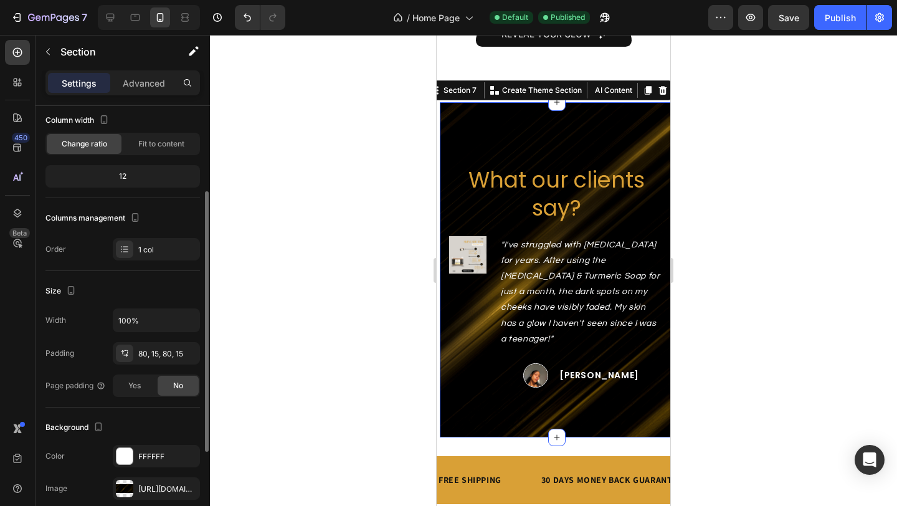
scroll to position [98, 0]
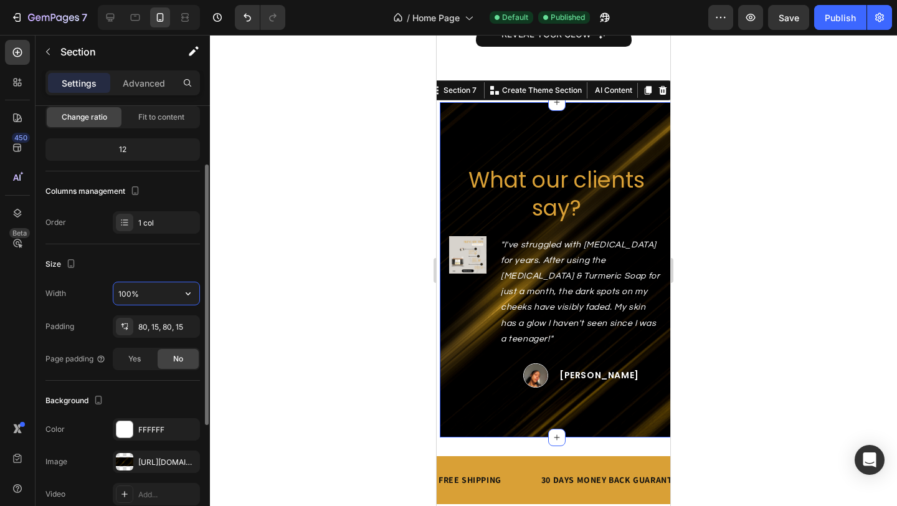
click at [149, 295] on input "100%" at bounding box center [156, 293] width 86 height 22
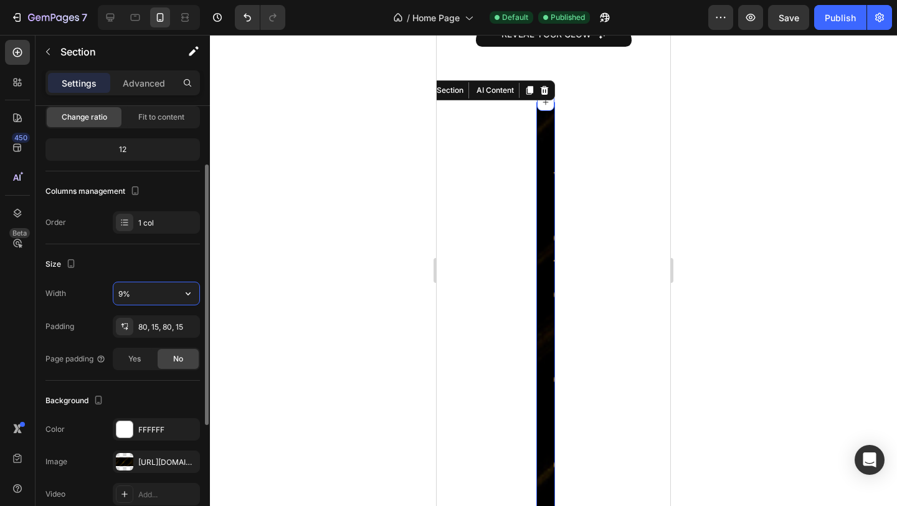
type input "90%"
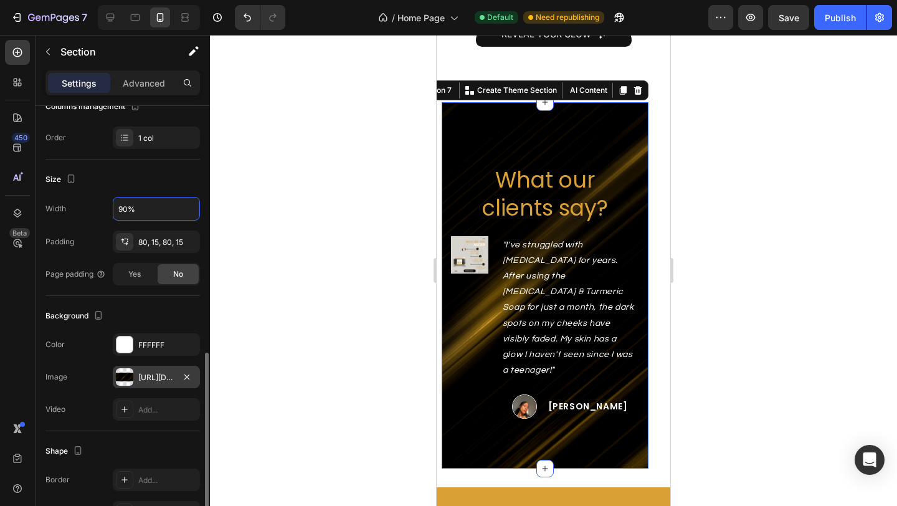
scroll to position [0, 0]
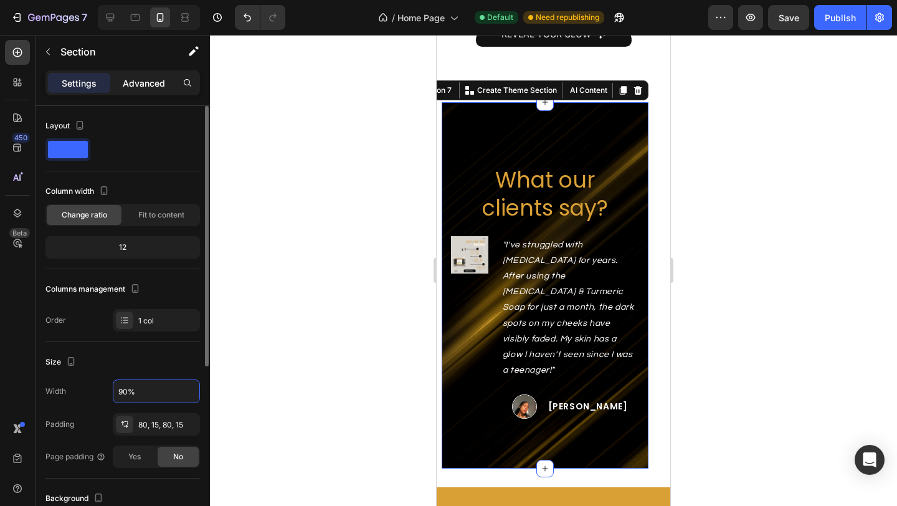
click at [145, 77] on p "Advanced" at bounding box center [144, 83] width 42 height 13
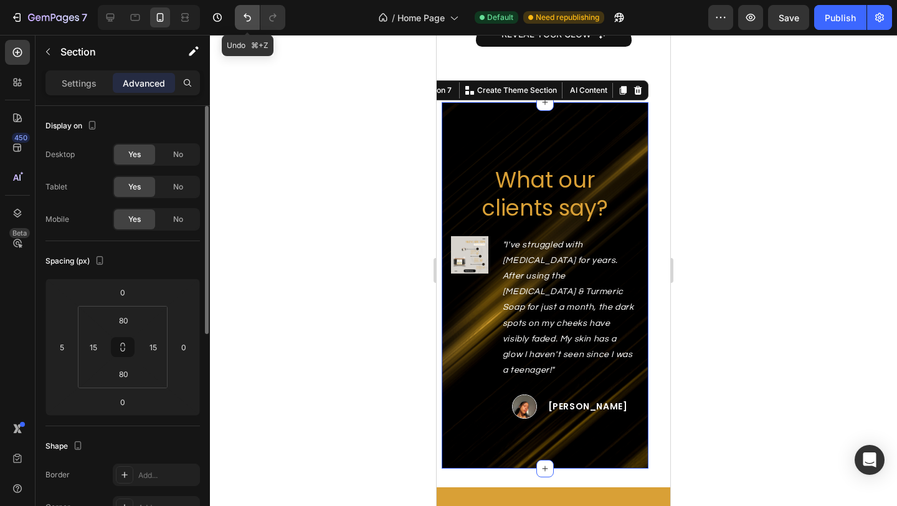
click at [242, 16] on icon "Undo/Redo" at bounding box center [247, 17] width 12 height 12
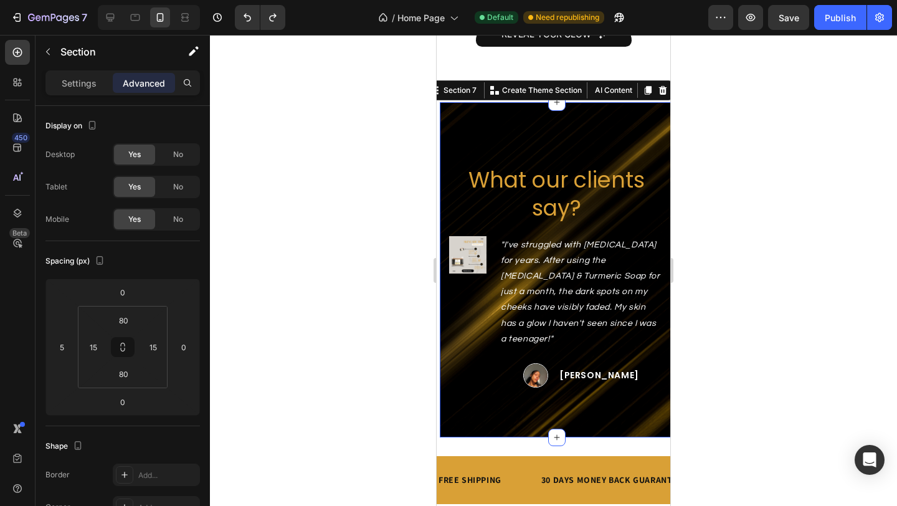
click at [618, 394] on div "What our clients say? Heading Image "I've struggled with acne scars for years. …" at bounding box center [557, 270] width 234 height 336
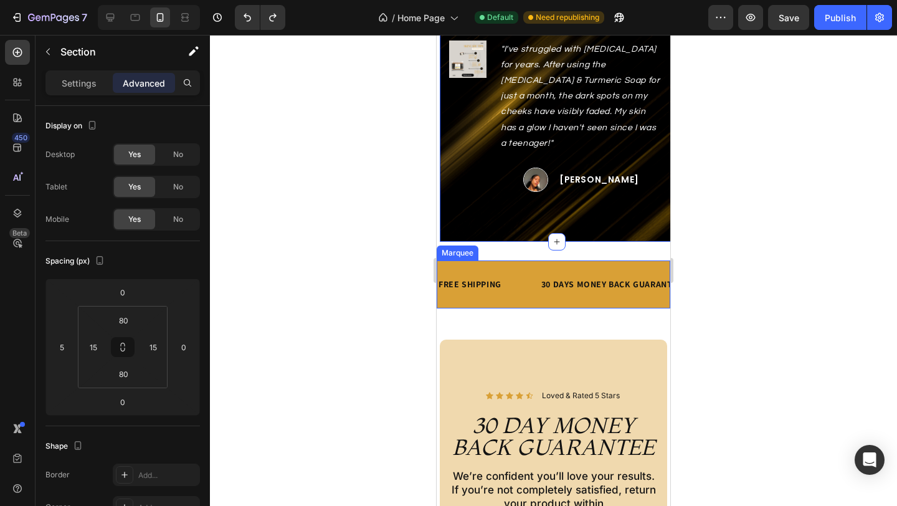
click at [516, 260] on div "FREE SHIPPING Text Block 30 DAYS MONEY BACK GUARANTEE Text Block LIMITED TIME 5…" at bounding box center [554, 284] width 234 height 48
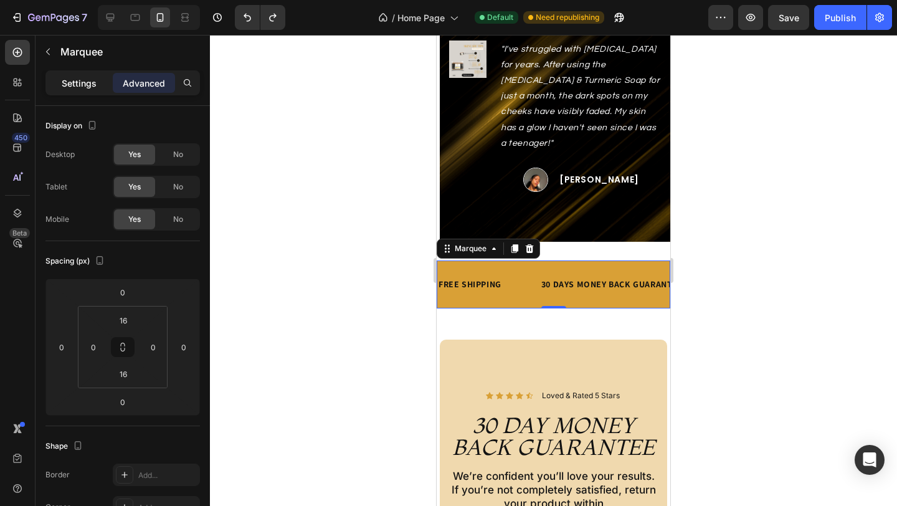
click at [81, 82] on p "Settings" at bounding box center [79, 83] width 35 height 13
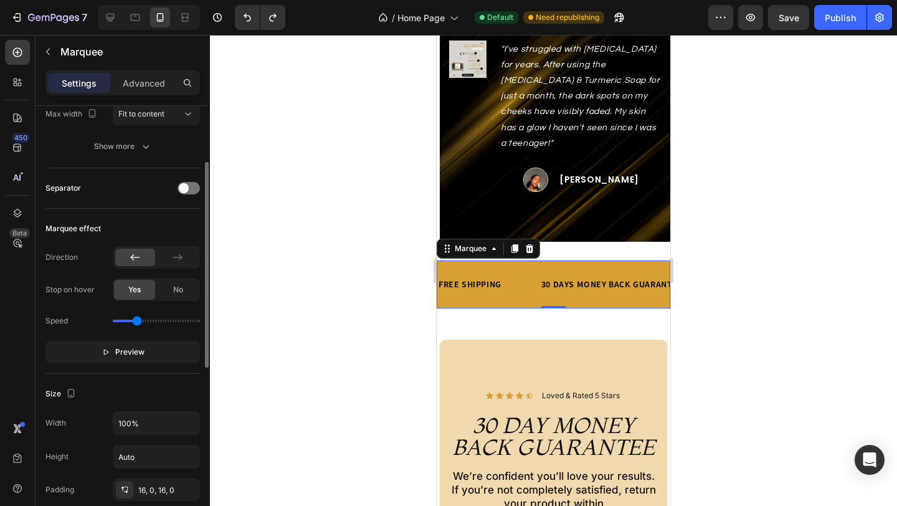
scroll to position [285, 0]
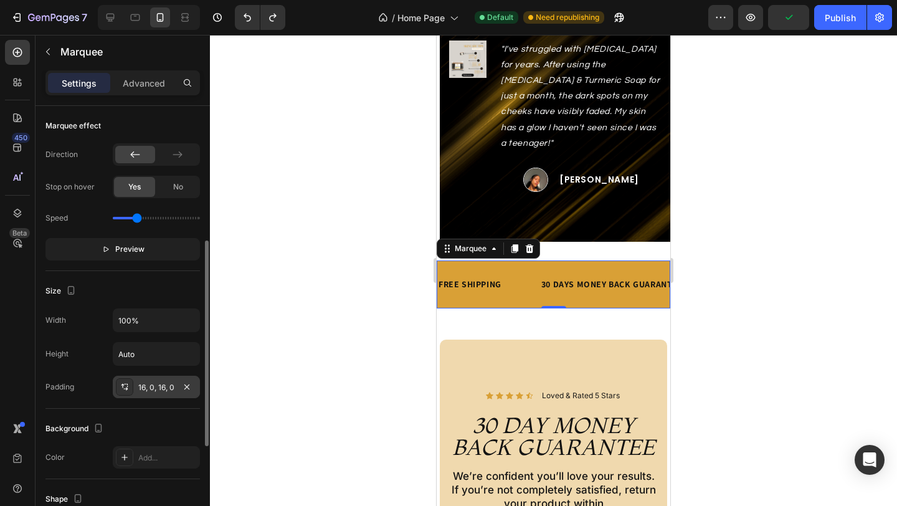
click at [159, 390] on div "16, 0, 16, 0" at bounding box center [156, 387] width 36 height 11
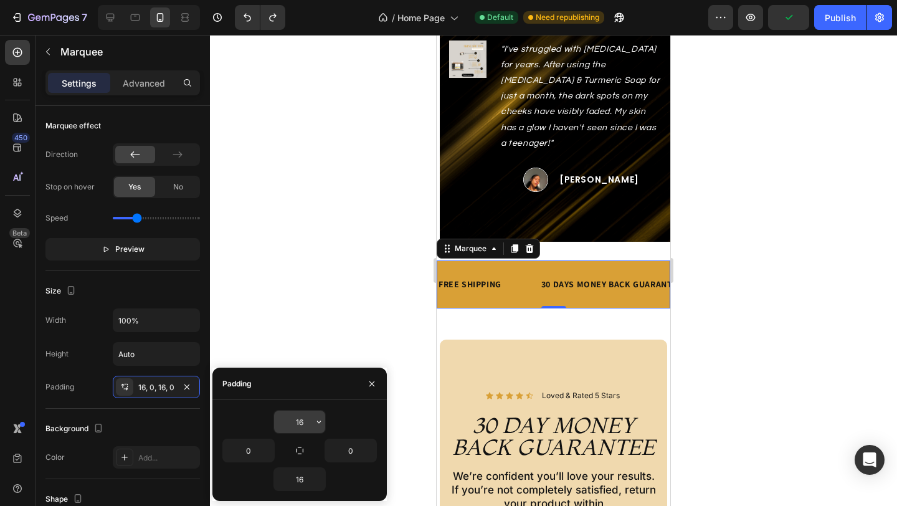
click at [305, 421] on input "16" at bounding box center [299, 422] width 51 height 22
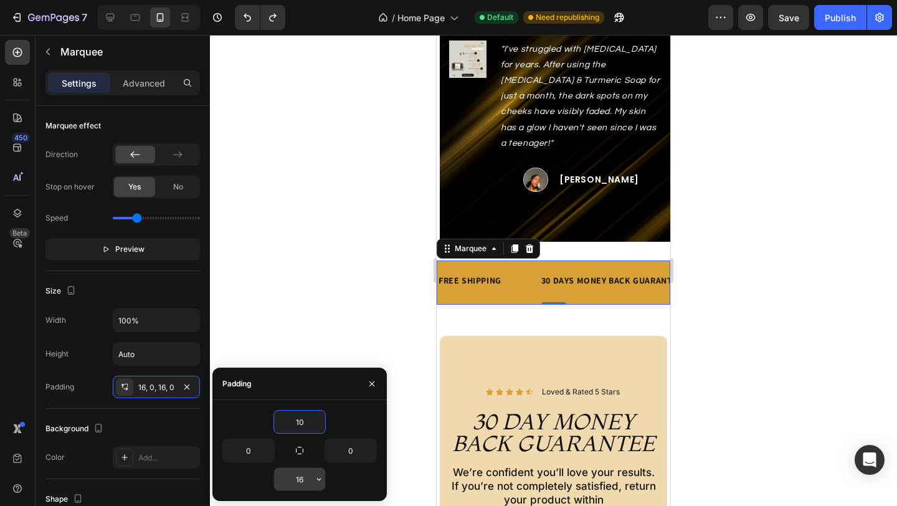
type input "1"
type input "8"
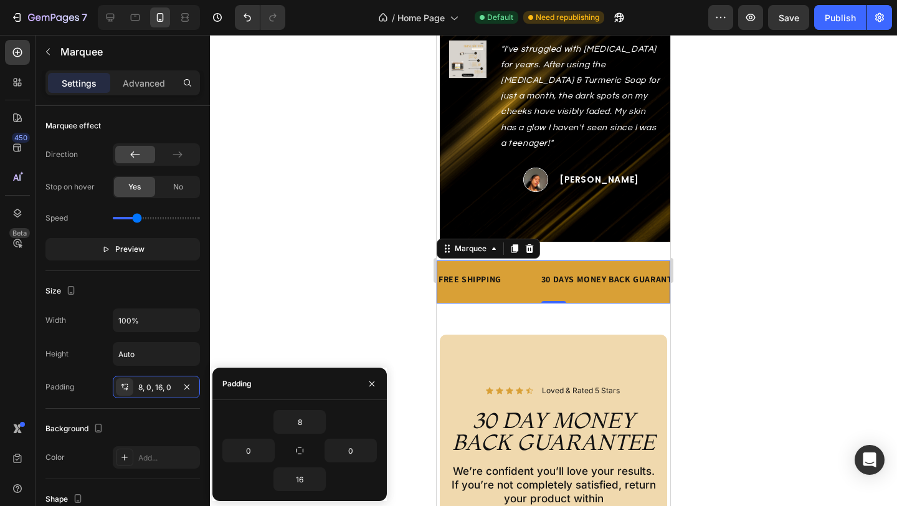
drag, startPoint x: 308, startPoint y: 384, endPoint x: 308, endPoint y: 343, distance: 40.5
click at [308, 0] on div "7 Version history / Home Page Default Need republishing Preview Save Publish 45…" at bounding box center [448, 0] width 897 height 0
click at [300, 480] on input "16" at bounding box center [299, 479] width 51 height 22
type input "8"
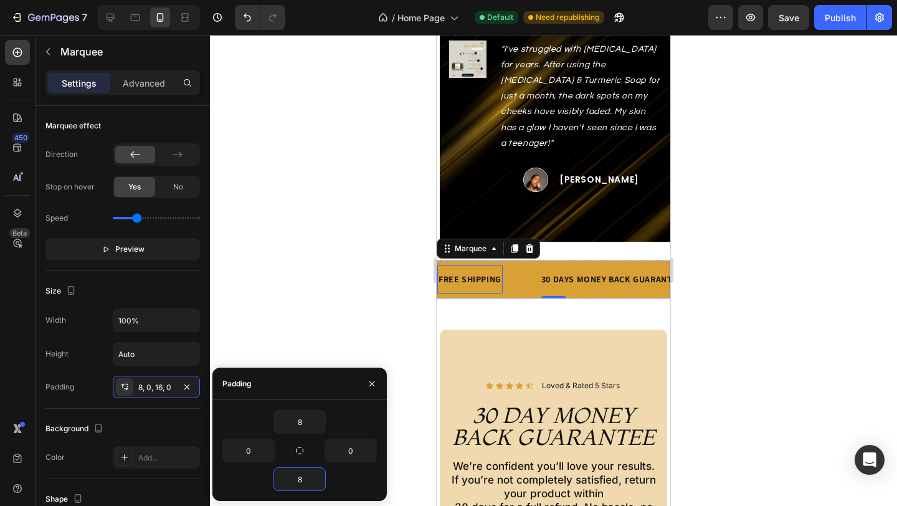
click at [478, 270] on div "FREE SHIPPING" at bounding box center [469, 279] width 65 height 18
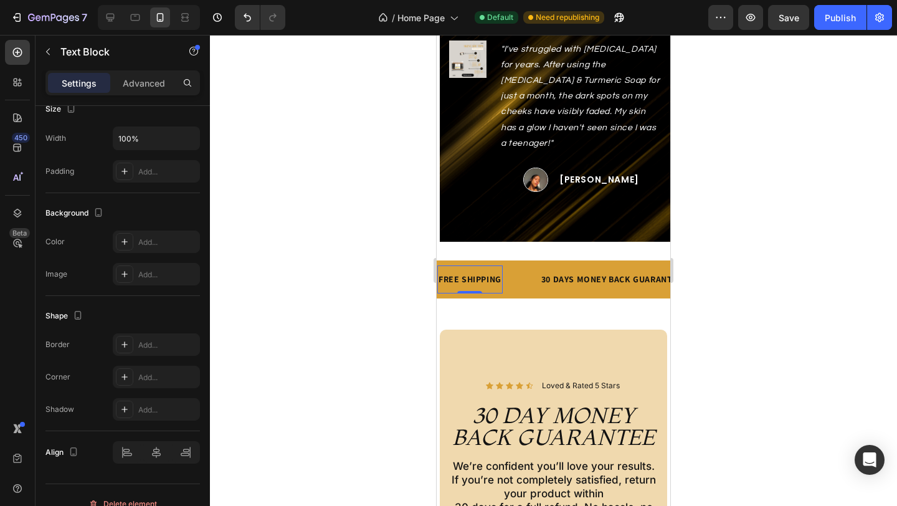
scroll to position [0, 0]
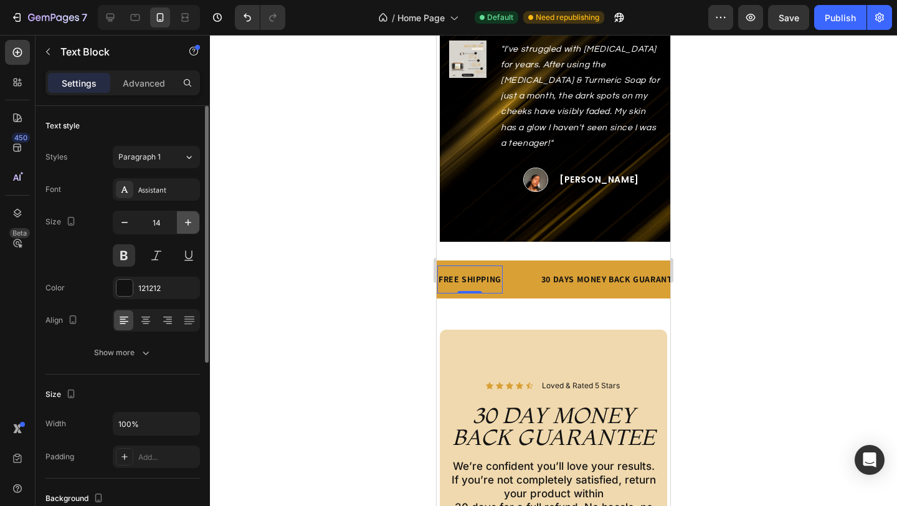
click at [187, 223] on icon "button" at bounding box center [188, 222] width 12 height 12
type input "16"
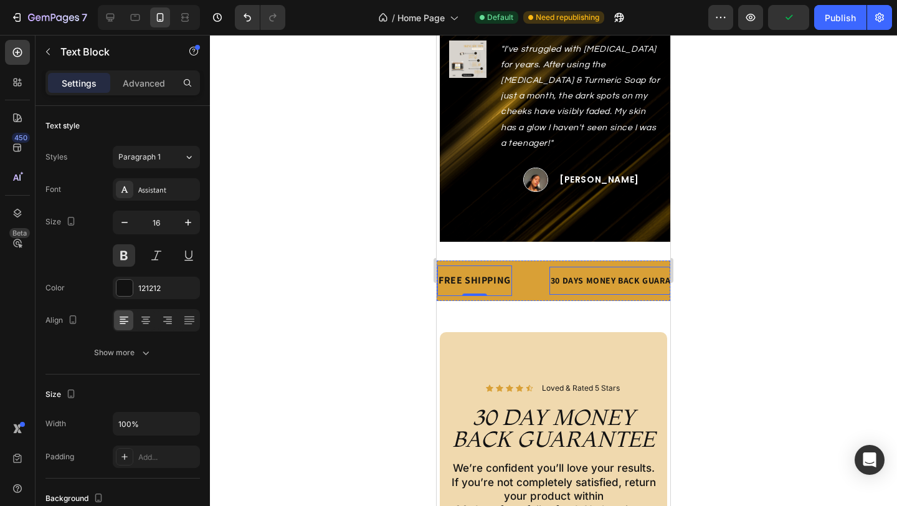
click at [618, 272] on div "30 DAYS MONEY BACK GUARANTEE" at bounding box center [621, 281] width 145 height 18
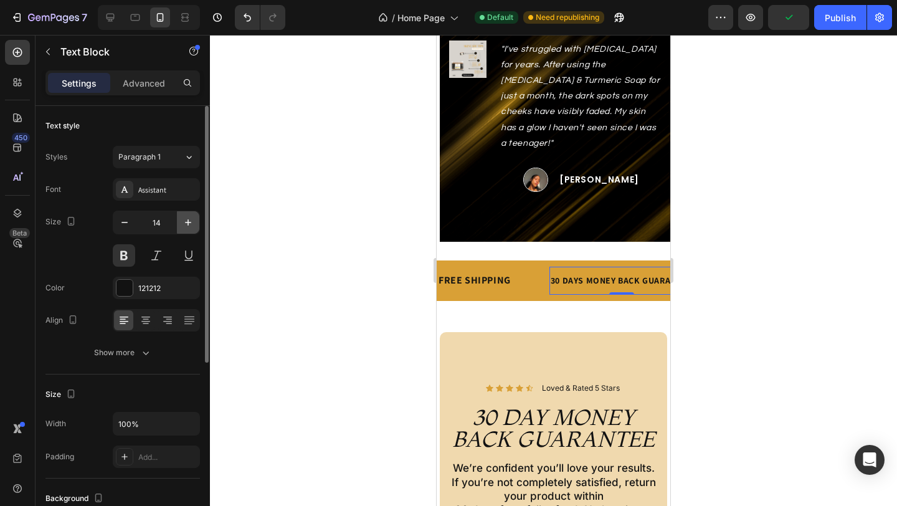
click at [195, 227] on button "button" at bounding box center [188, 222] width 22 height 22
type input "16"
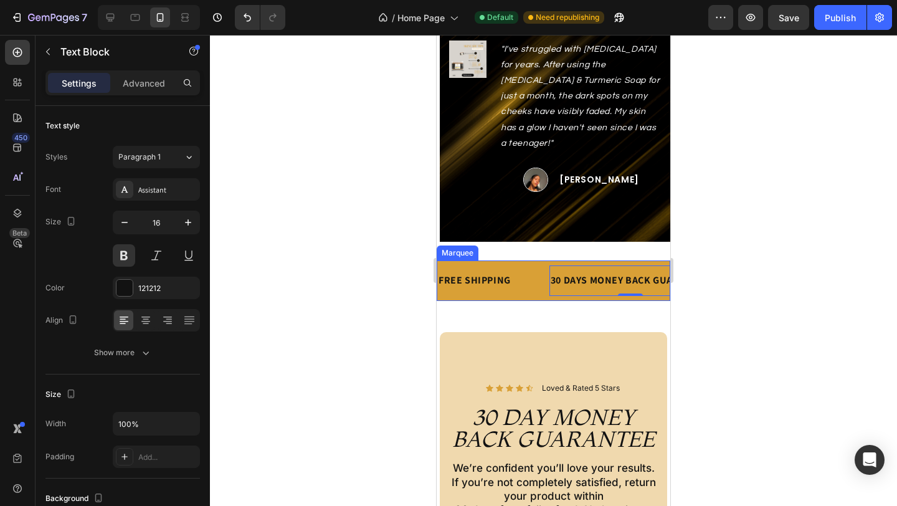
click at [538, 278] on div "FREE SHIPPING Text Block" at bounding box center [493, 280] width 112 height 31
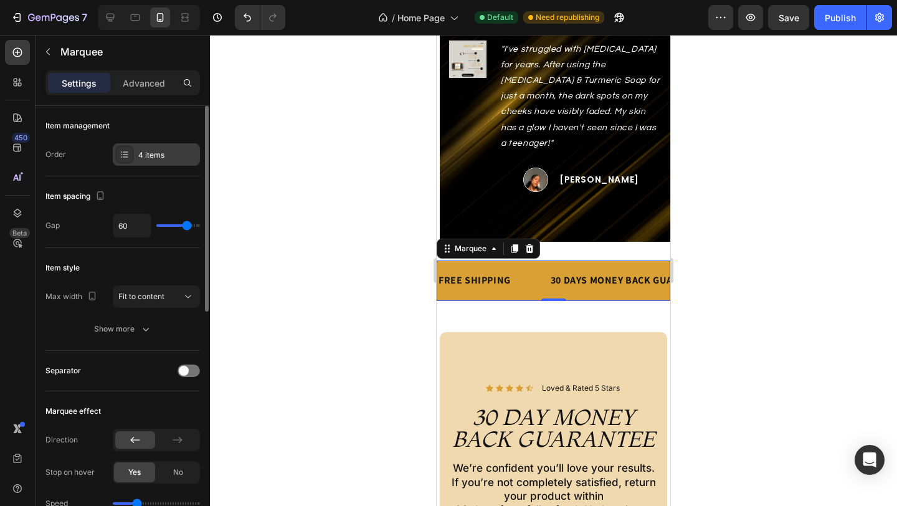
click at [152, 158] on div "4 items" at bounding box center [167, 155] width 59 height 11
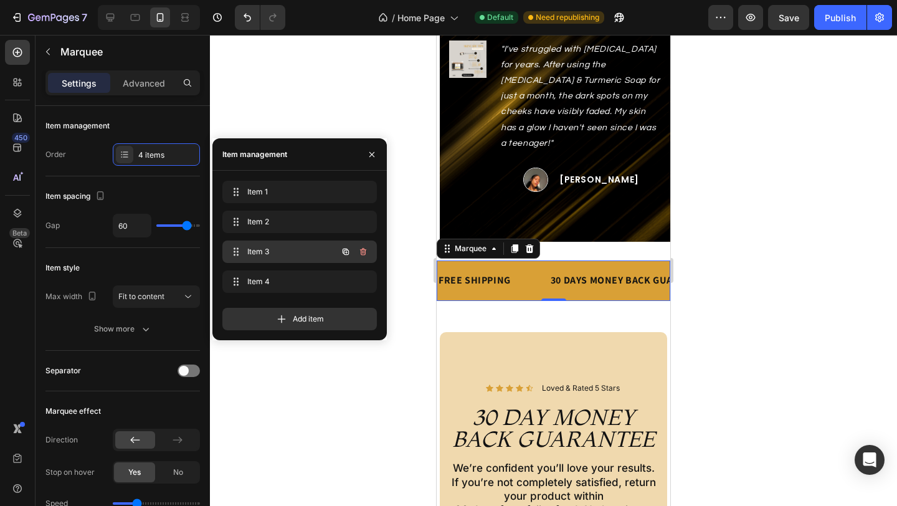
click at [291, 246] on span "Item 3" at bounding box center [282, 251] width 70 height 11
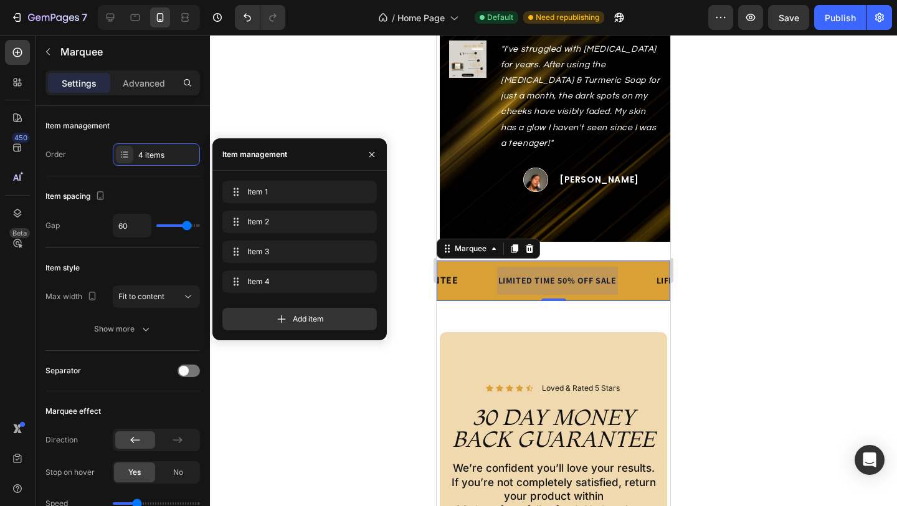
scroll to position [0, 254]
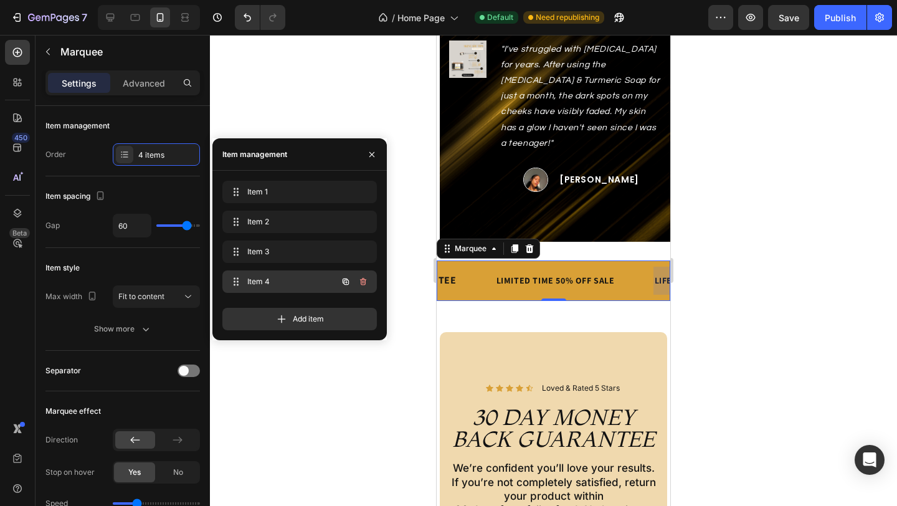
click at [283, 283] on span "Item 4" at bounding box center [282, 281] width 70 height 11
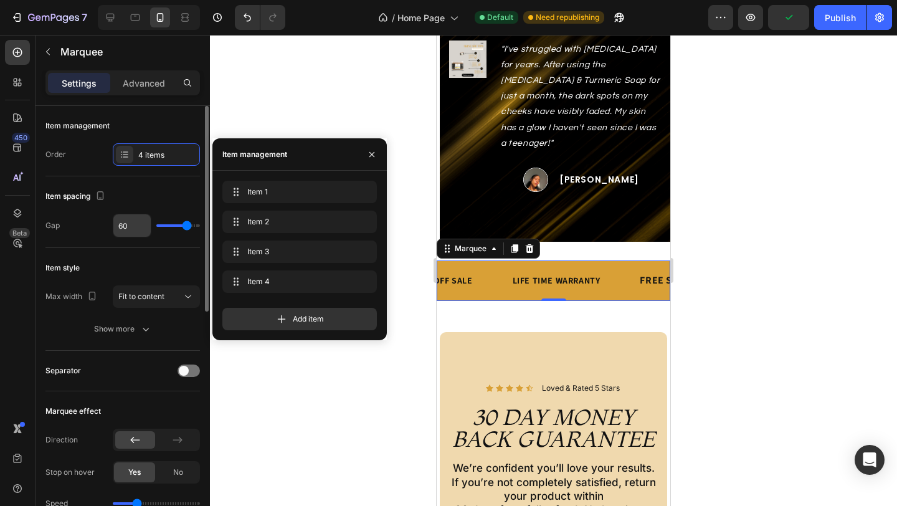
click at [133, 229] on input "60" at bounding box center [131, 225] width 37 height 22
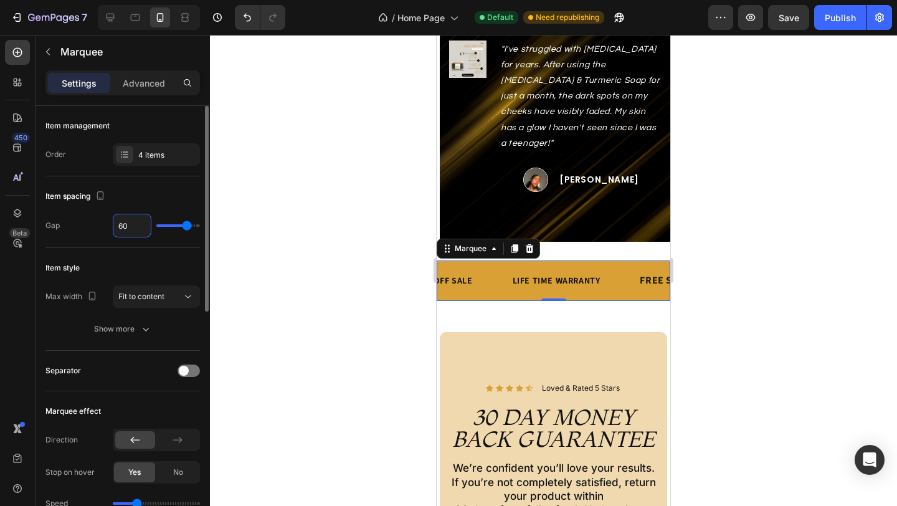
type input "4"
type input "40"
type input "4"
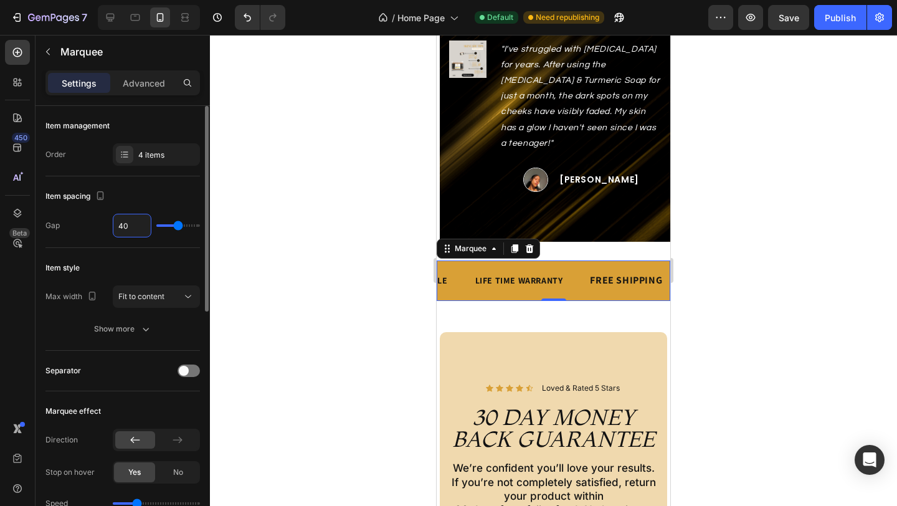
type input "4"
type input "0"
type input "3"
type input "30"
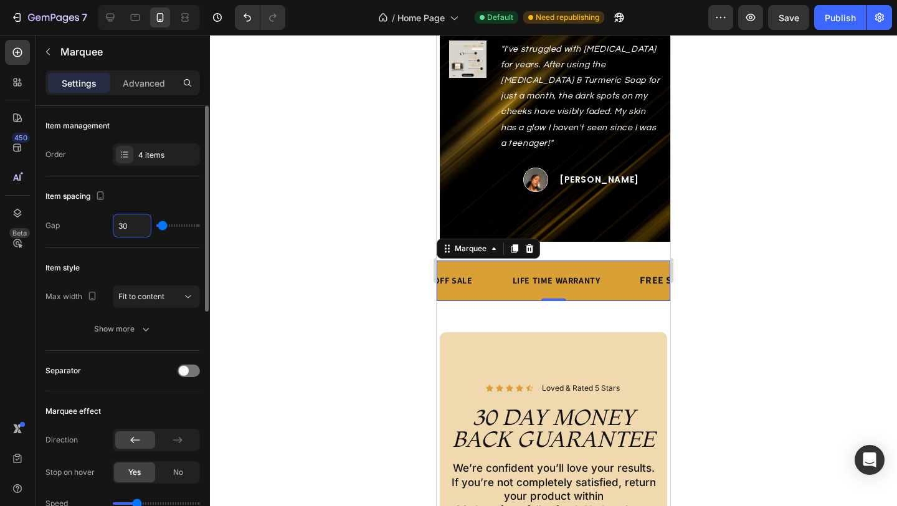
type input "30"
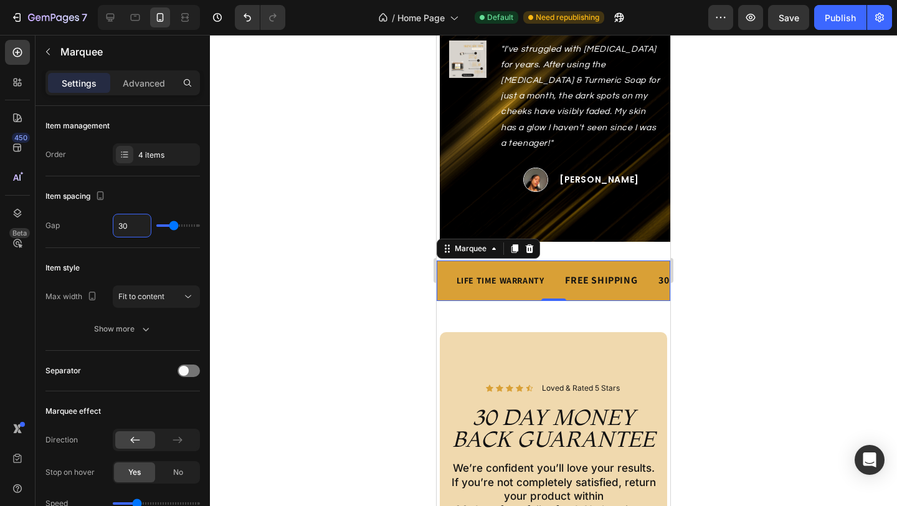
type input "3"
type input "0"
type input "2"
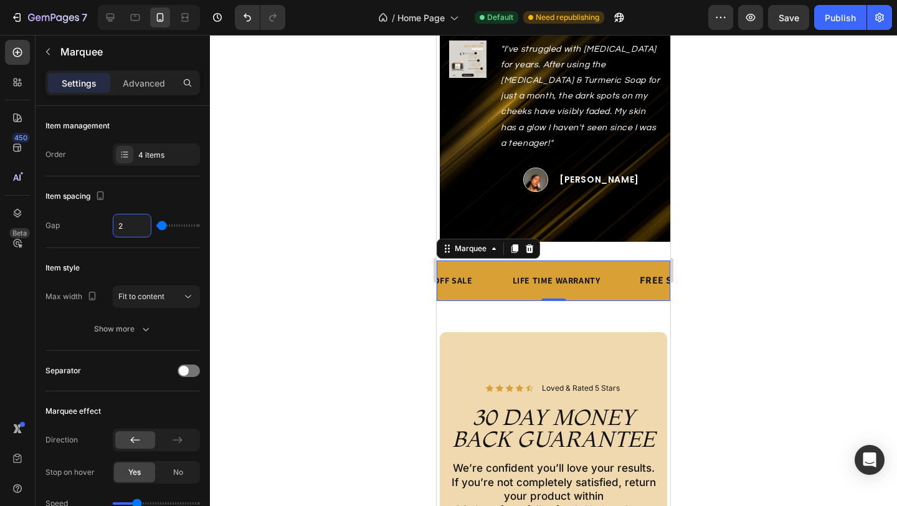
type input "20"
type input "2"
type input "25"
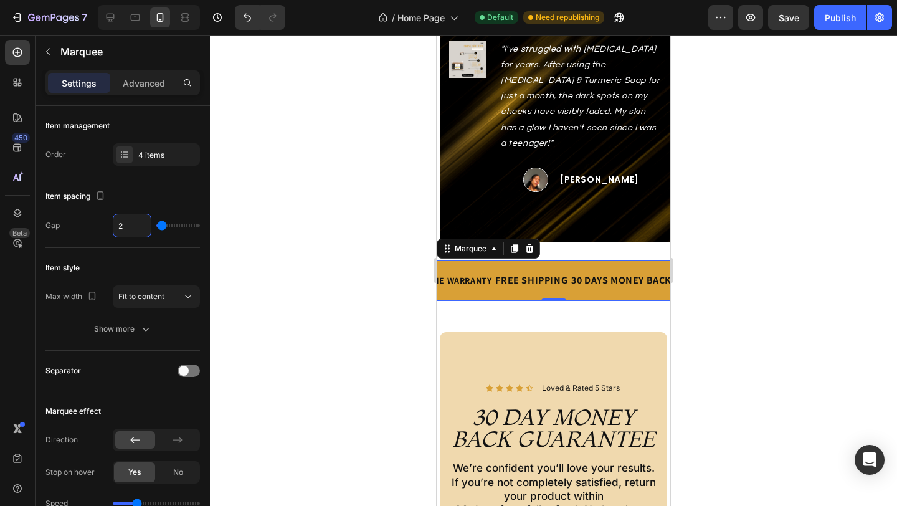
type input "25"
click at [508, 332] on div "Icon Icon Icon Icon Icon Icon List Loved & Rated 5 Stars Text Block Row Row 30 …" at bounding box center [553, 477] width 227 height 290
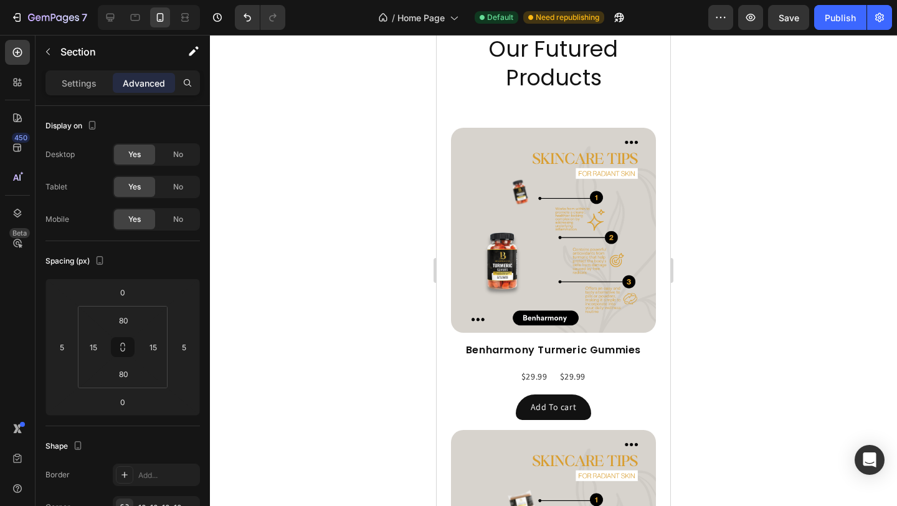
scroll to position [286, 0]
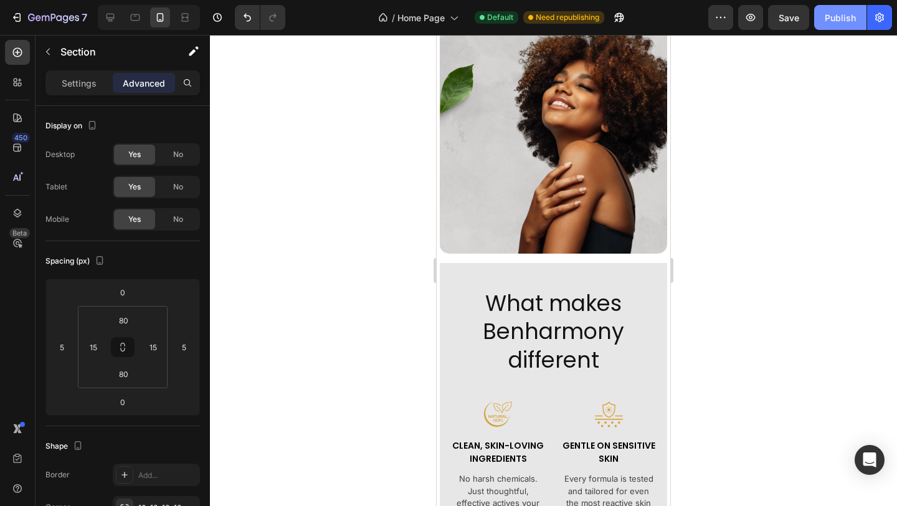
click at [847, 27] on button "Publish" at bounding box center [840, 17] width 52 height 25
click at [482, 263] on div "What makes Benharmony different Heading Image Clean, Skin-Loving Ingredients Te…" at bounding box center [553, 484] width 227 height 442
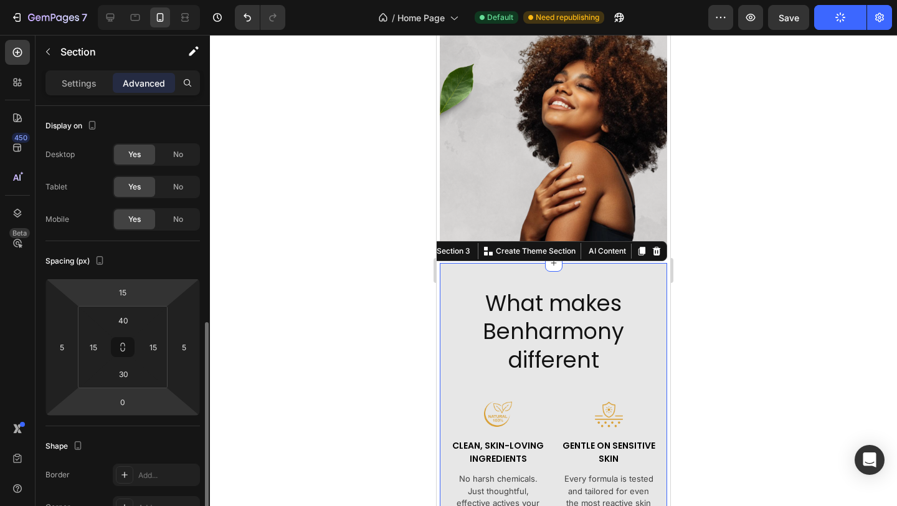
scroll to position [242, 0]
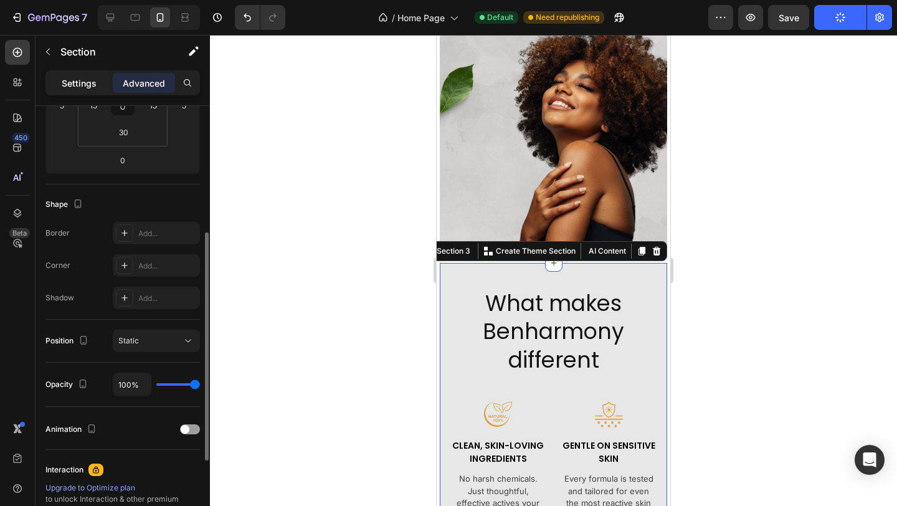
click at [86, 87] on p "Settings" at bounding box center [79, 83] width 35 height 13
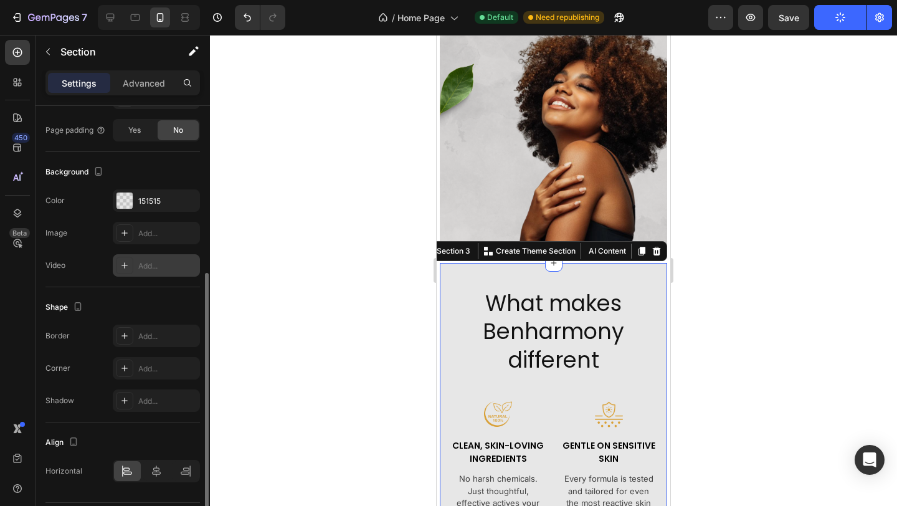
scroll to position [330, 0]
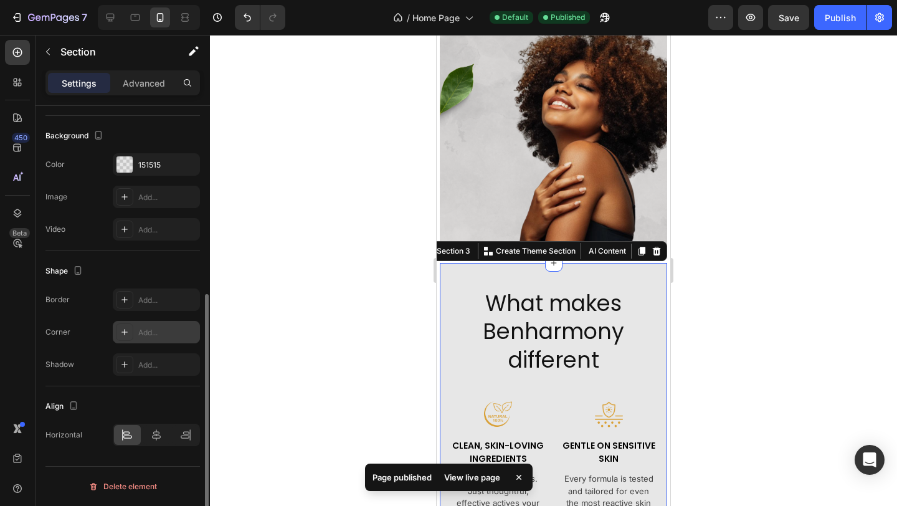
click at [142, 333] on div "Add..." at bounding box center [167, 332] width 59 height 11
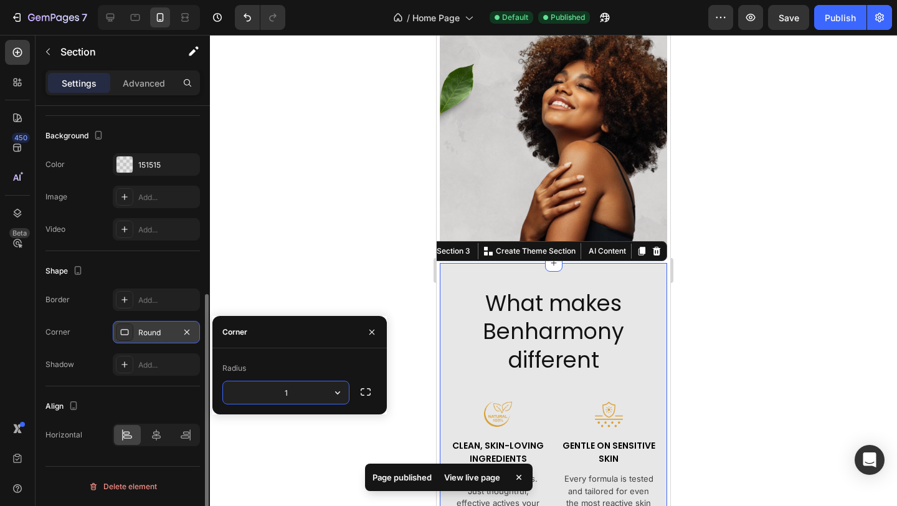
type input "10"
click at [548, 167] on div "Icon Icon Icon Icon Icon Icon List Loved & Rated 5 Stars Text Block Row Your Gl…" at bounding box center [553, 23] width 227 height 460
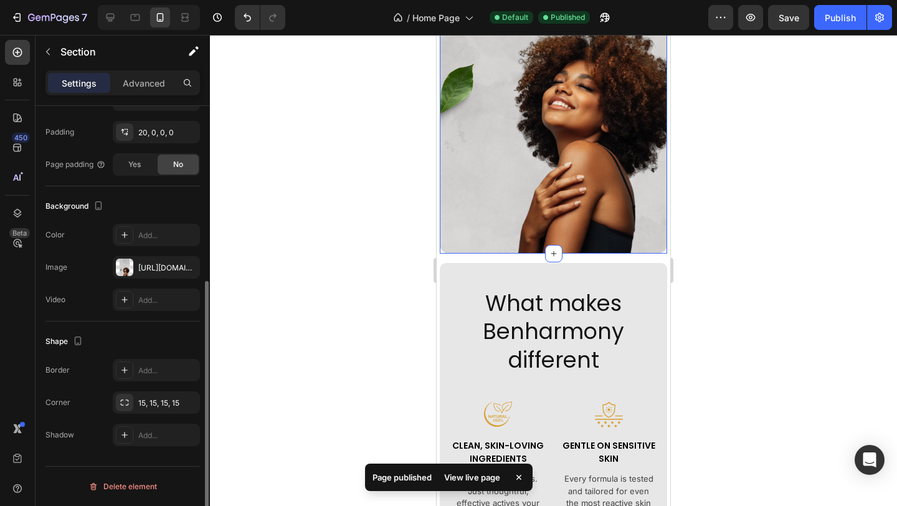
scroll to position [292, 0]
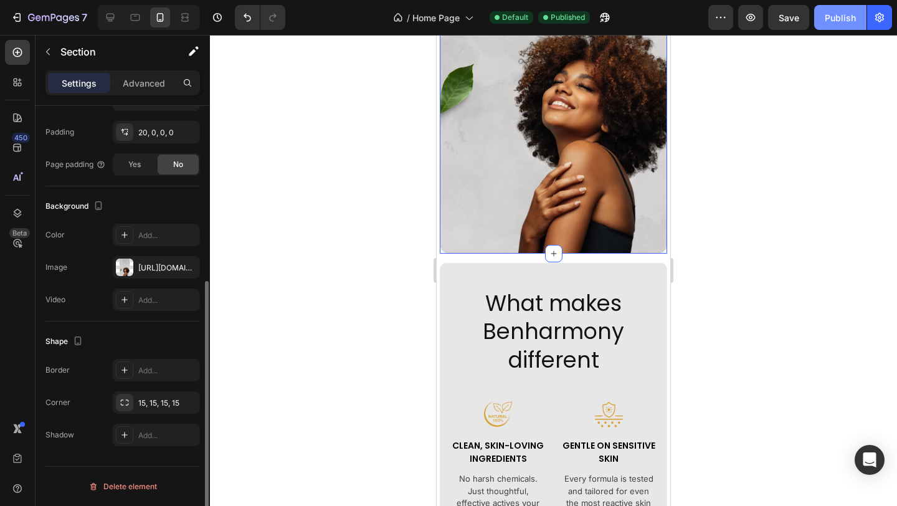
click at [838, 29] on button "Publish" at bounding box center [840, 17] width 52 height 25
click at [462, 202] on div "Icon Icon Icon Icon Icon Icon List Loved & Rated 5 Stars Text Block Row Your Gl…" at bounding box center [553, 23] width 227 height 460
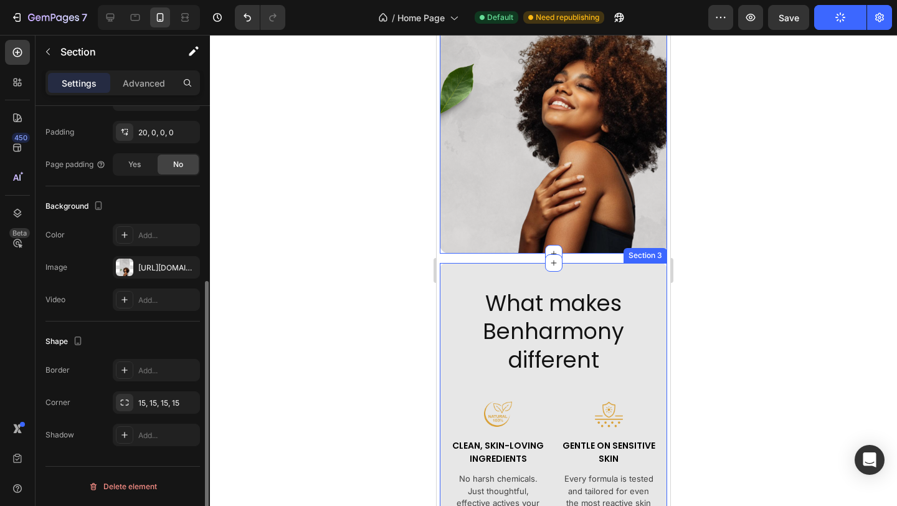
click at [473, 263] on div "What makes Benharmony different Heading Image Clean, Skin-Loving Ingredients Te…" at bounding box center [553, 484] width 227 height 442
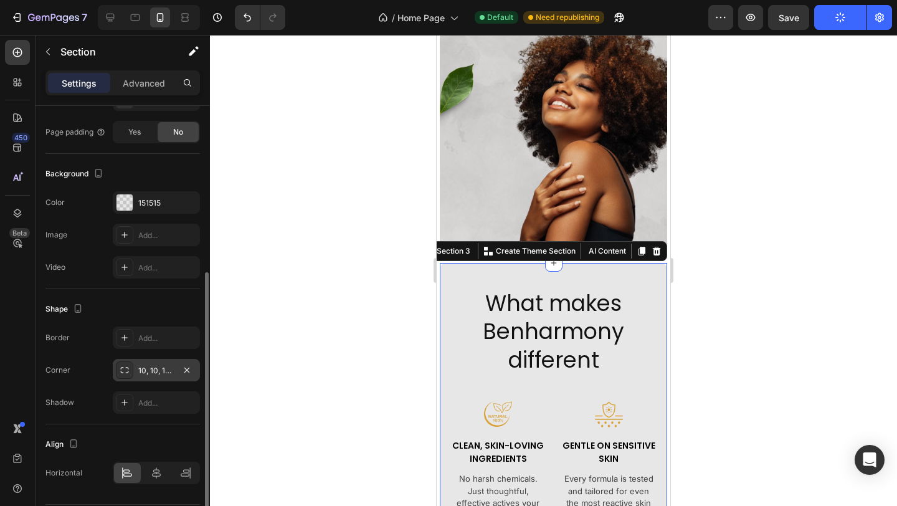
click at [164, 373] on div "10, 10, 10, 10" at bounding box center [156, 370] width 36 height 11
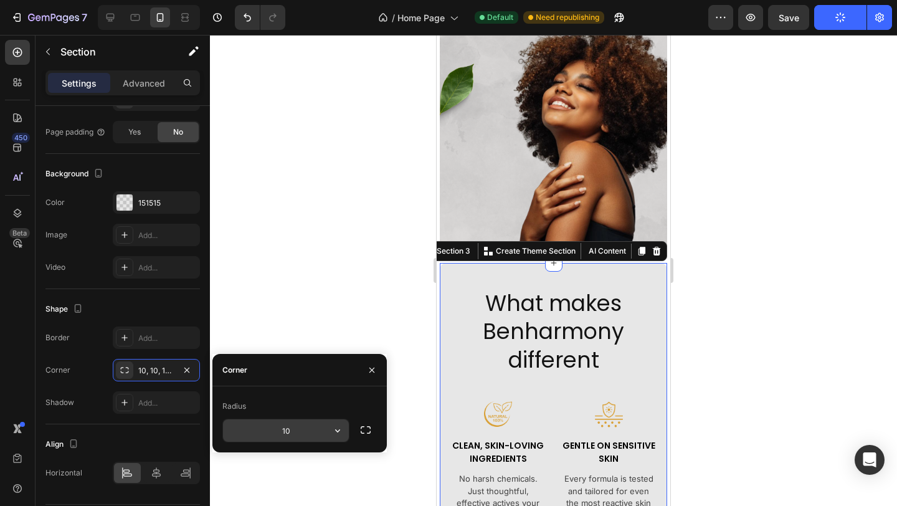
click at [295, 427] on input "10" at bounding box center [286, 430] width 126 height 22
type input "15"
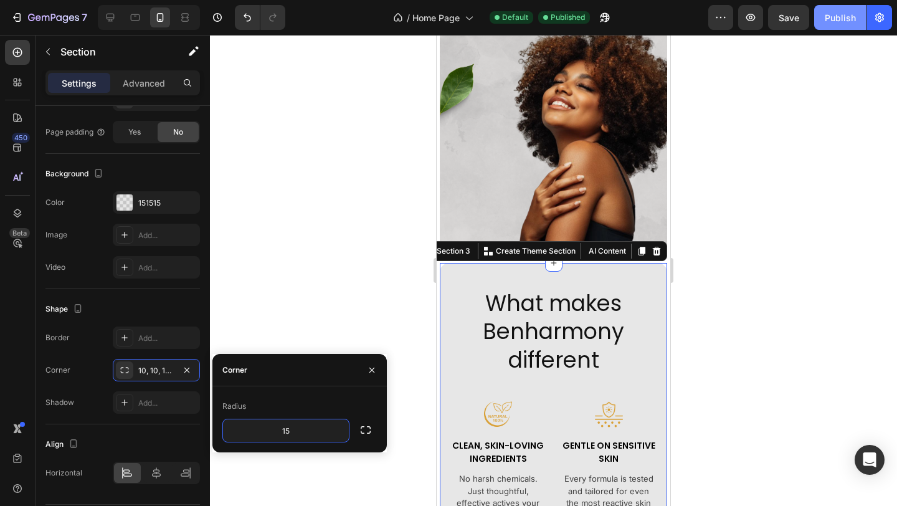
click at [843, 24] on button "Publish" at bounding box center [840, 17] width 52 height 25
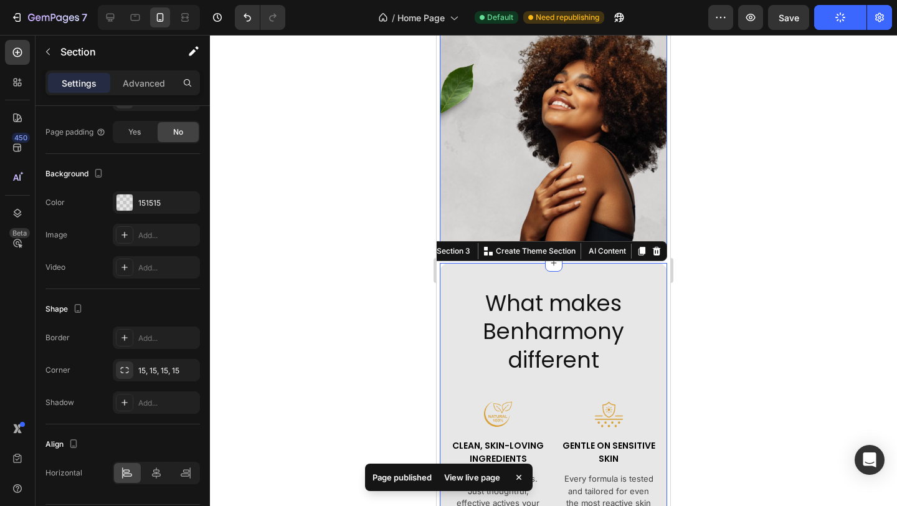
scroll to position [0, 0]
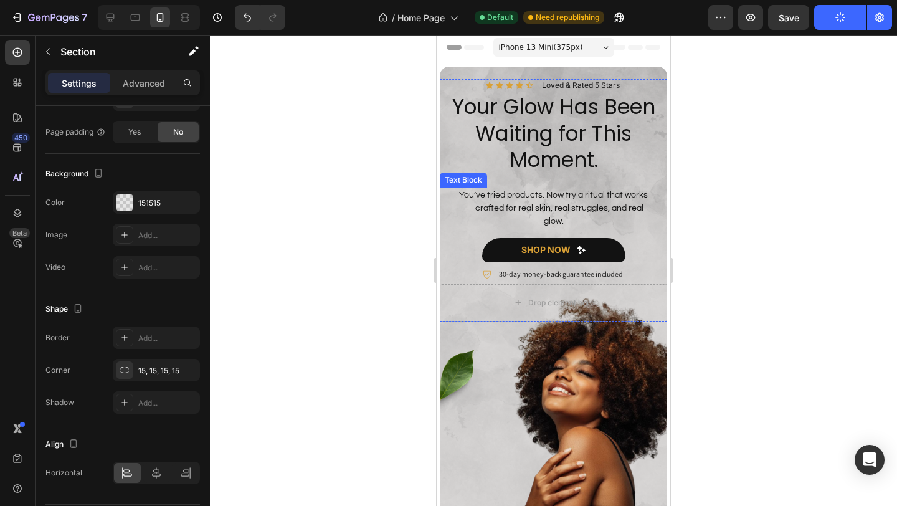
click at [501, 196] on p "You’ve tried products. Now try a ritual that works — crafted for real skin, rea…" at bounding box center [554, 208] width 200 height 39
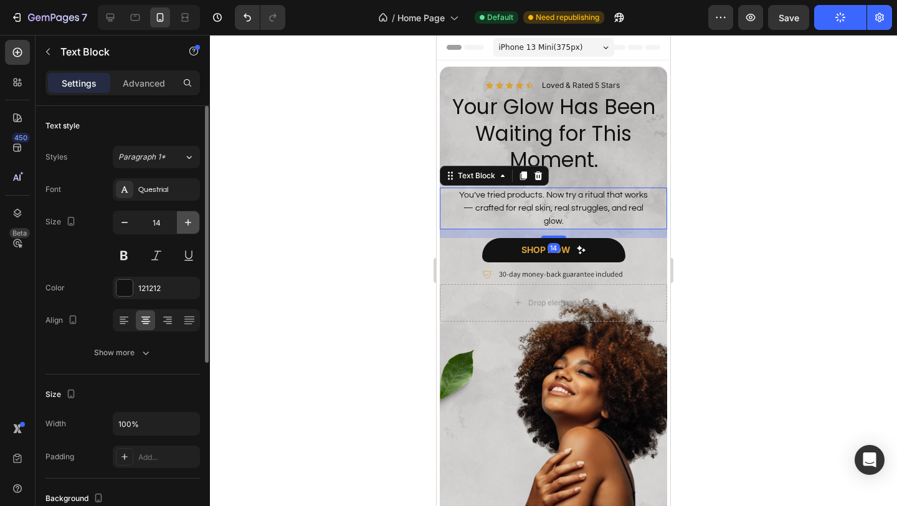
click at [183, 229] on button "button" at bounding box center [188, 222] width 22 height 22
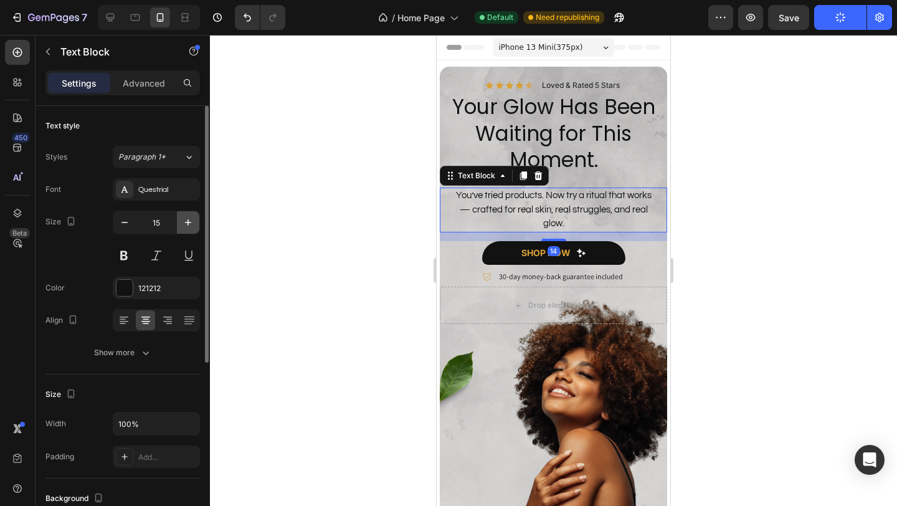
type input "16"
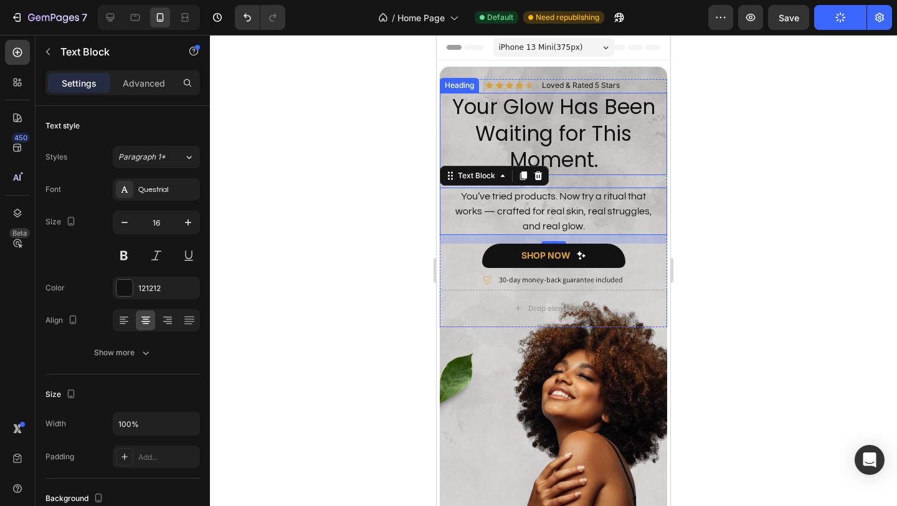
click at [607, 138] on h2 "Your Glow Has Been Waiting for This Moment." at bounding box center [553, 134] width 227 height 83
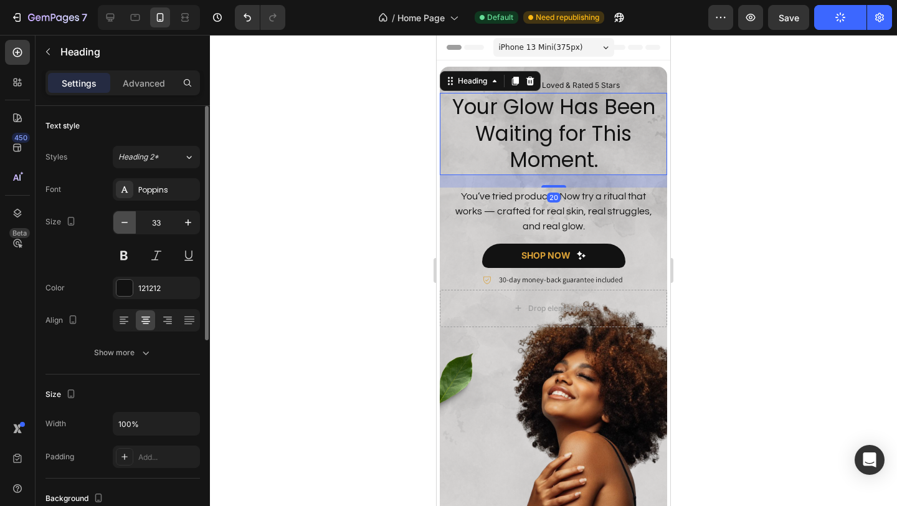
click at [117, 224] on button "button" at bounding box center [124, 222] width 22 height 22
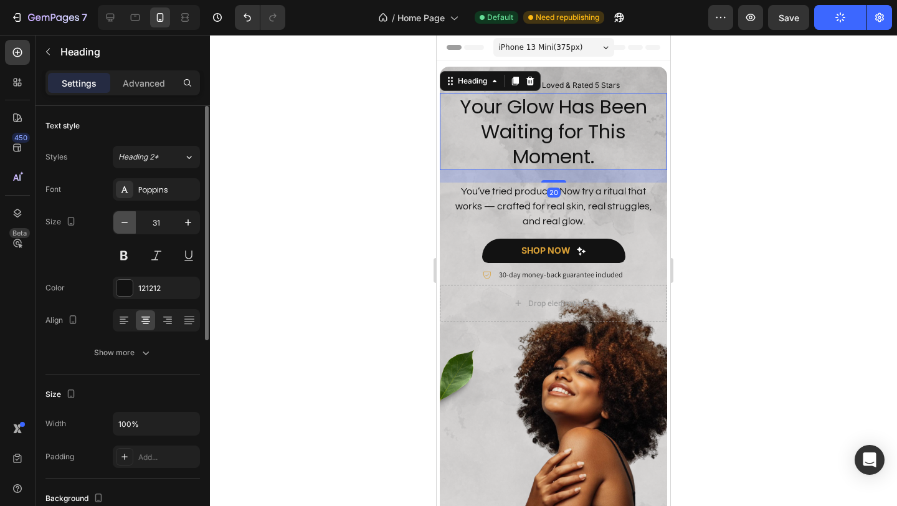
click at [117, 224] on button "button" at bounding box center [124, 222] width 22 height 22
type input "30"
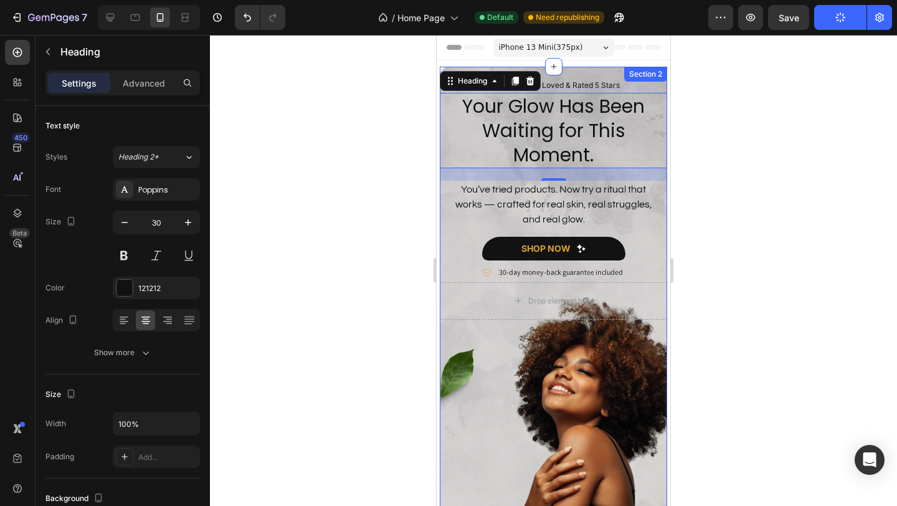
click at [566, 343] on div "Icon Icon Icon Icon Icon Icon List Loved & Rated 5 Stars Text Block Row Your Gl…" at bounding box center [553, 308] width 227 height 458
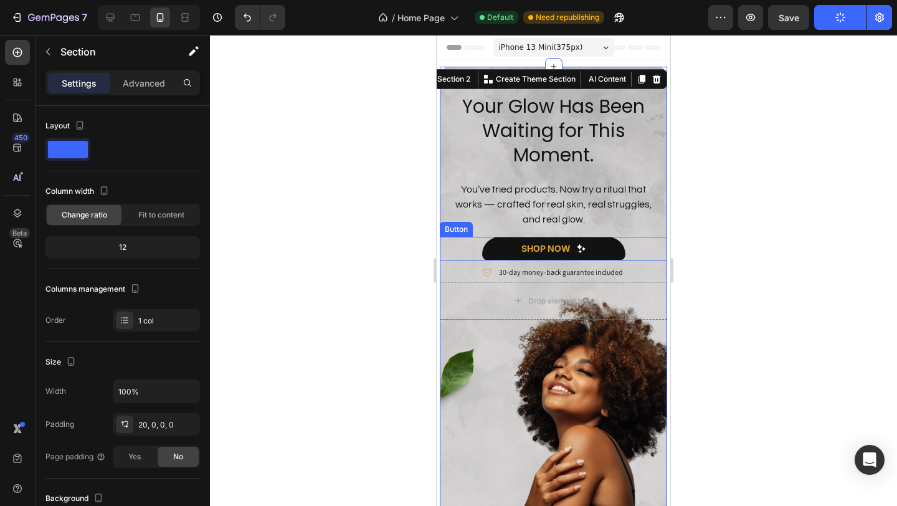
click at [833, 24] on button "Publish" at bounding box center [840, 17] width 52 height 25
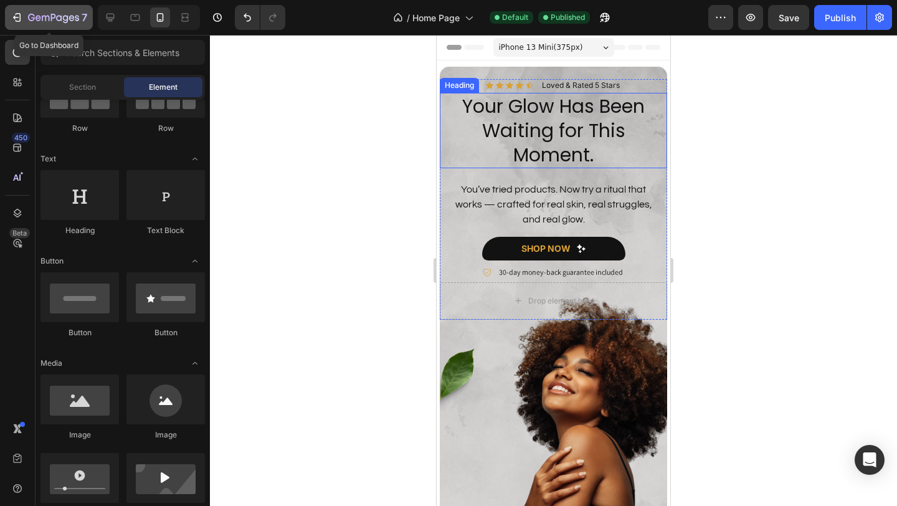
click at [15, 21] on icon "button" at bounding box center [17, 17] width 12 height 12
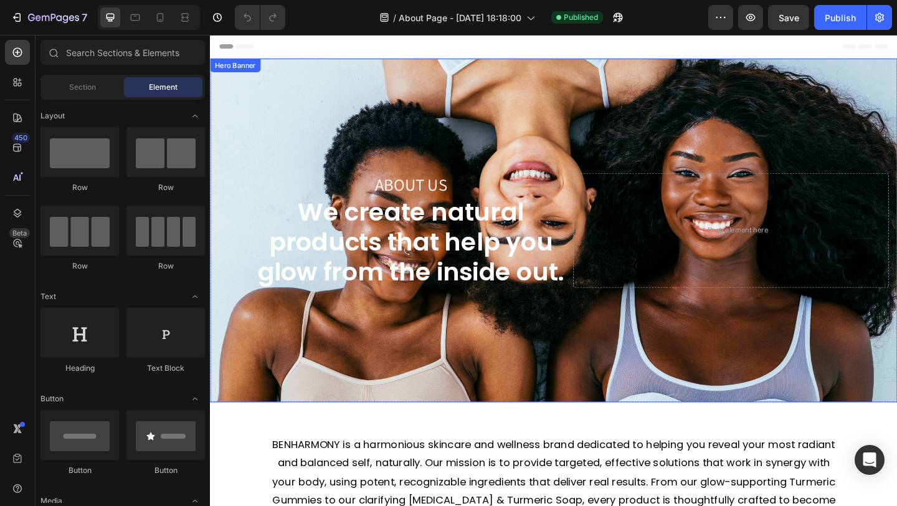
click at [440, 102] on div "Background Image" at bounding box center [584, 247] width 748 height 374
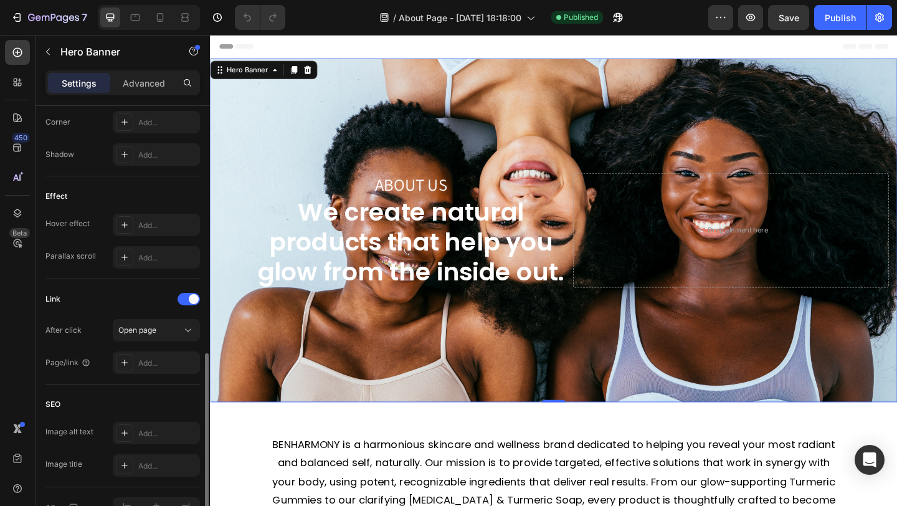
scroll to position [603, 0]
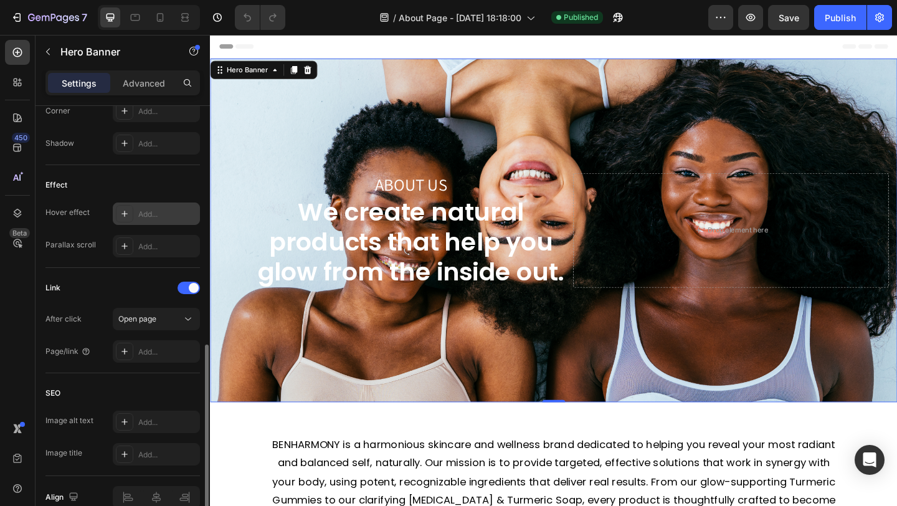
click at [138, 209] on div "Add..." at bounding box center [167, 214] width 59 height 11
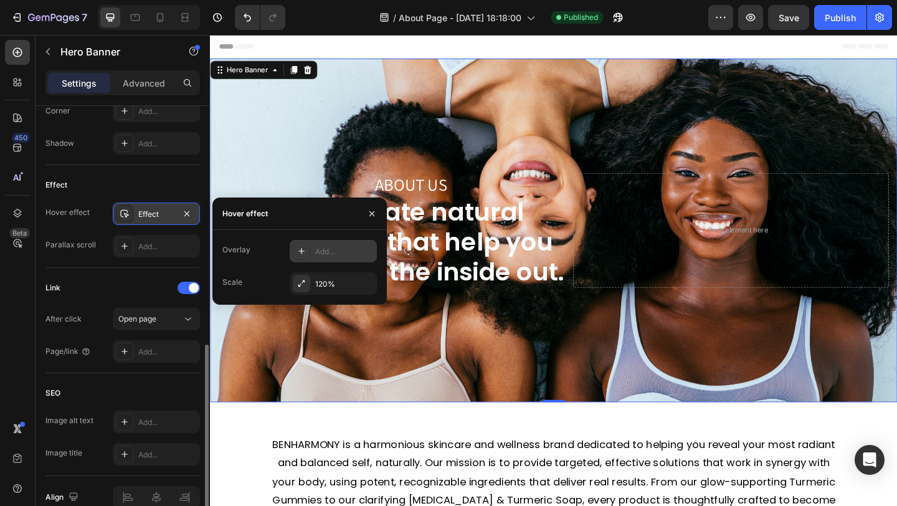
click at [321, 251] on div "Add..." at bounding box center [344, 251] width 59 height 11
type input "15%"
type input "15"
type input "24%"
type input "24"
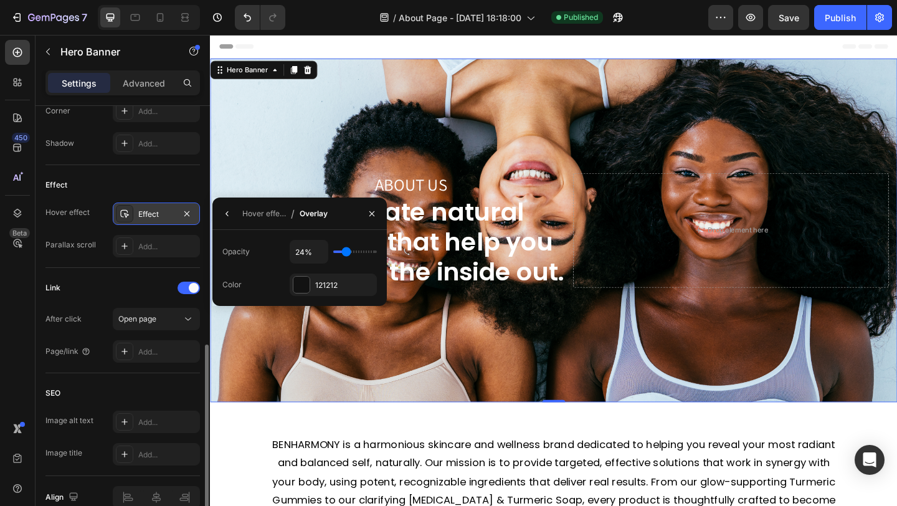
type input "25%"
type input "25"
type input "30%"
type input "30"
type input "32%"
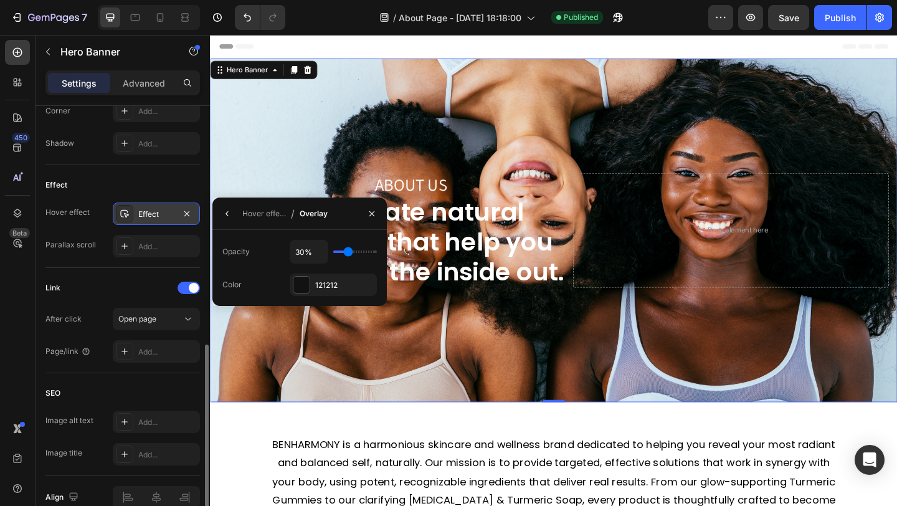
type input "32"
type input "34%"
type input "34"
type input "35%"
type input "35"
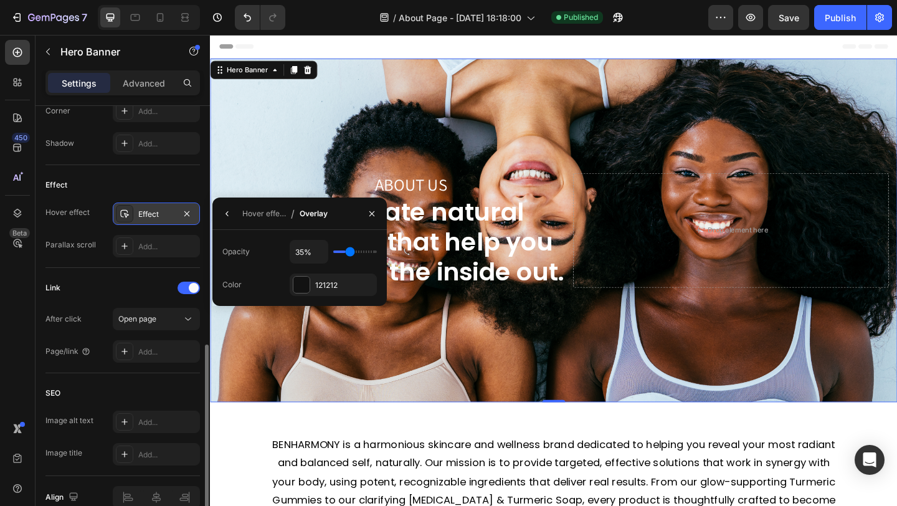
type input "36%"
type input "36"
type input "37%"
type input "37"
type input "38%"
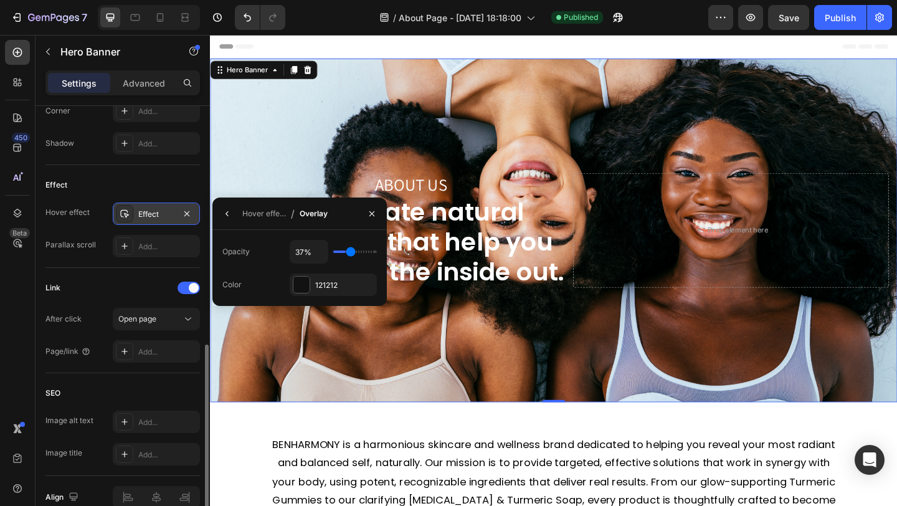
type input "38"
type input "40%"
type input "40"
type input "41%"
type input "41"
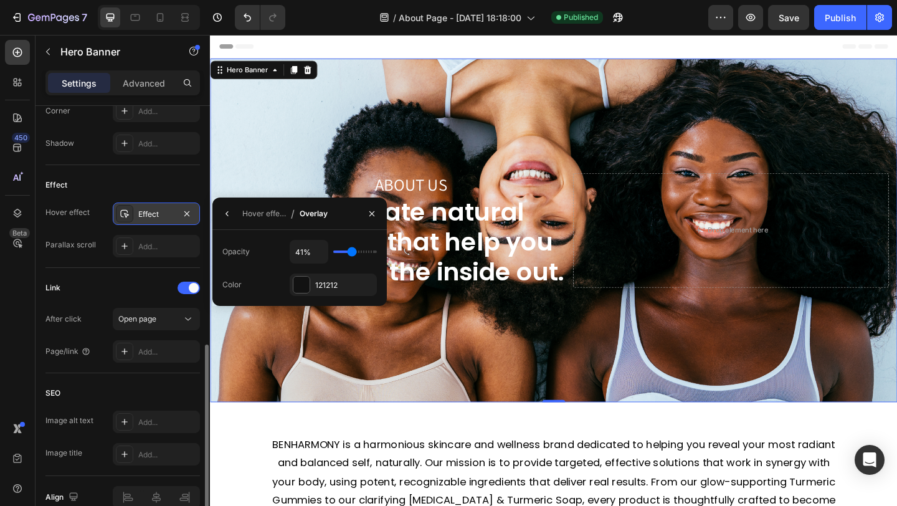
type input "42%"
type input "42"
type input "44%"
type input "44"
type input "48%"
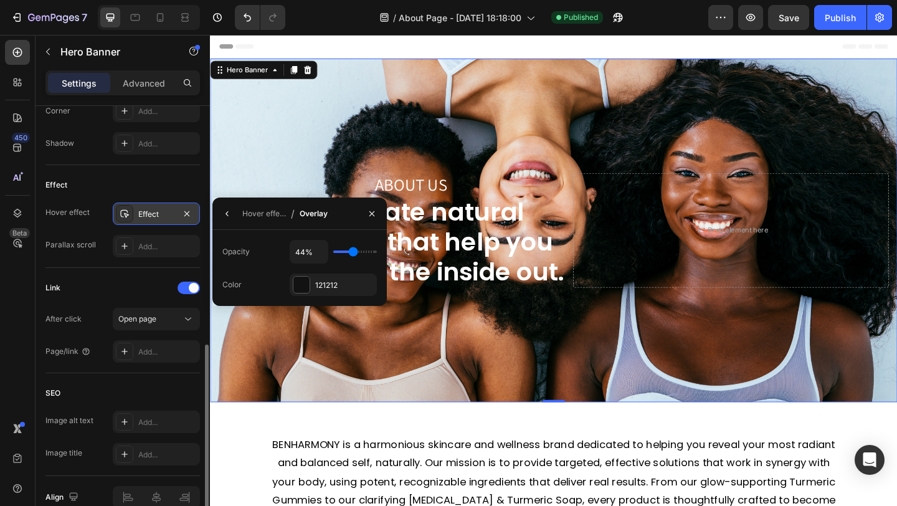
type input "48"
type input "50%"
type input "50"
type input "53%"
type input "53"
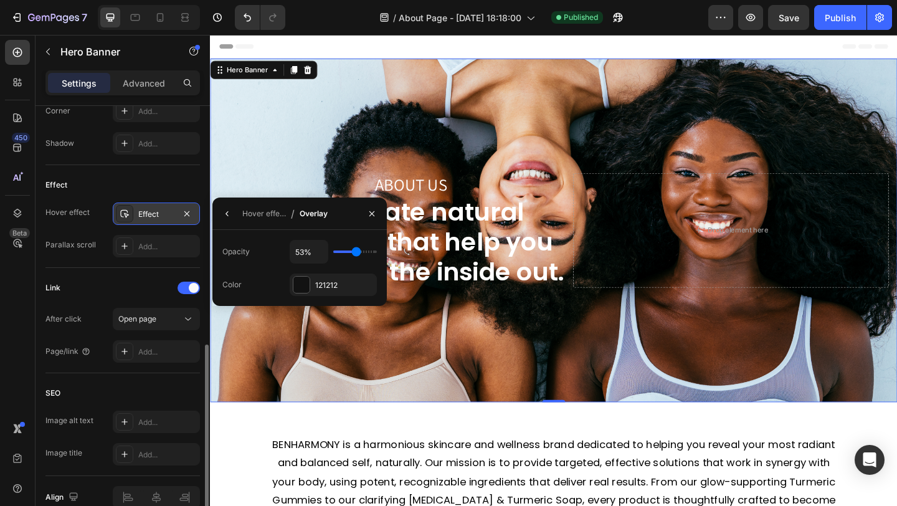
type input "55%"
type input "55"
type input "58%"
type input "58"
type input "61%"
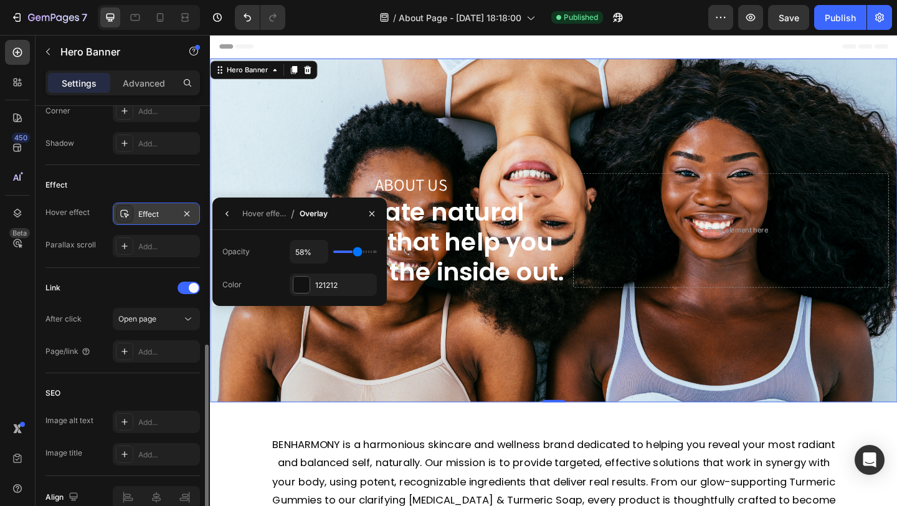
type input "61"
type input "63%"
type input "63"
type input "66%"
type input "66"
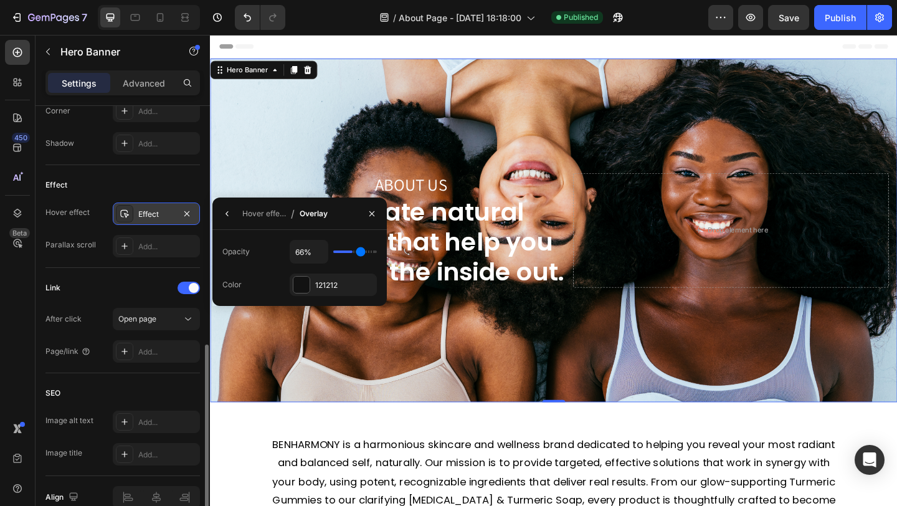
type input "68%"
type input "68"
type input "69%"
type input "69"
type input "70%"
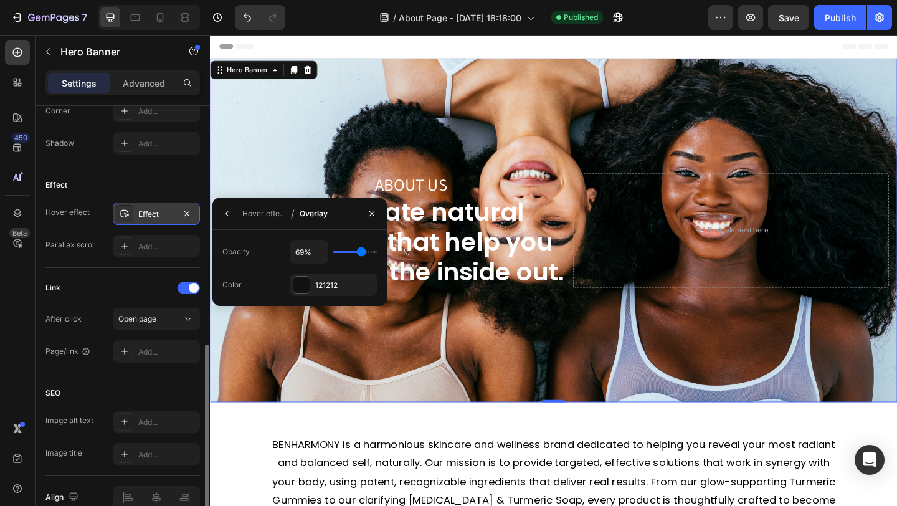
type input "70"
type input "71%"
type input "71"
type input "72%"
type input "72"
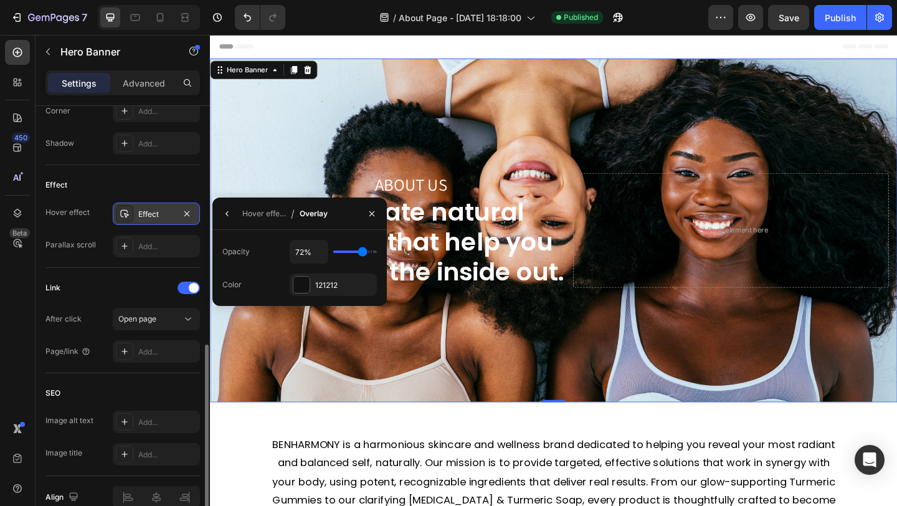
type input "74%"
type input "74"
type input "75%"
type input "75"
type input "76%"
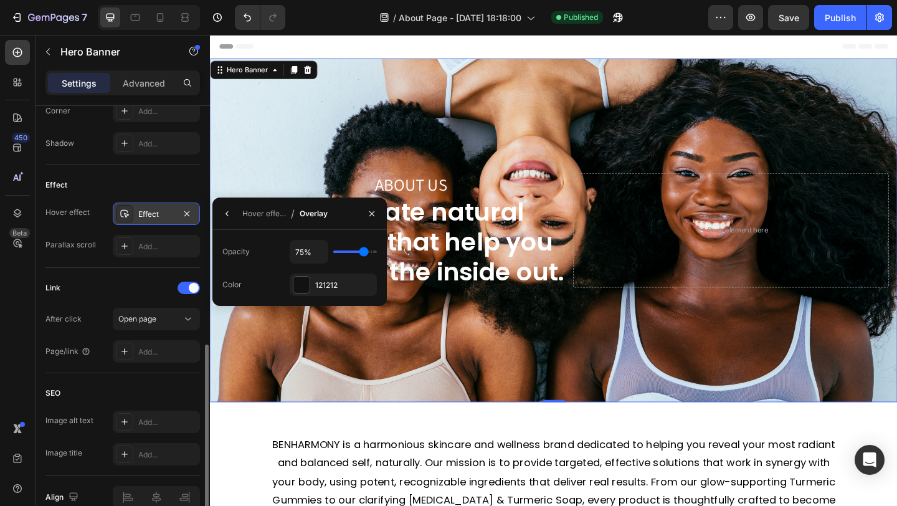
type input "76"
type input "77%"
type input "77"
type input "79%"
type input "79"
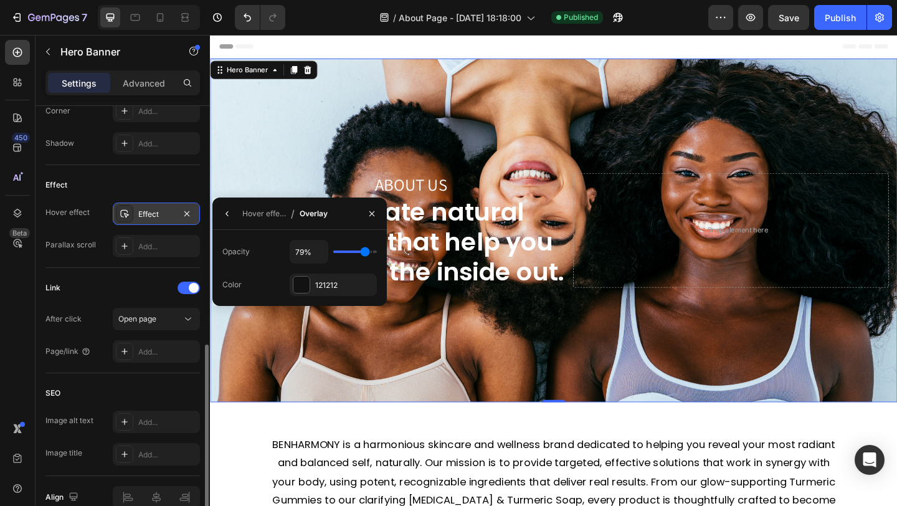
type input "83%"
type input "83"
type input "85%"
type input "85"
type input "87%"
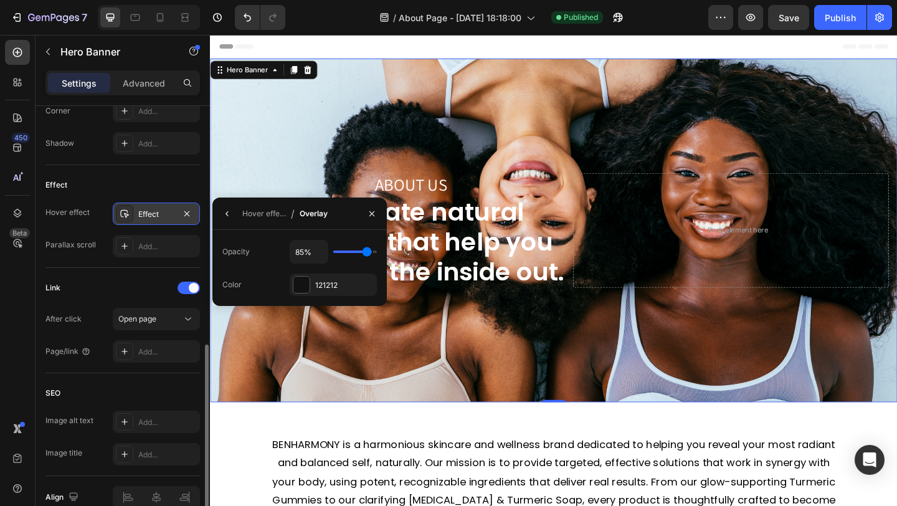
type input "87"
type input "90%"
type input "90"
type input "92%"
type input "92"
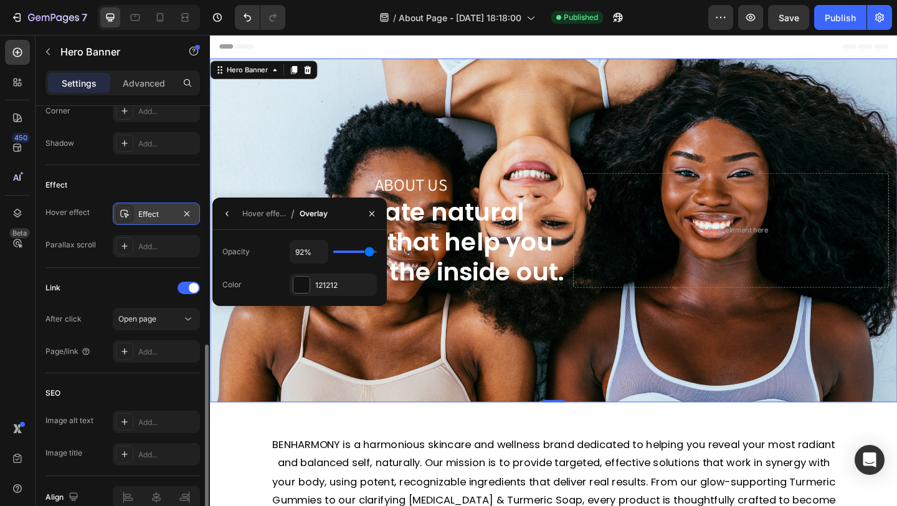
type input "94%"
type input "94"
type input "96%"
type input "96"
type input "98%"
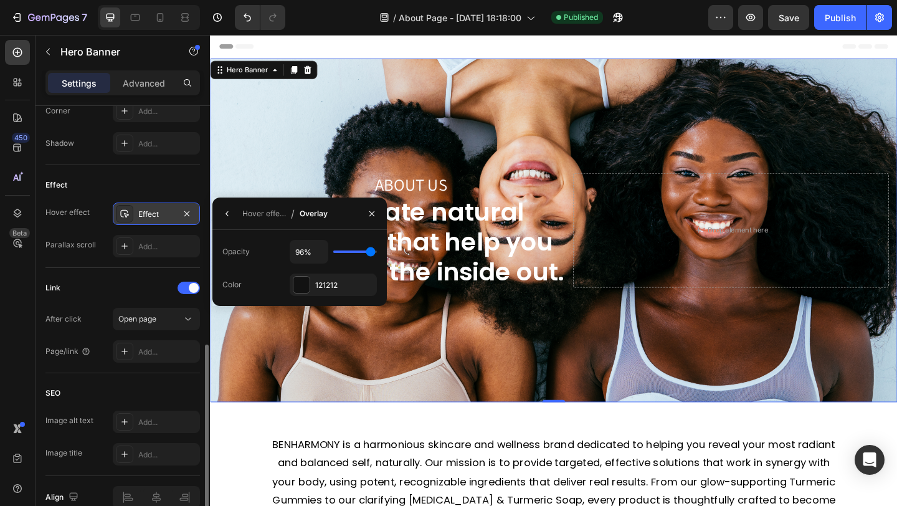
type input "98"
type input "100%"
type input "100"
type input "98%"
type input "98"
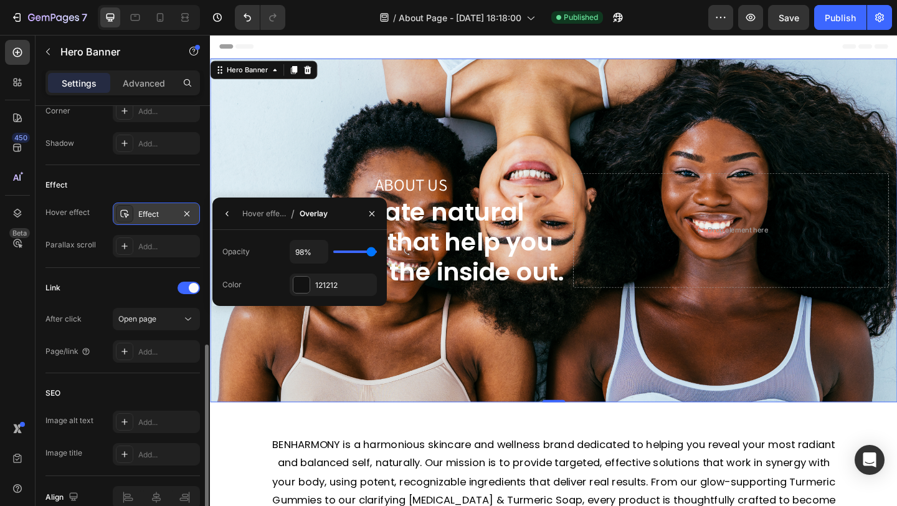
type input "93%"
type input "93"
type input "90%"
type input "90"
type input "86%"
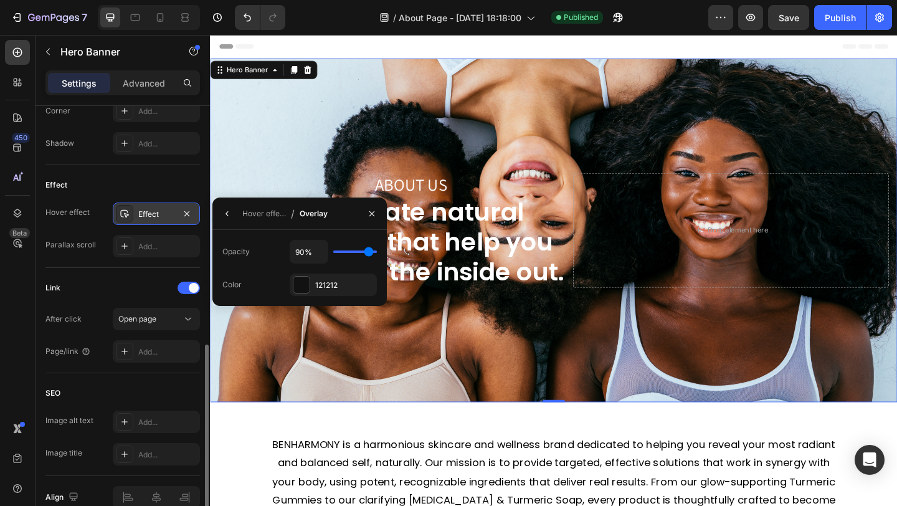
type input "86"
type input "83%"
type input "83"
type input "79%"
type input "79"
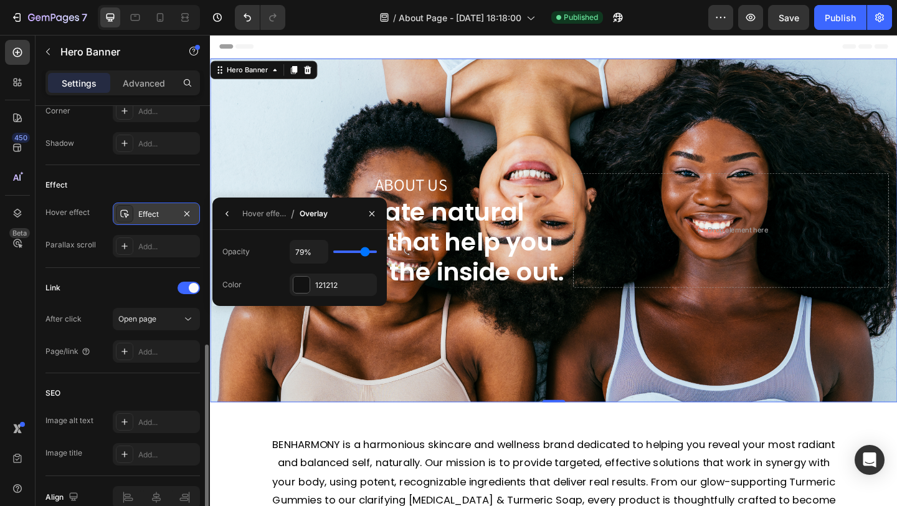
type input "77%"
type input "77"
type input "75%"
type input "75"
type input "74%"
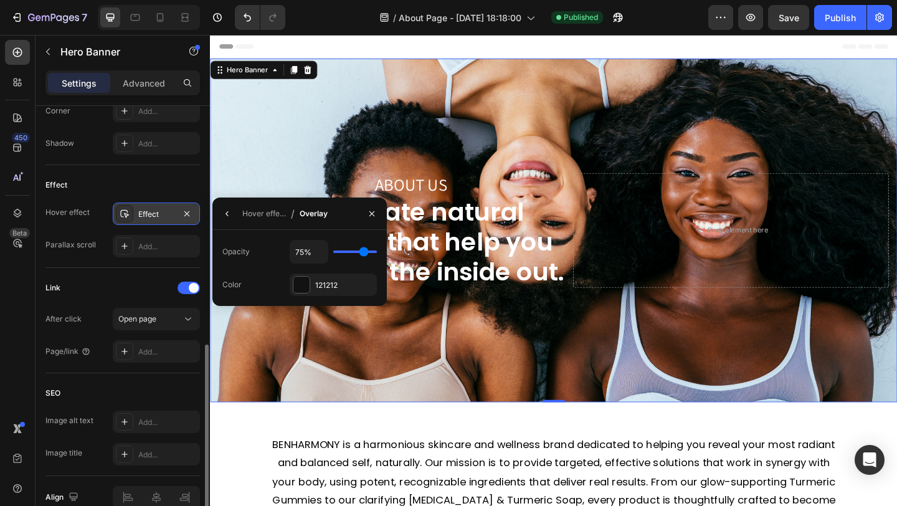
type input "74"
type input "73%"
type input "73"
type input "72%"
type input "72"
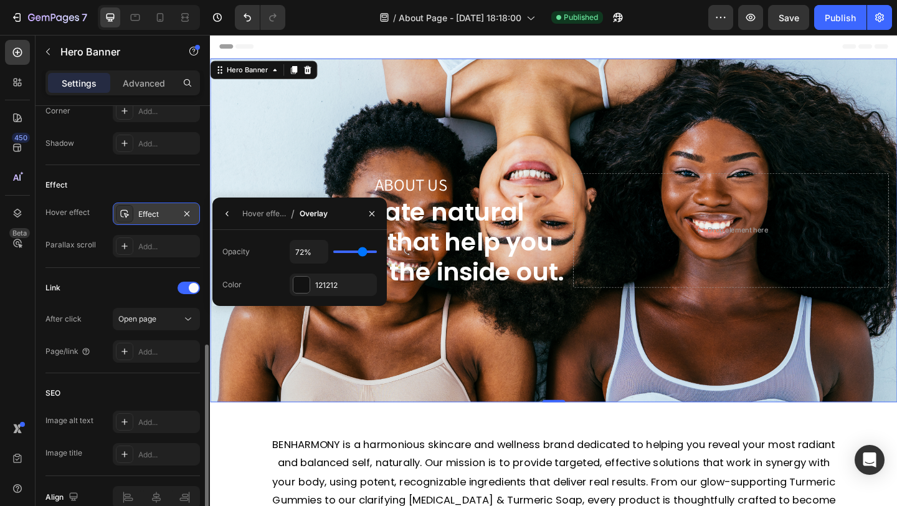
type input "71%"
type input "71"
type input "70%"
type input "70"
type input "68%"
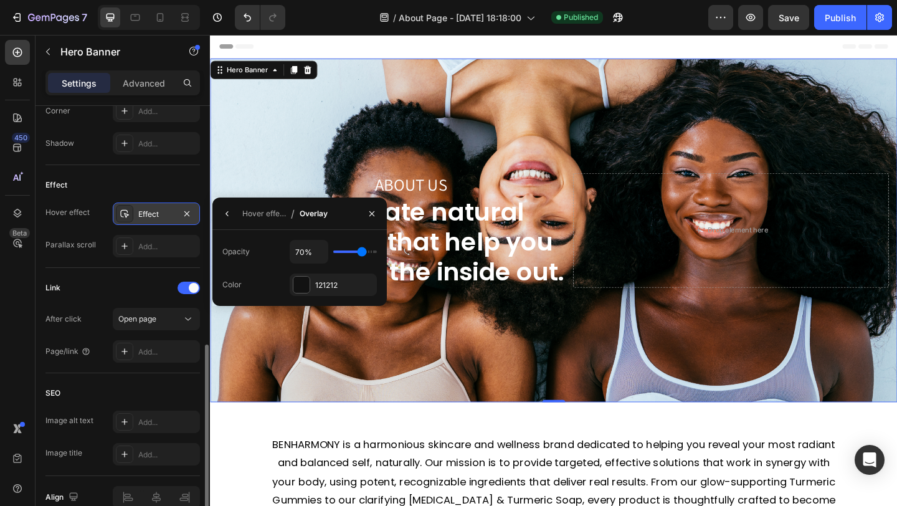
type input "68"
type input "67%"
type input "67"
type input "66%"
type input "66"
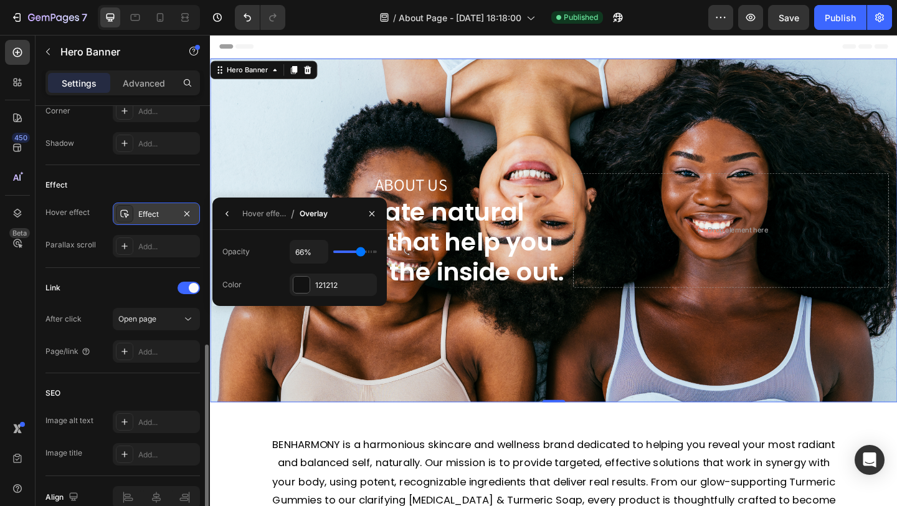
type input "63%"
type input "63"
type input "61%"
type input "61"
type input "59%"
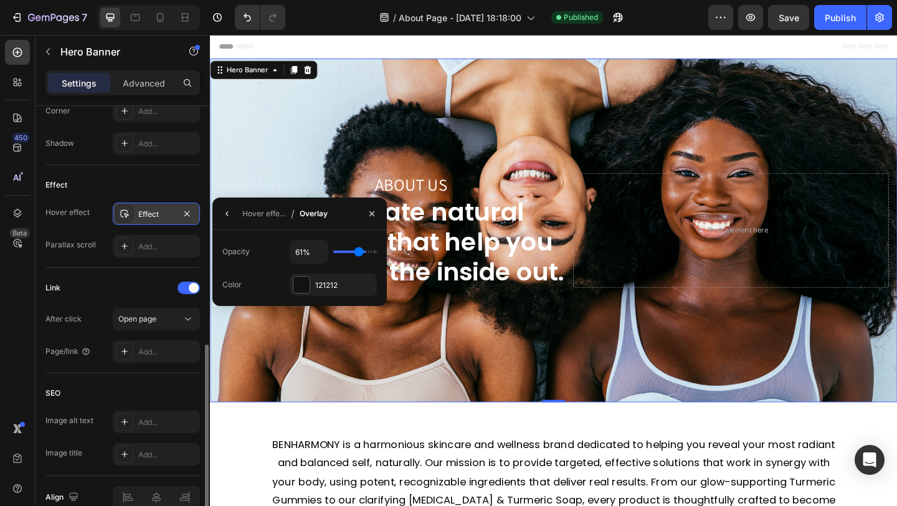
type input "59"
type input "58%"
type input "58"
type input "57%"
type input "57"
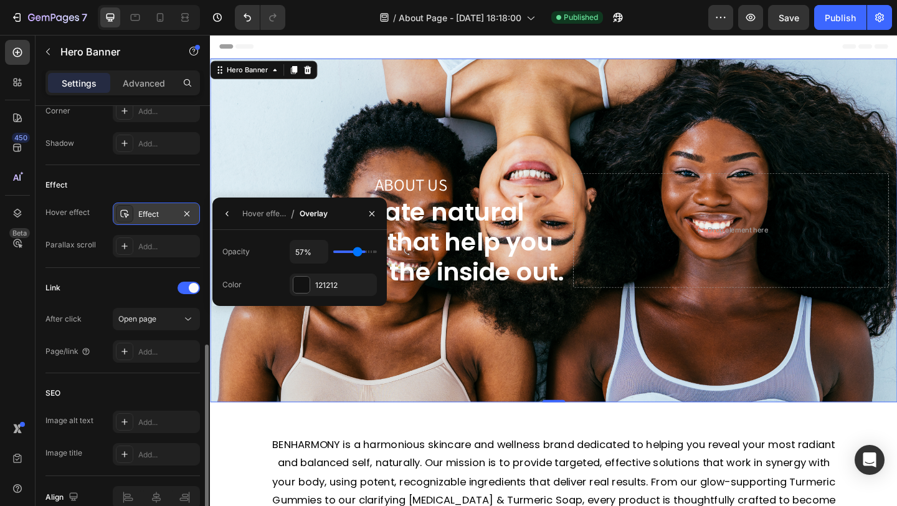
type input "56%"
type input "56"
type input "55%"
type input "55"
type input "54%"
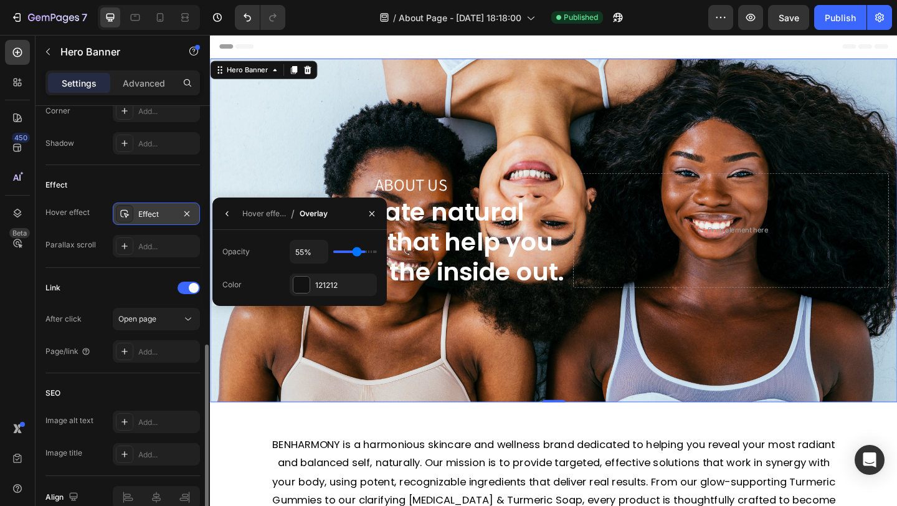
type input "54"
type input "53%"
type input "53"
type input "52%"
type input "52"
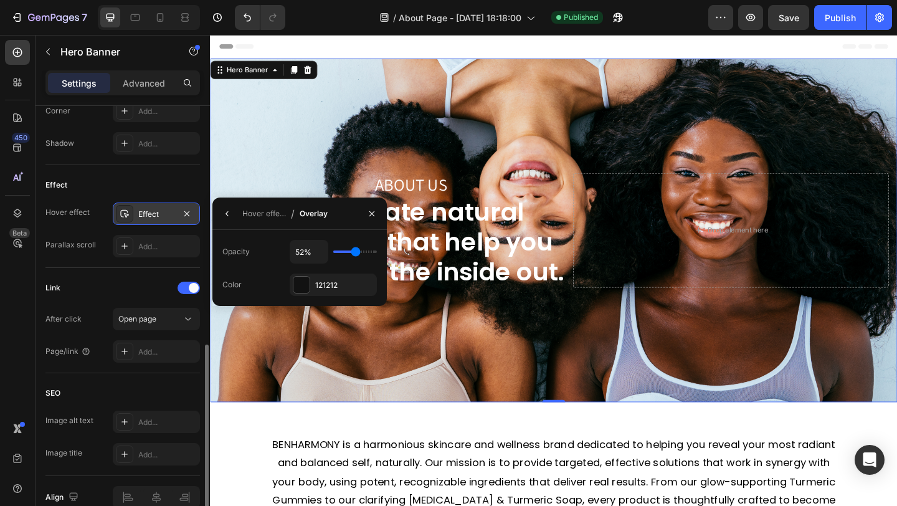
type input "51%"
type input "51"
type input "50%"
type input "50"
type input "49%"
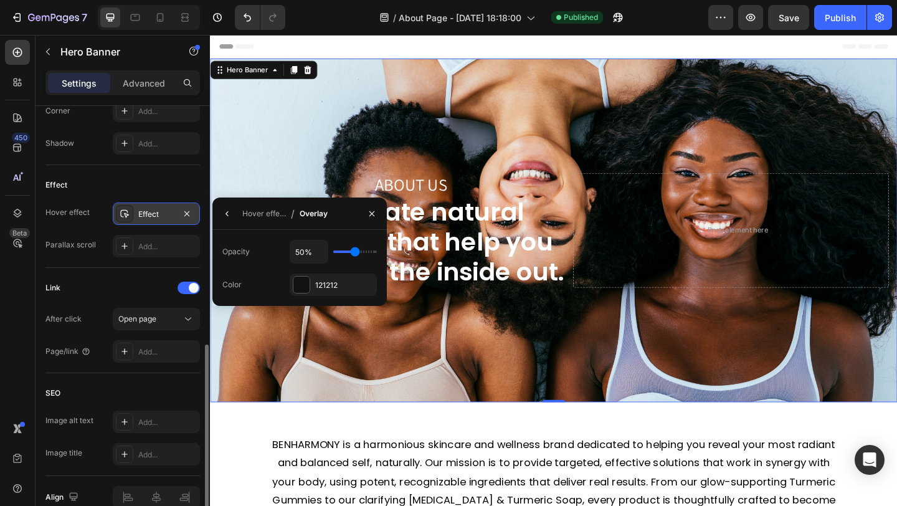
type input "49"
type input "48%"
type input "48"
type input "47%"
type input "47"
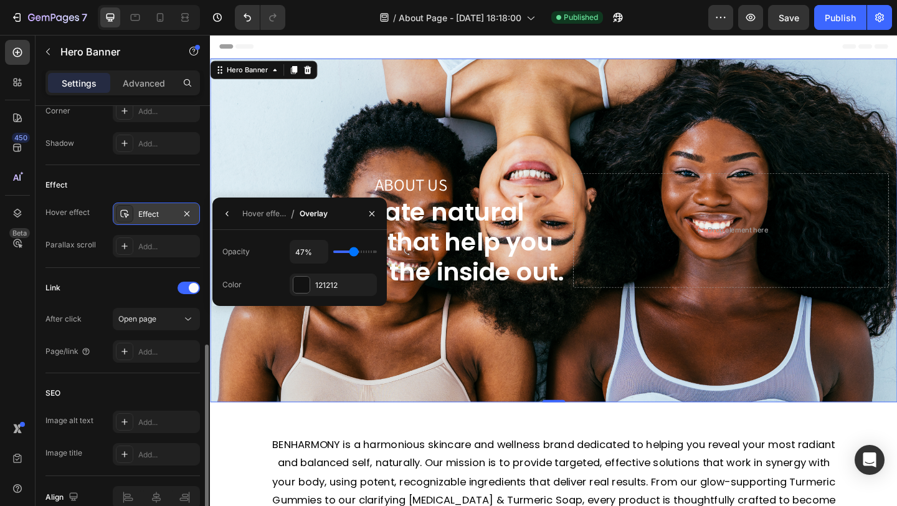
type input "46%"
type input "46"
type input "45%"
type input "45"
type input "44%"
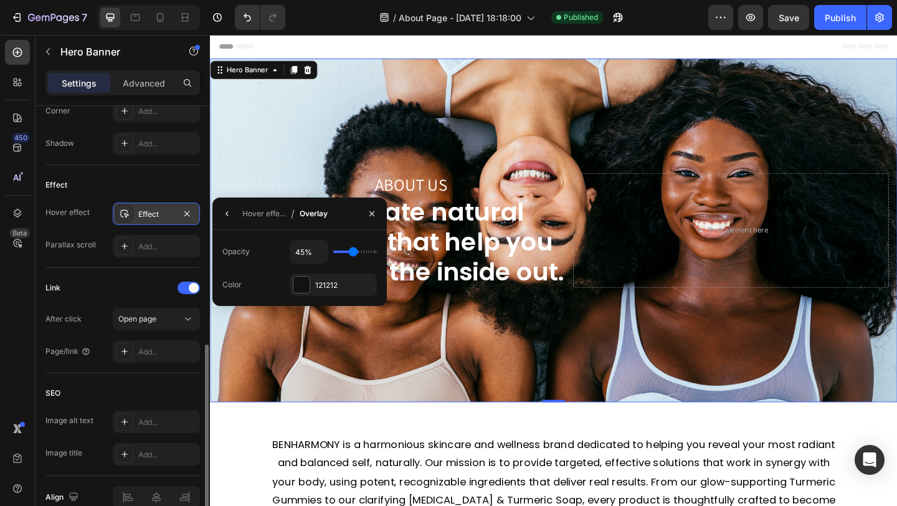
type input "44"
type input "43%"
type input "43"
type input "42%"
type input "42"
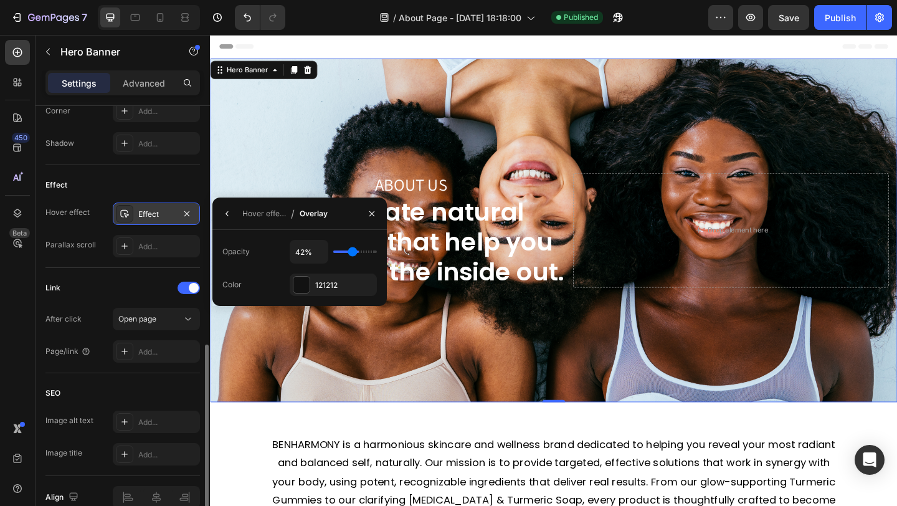
type input "41%"
type input "41"
type input "40%"
type input "40"
type input "39%"
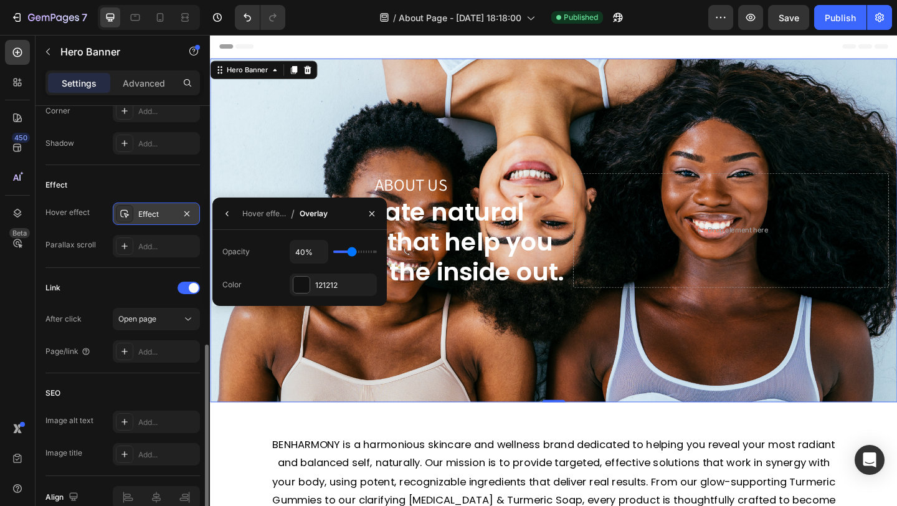
type input "39"
type input "38%"
type input "38"
type input "37%"
type input "37"
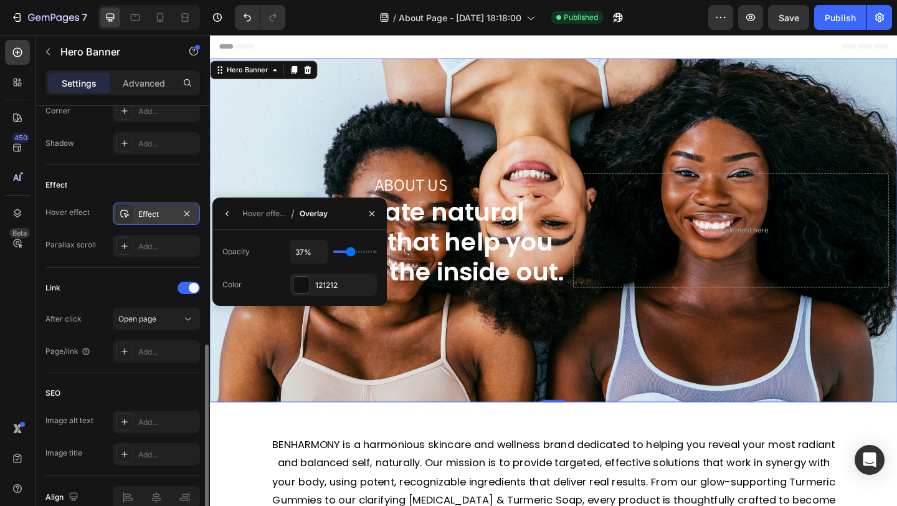
type input "36%"
type input "36"
type input "35%"
drag, startPoint x: 343, startPoint y: 250, endPoint x: 349, endPoint y: 252, distance: 7.3
type input "35"
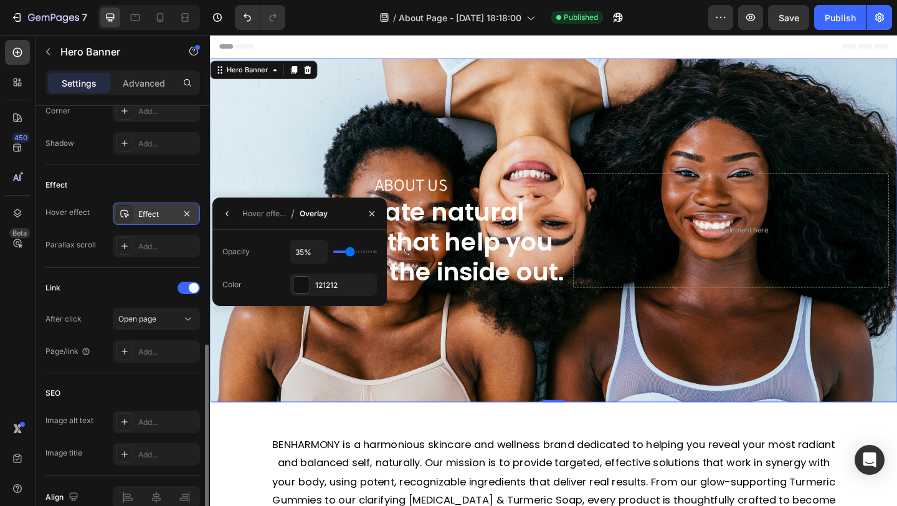
click at [349, 252] on input "range" at bounding box center [355, 251] width 44 height 2
click at [261, 217] on div "Hover effect" at bounding box center [264, 213] width 44 height 11
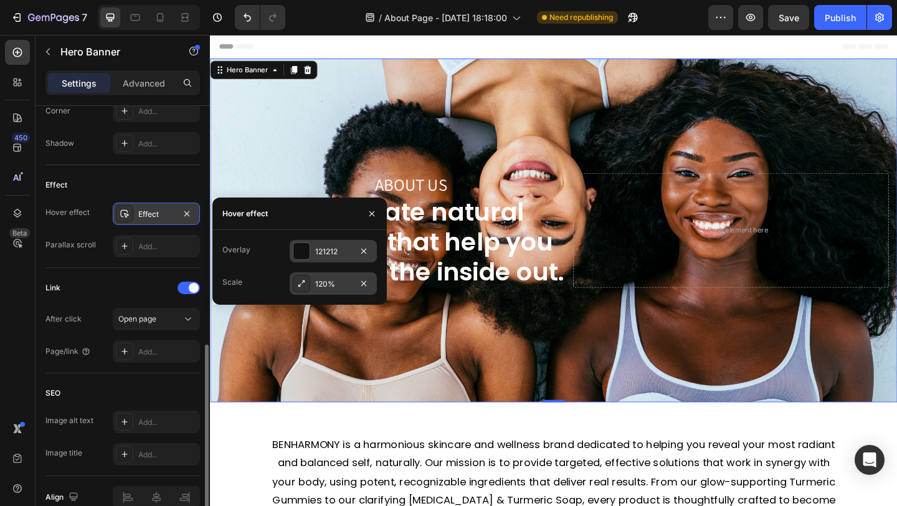
click at [341, 292] on div "120%" at bounding box center [333, 283] width 87 height 22
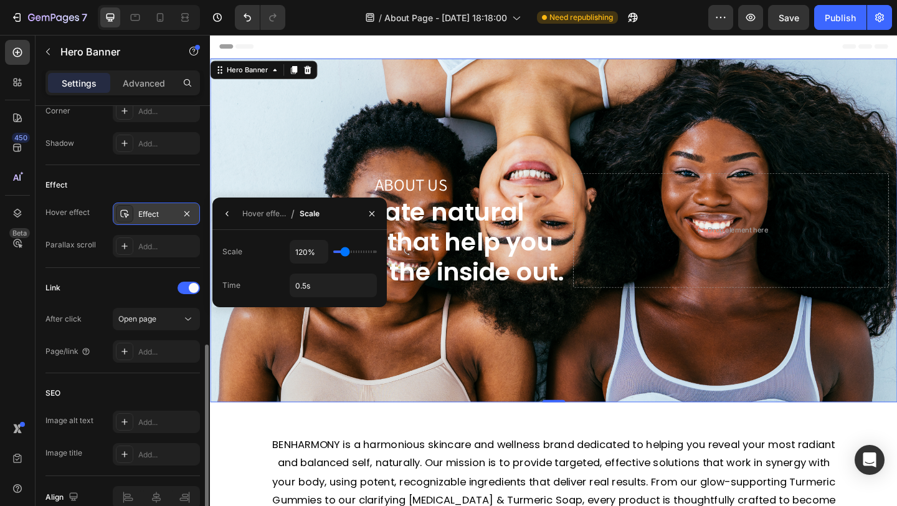
type input "115%"
type input "115"
type input "110%"
type input "110"
type input "105%"
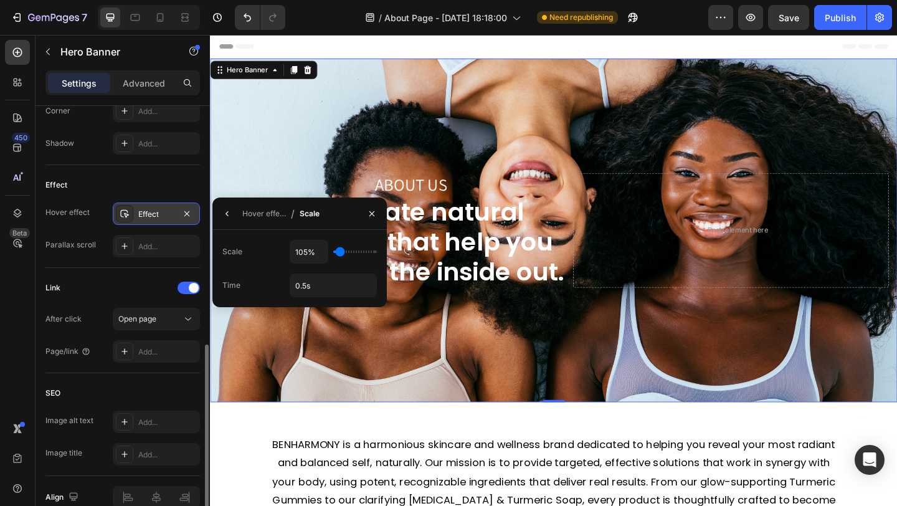
type input "105"
click at [340, 252] on input "range" at bounding box center [355, 251] width 44 height 2
click at [141, 249] on div "Add..." at bounding box center [167, 246] width 59 height 11
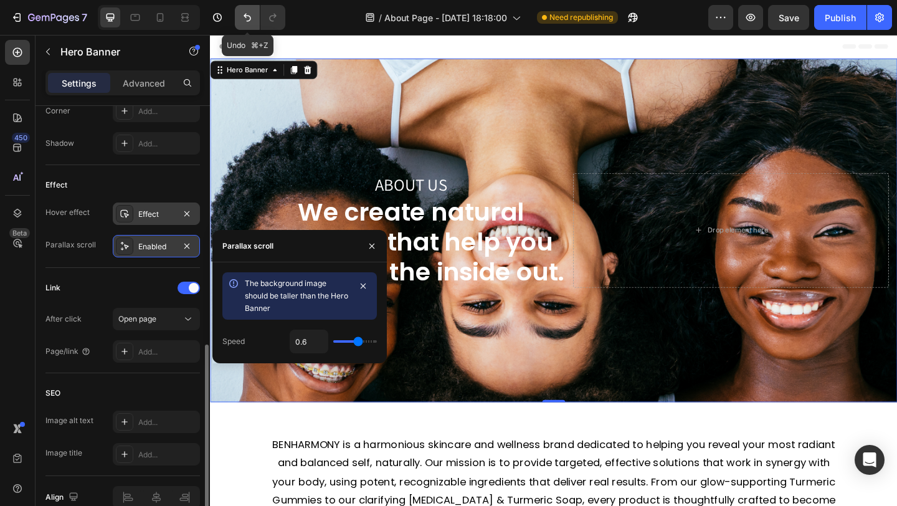
click at [245, 21] on icon "Undo/Redo" at bounding box center [247, 17] width 12 height 12
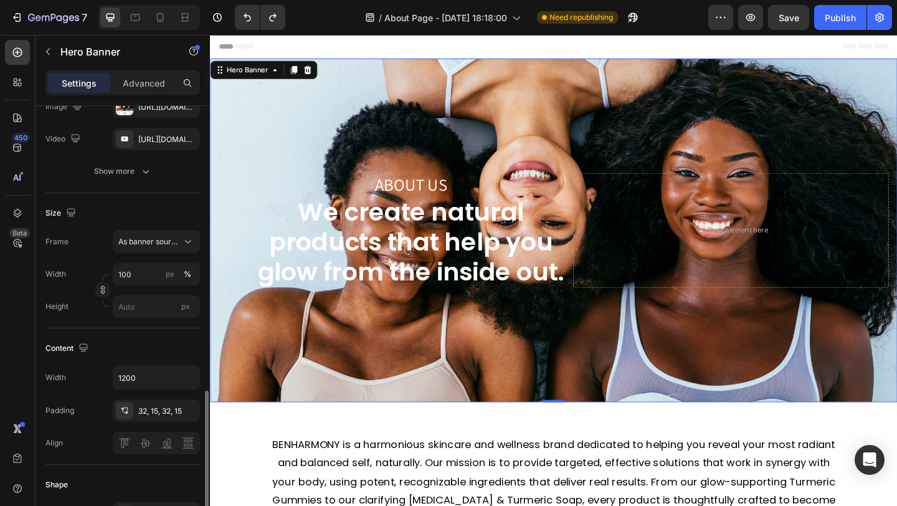
scroll to position [0, 0]
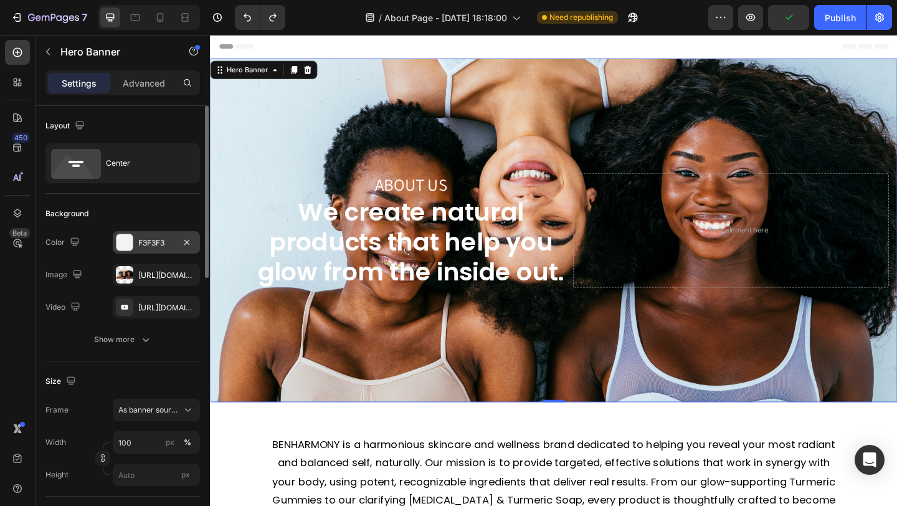
click at [159, 233] on div "F3F3F3" at bounding box center [156, 242] width 87 height 22
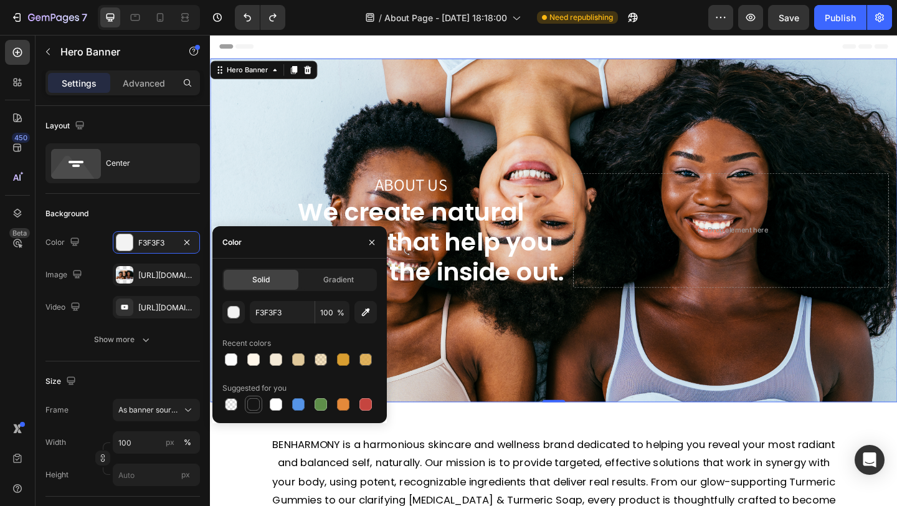
click at [252, 401] on div at bounding box center [253, 404] width 12 height 12
type input "151515"
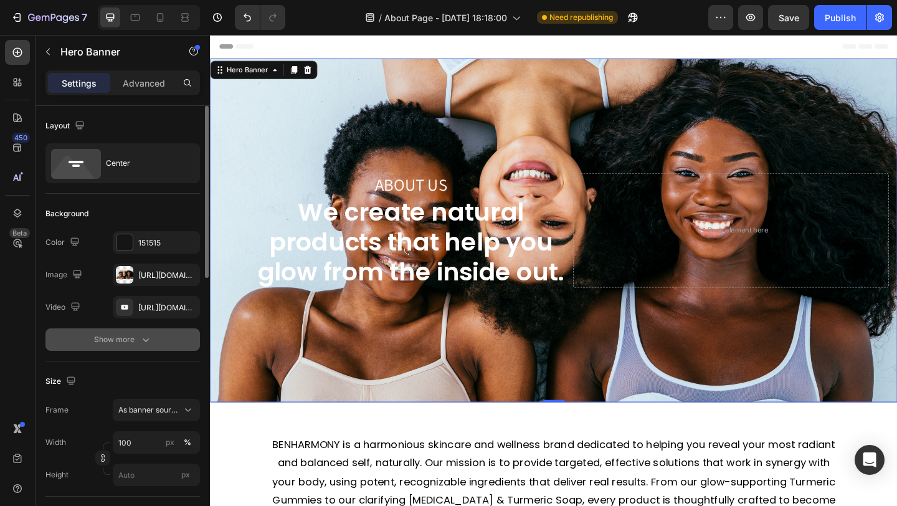
click at [147, 335] on icon "button" at bounding box center [146, 339] width 12 height 12
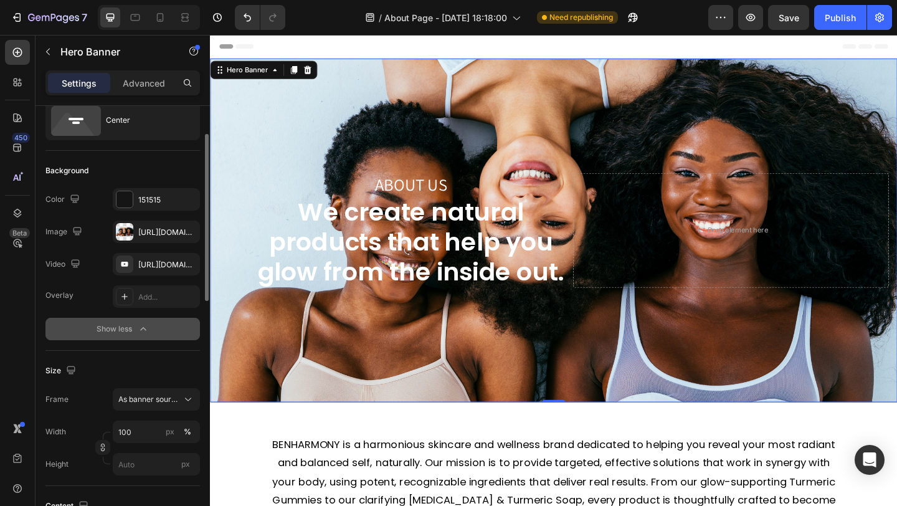
scroll to position [114, 0]
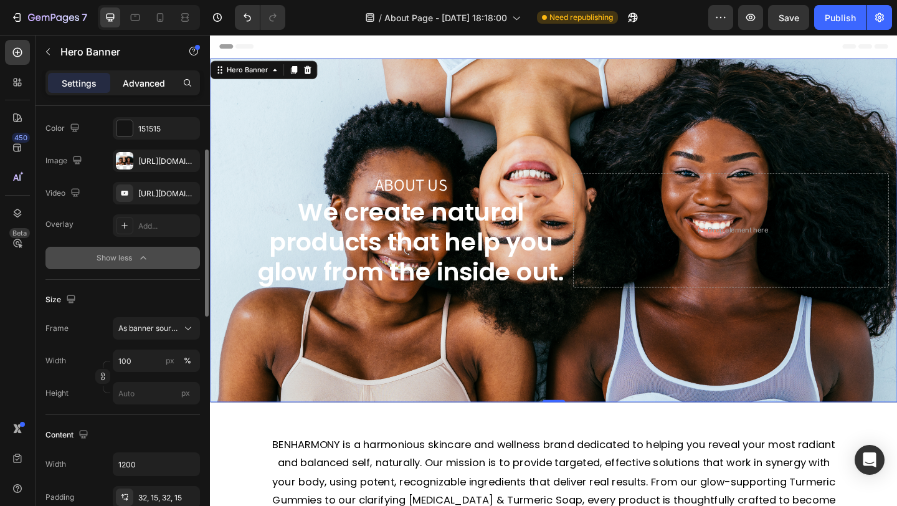
click at [134, 88] on p "Advanced" at bounding box center [144, 83] width 42 height 13
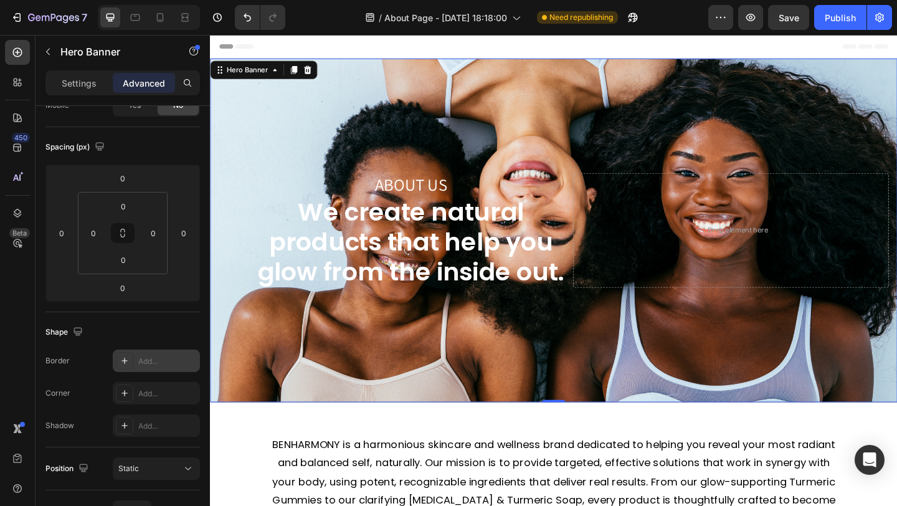
scroll to position [396, 0]
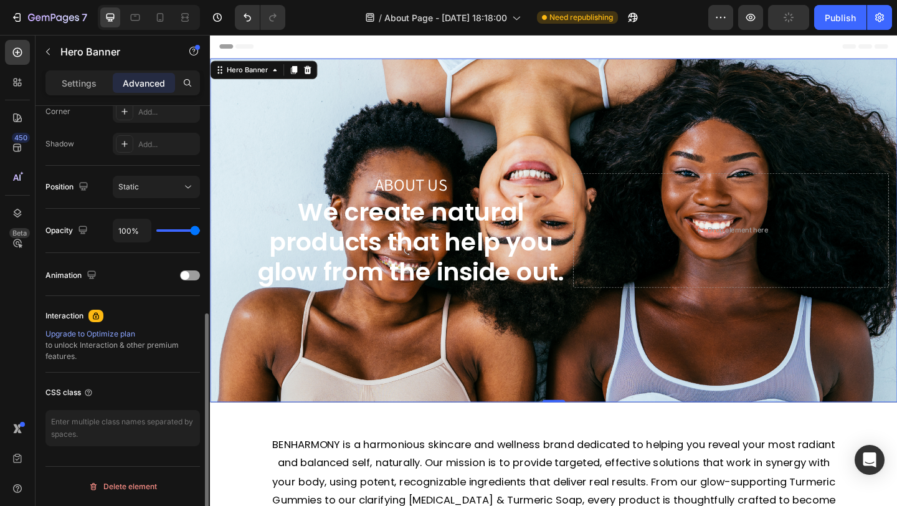
type input "73%"
type input "73"
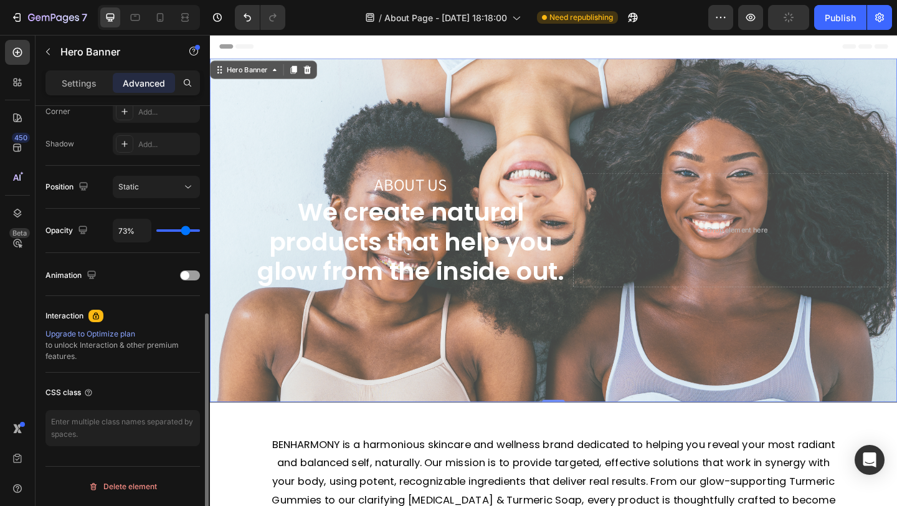
type input "60%"
type input "60"
type input "56%"
type input "56"
type input "54%"
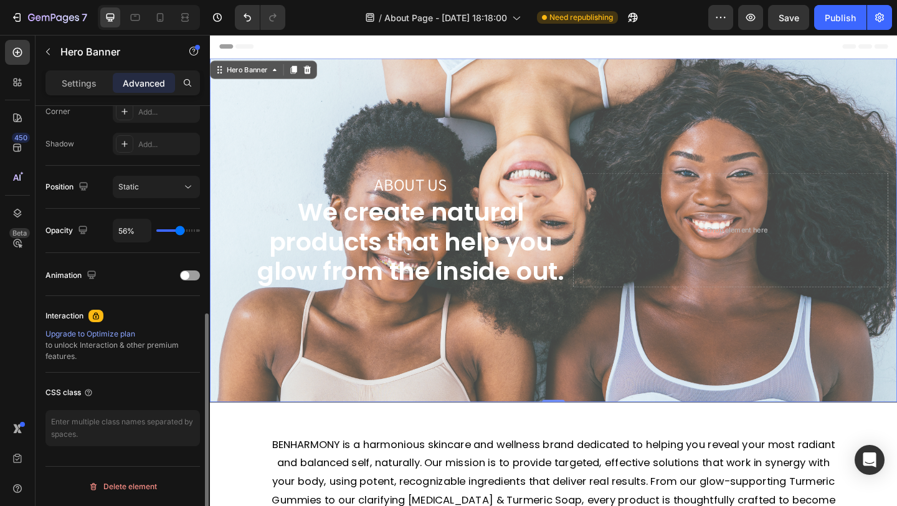
type input "54"
type input "52%"
type input "52"
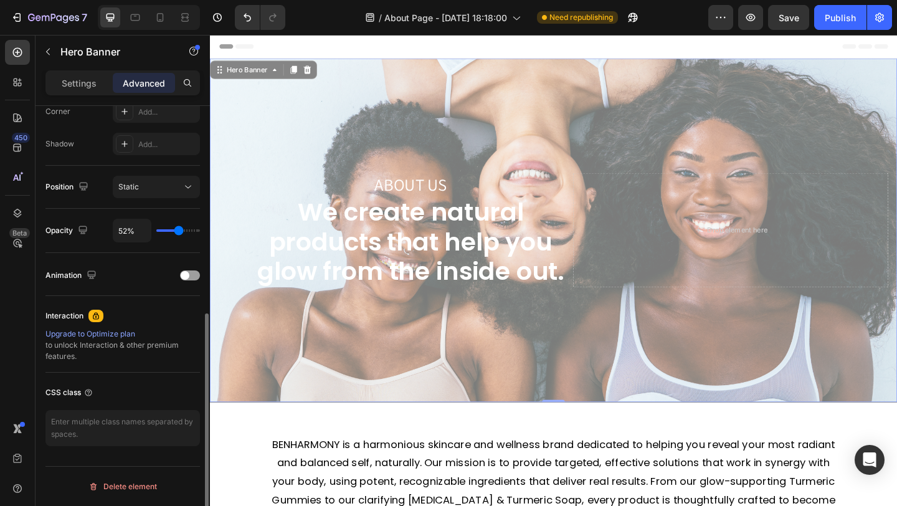
type input "51%"
type input "51"
type input "50%"
type input "50"
type input "51%"
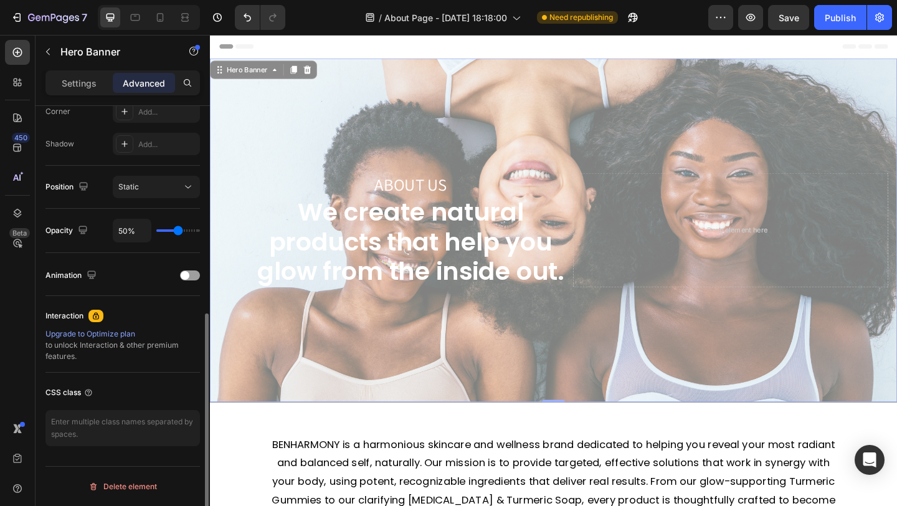
type input "51"
type input "83%"
type input "83"
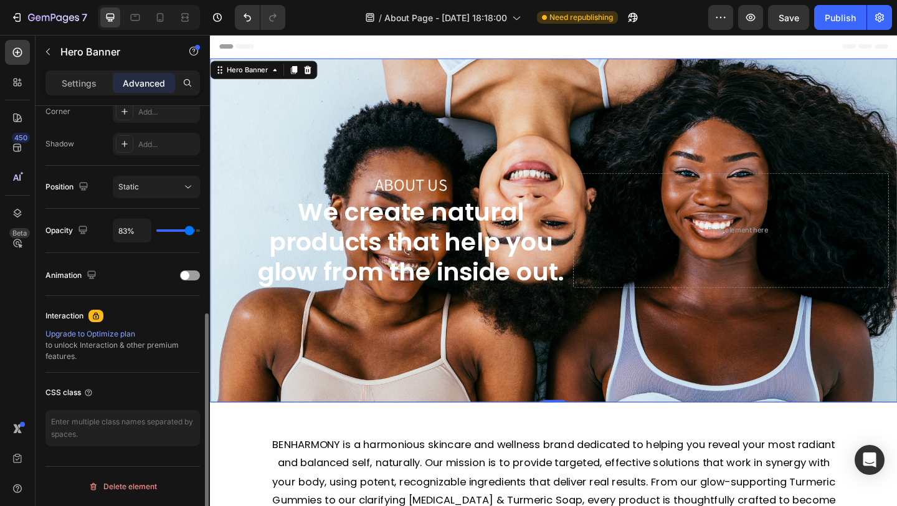
type input "100%"
type input "100"
drag, startPoint x: 194, startPoint y: 230, endPoint x: 207, endPoint y: 230, distance: 13.1
click at [200, 230] on input "range" at bounding box center [178, 230] width 44 height 2
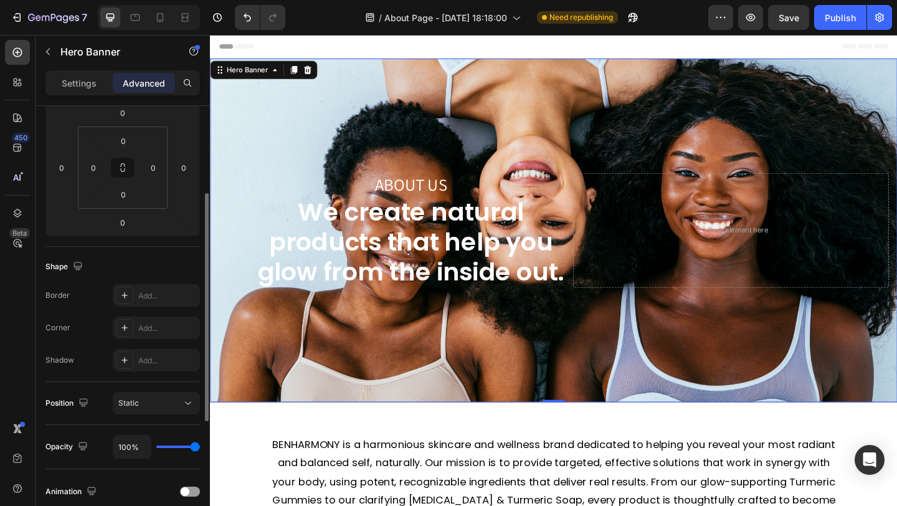
scroll to position [181, 0]
click at [88, 80] on p "Settings" at bounding box center [79, 83] width 35 height 13
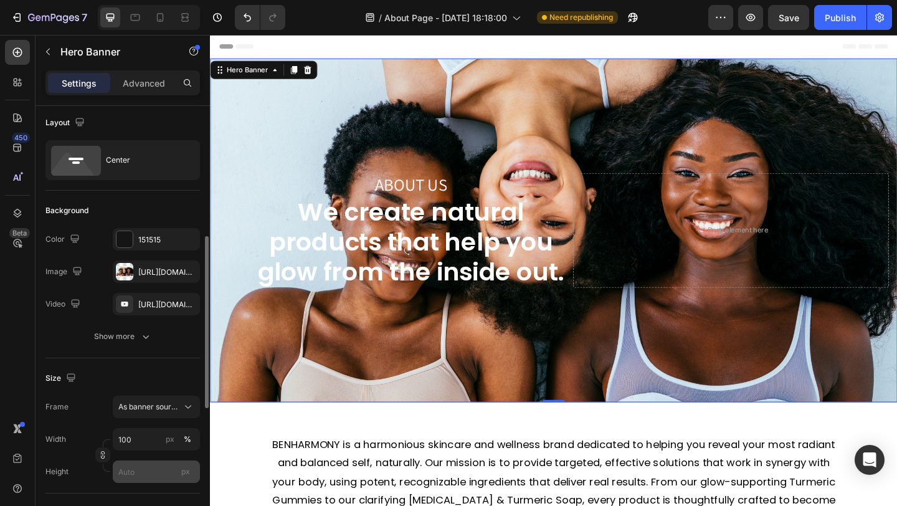
scroll to position [0, 0]
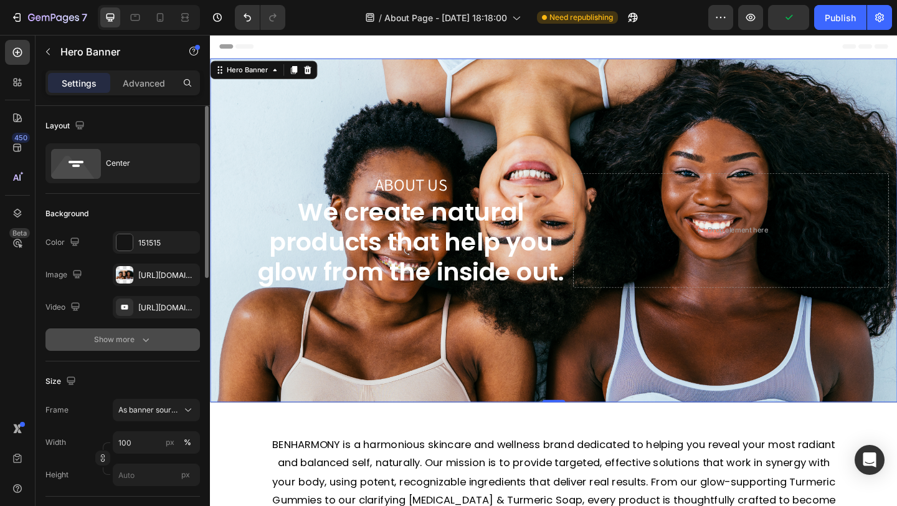
click at [138, 341] on div "Show more" at bounding box center [123, 339] width 58 height 12
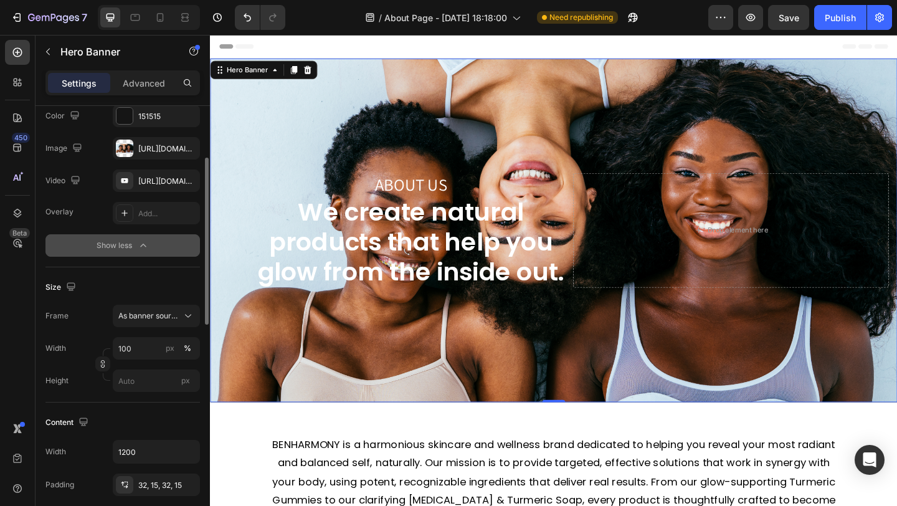
scroll to position [122, 0]
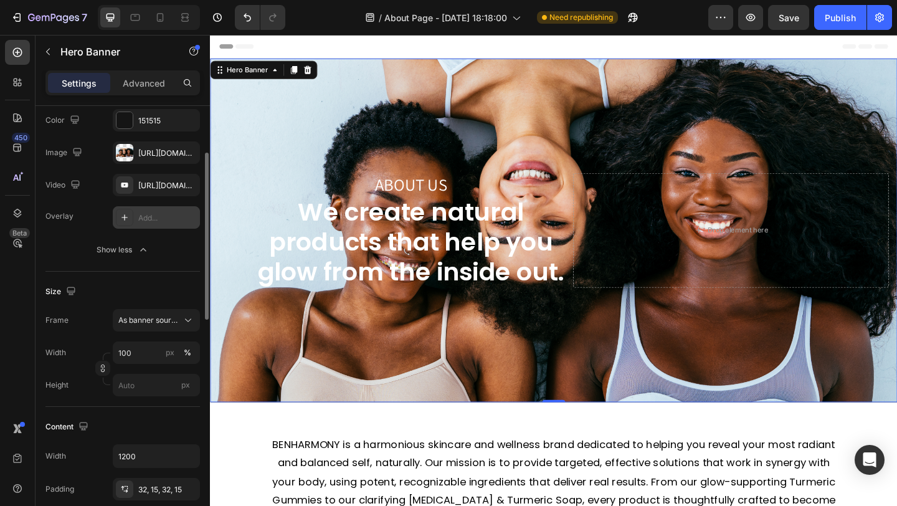
click at [143, 224] on div "Add..." at bounding box center [156, 217] width 87 height 22
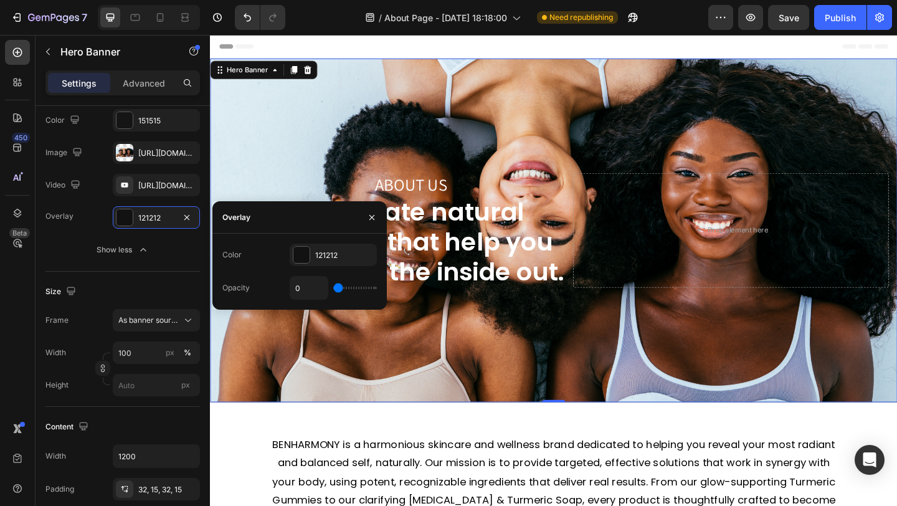
type input "8%"
type input "8"
type input "10%"
type input "10"
type input "11%"
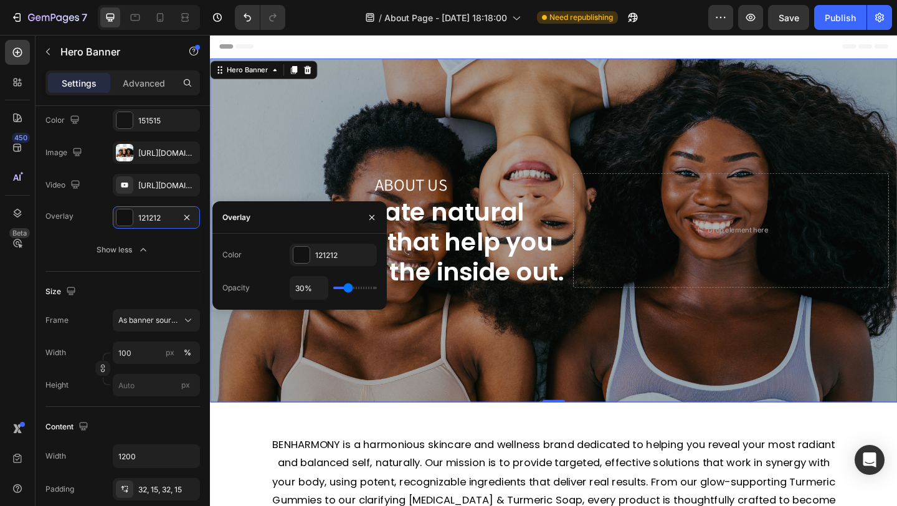
drag, startPoint x: 340, startPoint y: 289, endPoint x: 348, endPoint y: 288, distance: 8.1
click at [348, 288] on input "range" at bounding box center [355, 288] width 44 height 2
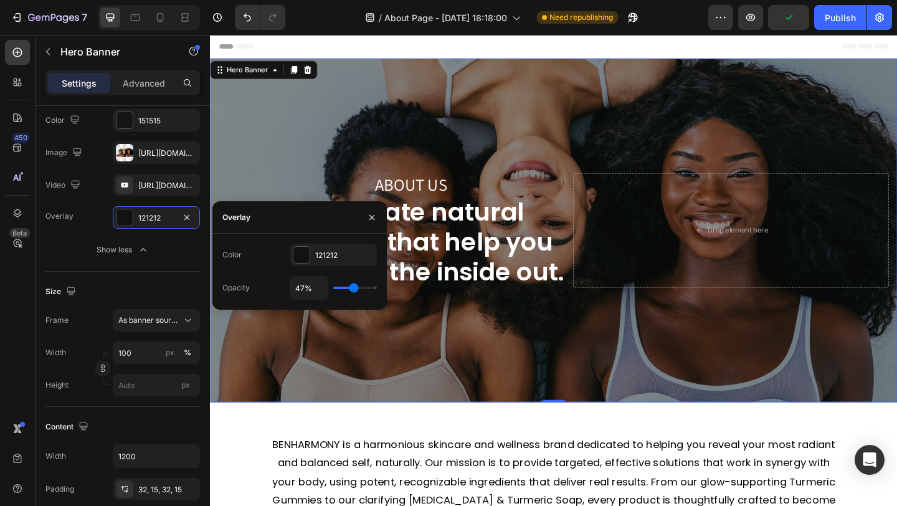
click at [354, 288] on input "range" at bounding box center [355, 288] width 44 height 2
click at [141, 288] on div "Size" at bounding box center [122, 292] width 154 height 20
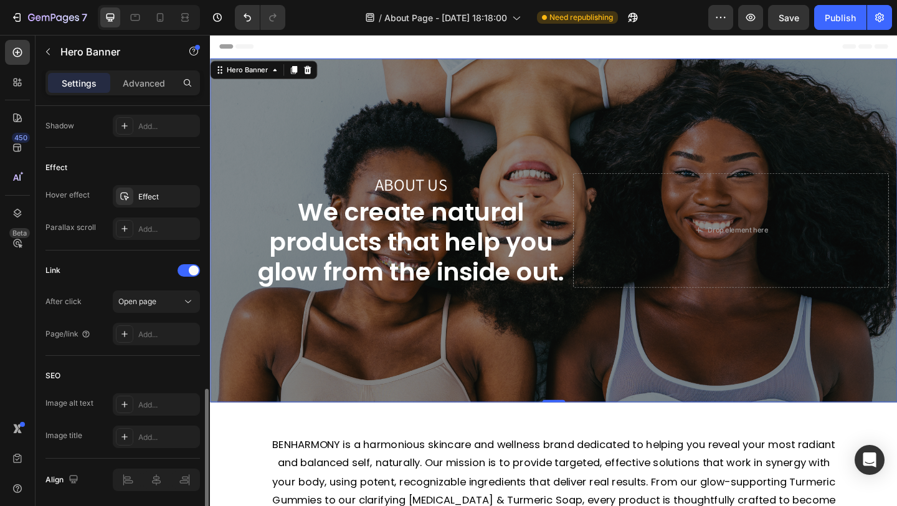
scroll to position [676, 0]
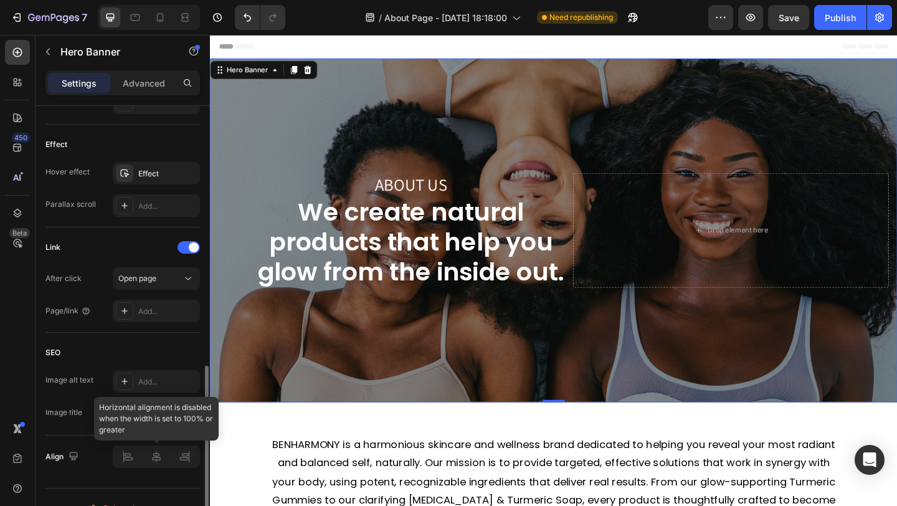
click at [156, 452] on div at bounding box center [156, 456] width 87 height 22
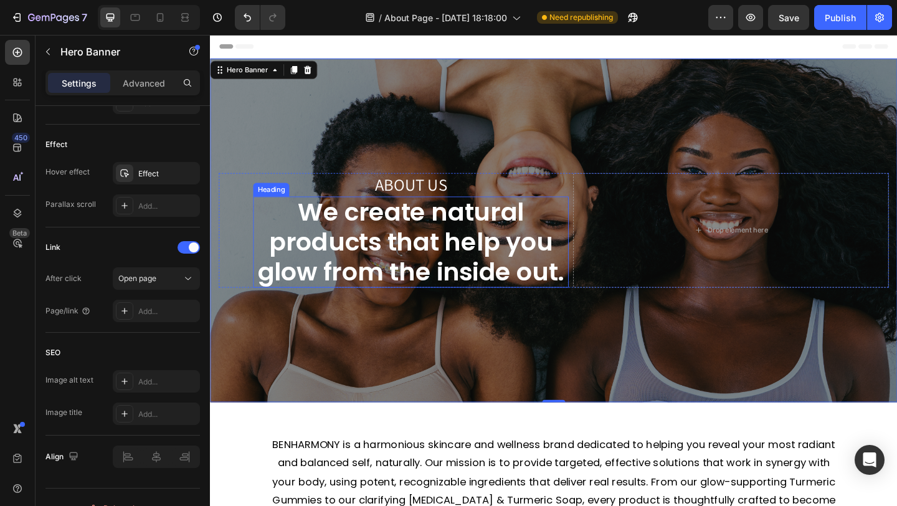
click at [439, 245] on h2 "We create natural products that help you glow from the inside out." at bounding box center [428, 260] width 343 height 99
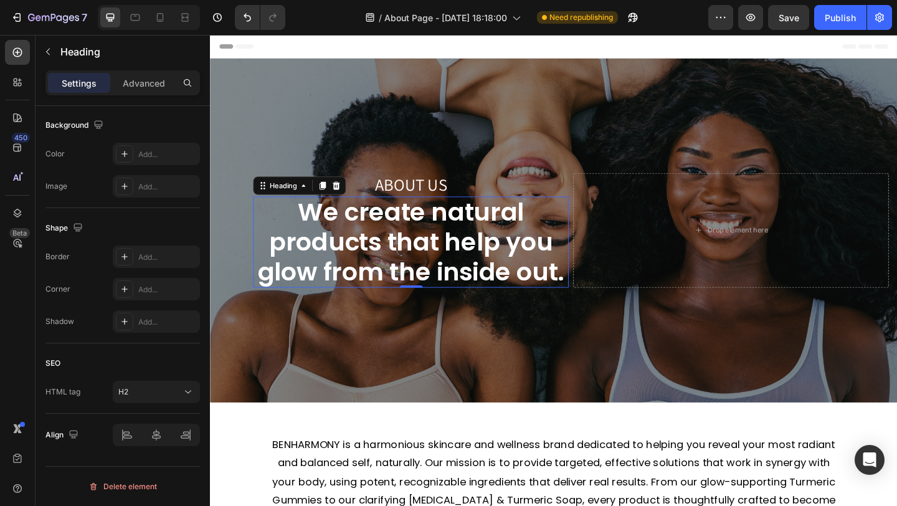
scroll to position [0, 0]
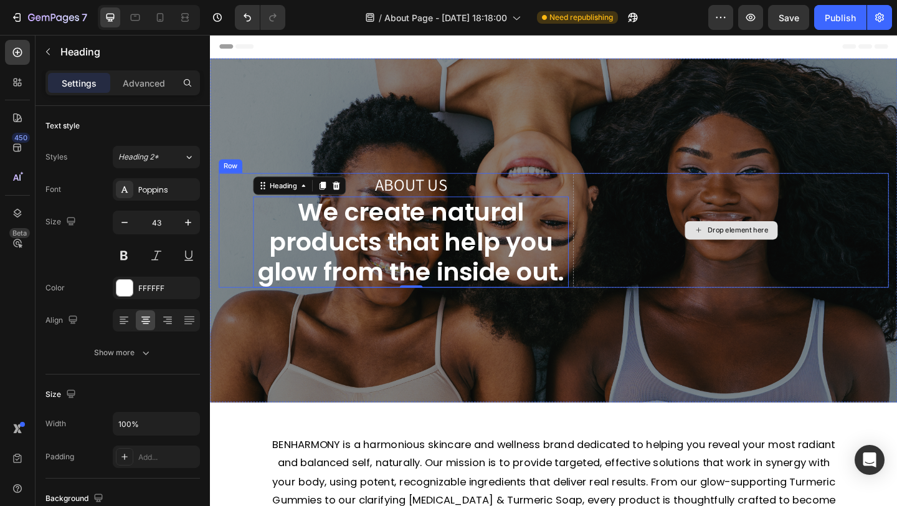
click at [683, 235] on div "Drop element here" at bounding box center [776, 247] width 343 height 125
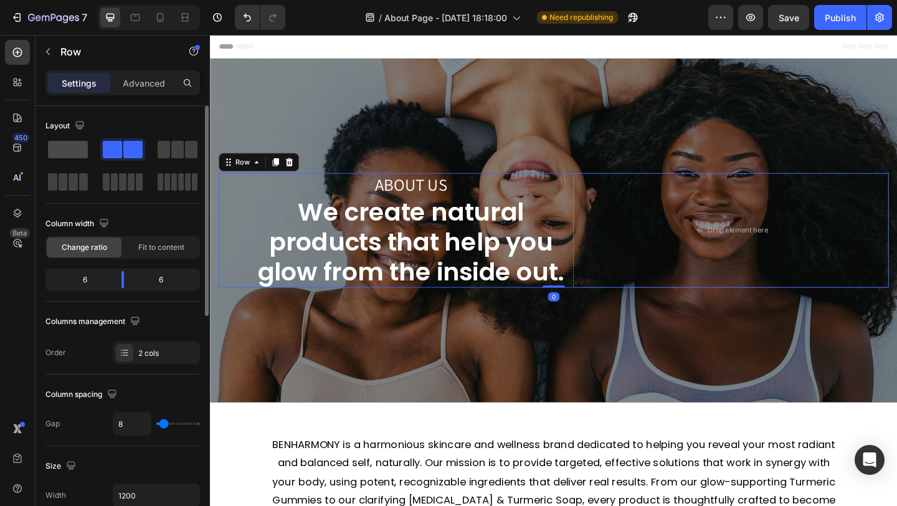
click at [67, 155] on span at bounding box center [68, 149] width 40 height 17
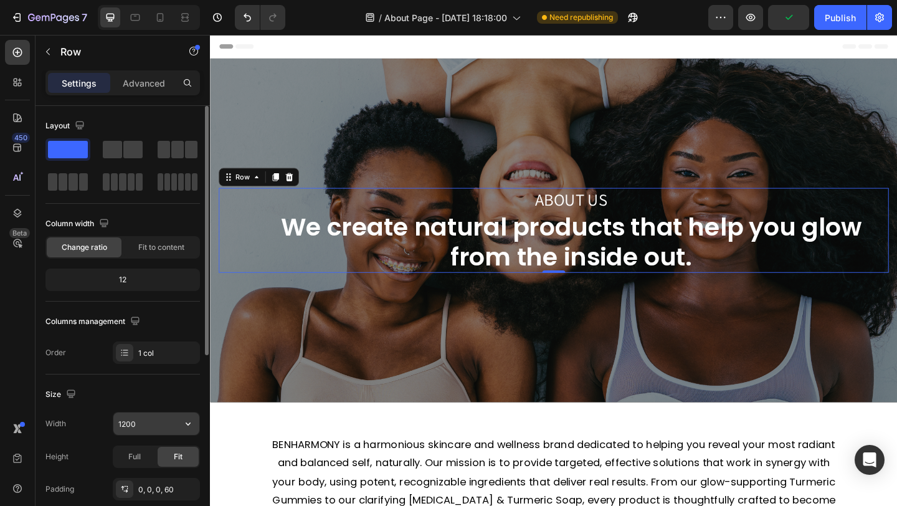
click at [158, 427] on input "1200" at bounding box center [156, 423] width 86 height 22
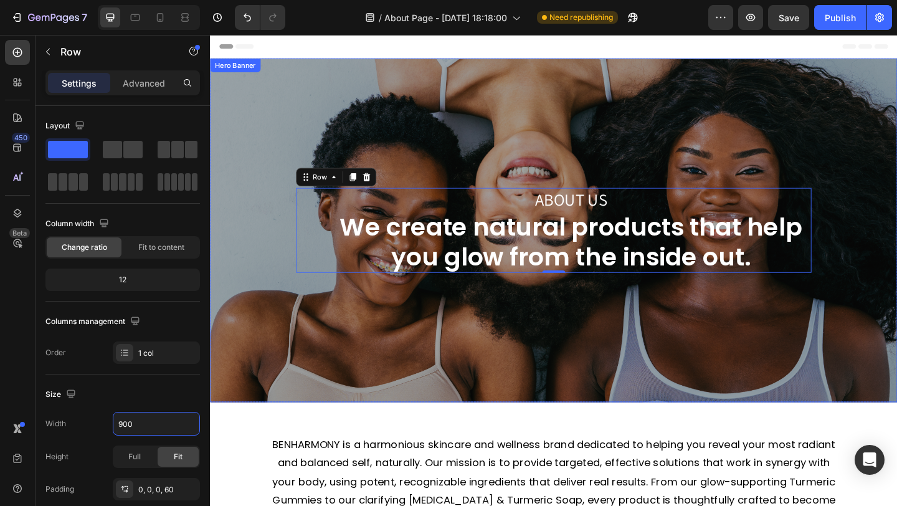
click at [538, 147] on div "Overlay" at bounding box center [584, 247] width 748 height 374
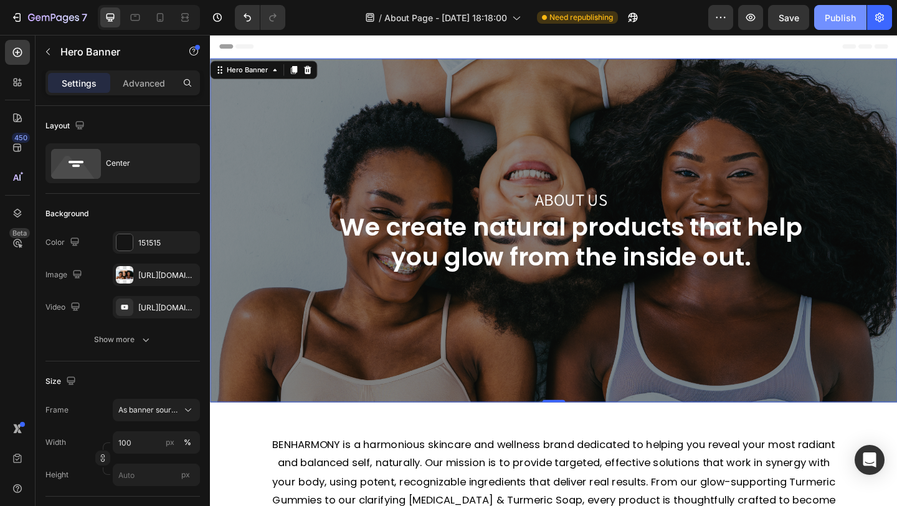
click at [845, 26] on button "Publish" at bounding box center [840, 17] width 52 height 25
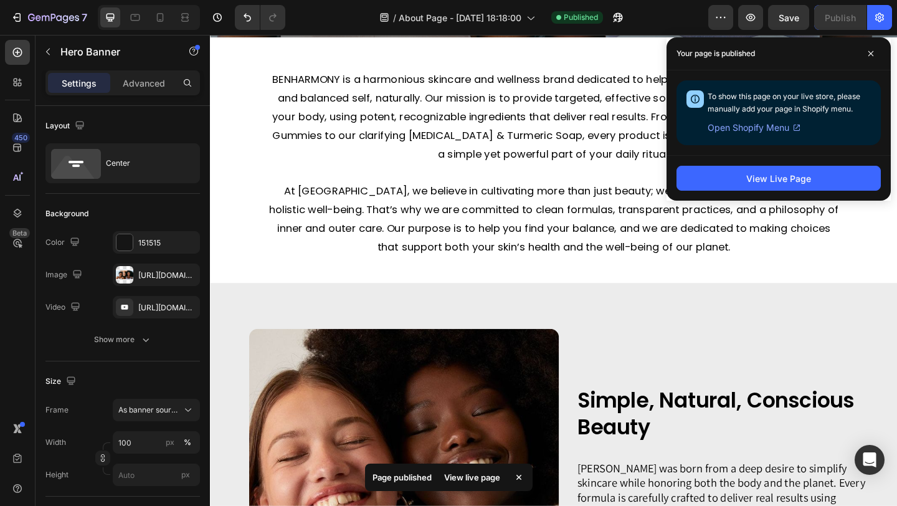
scroll to position [384, 0]
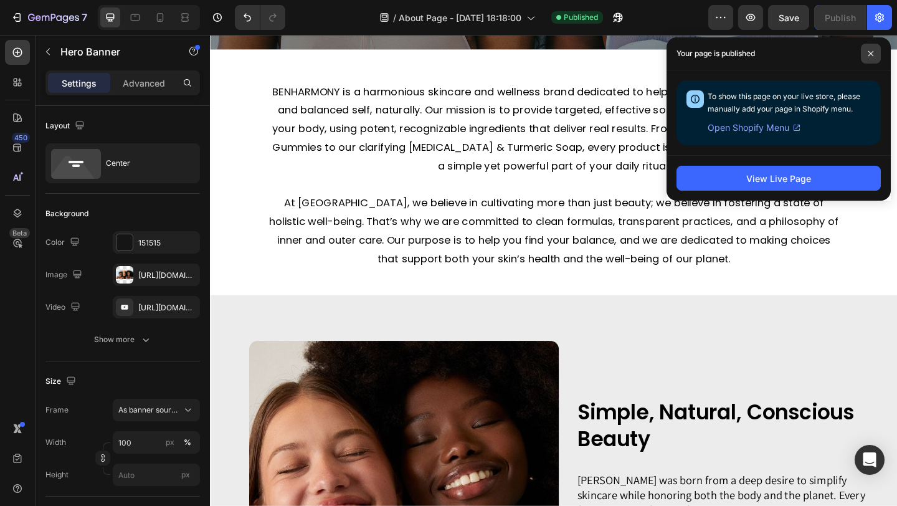
click at [875, 56] on span at bounding box center [871, 54] width 20 height 20
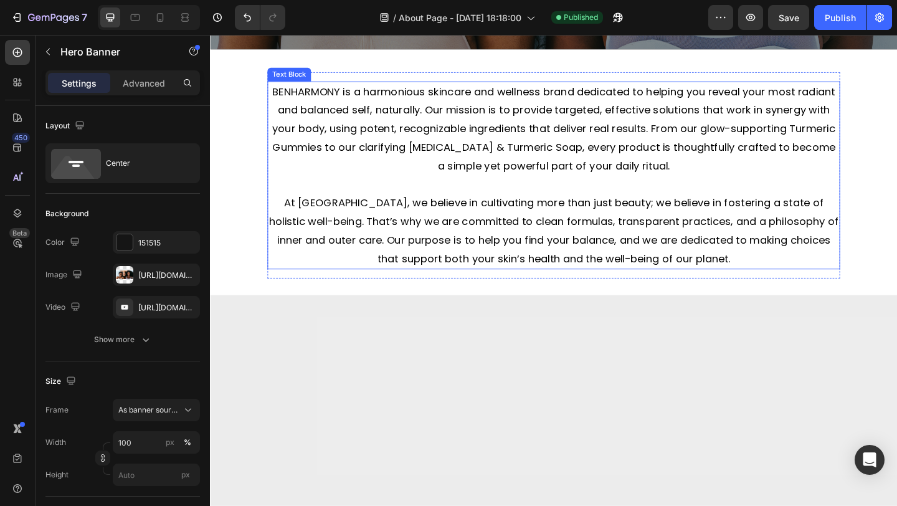
scroll to position [0, 0]
